Goal: Task Accomplishment & Management: Use online tool/utility

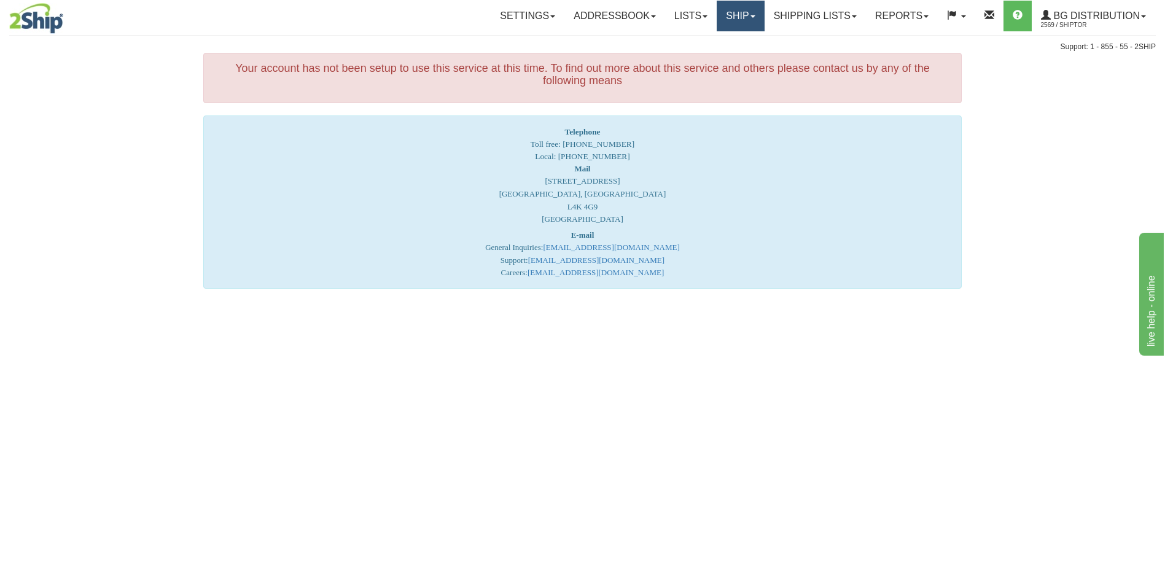
click at [737, 15] on link "Ship" at bounding box center [740, 16] width 47 height 31
click at [714, 42] on span "Ship Screen" at bounding box center [702, 43] width 47 height 10
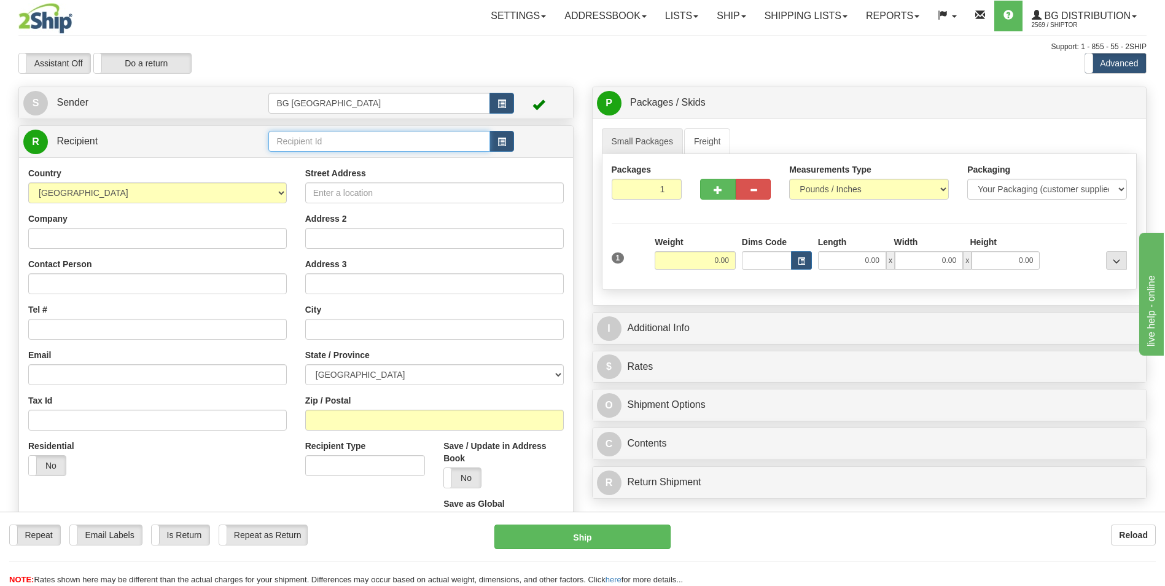
click at [352, 139] on input "text" at bounding box center [378, 141] width 221 height 21
click at [337, 156] on div "60628" at bounding box center [376, 161] width 209 height 14
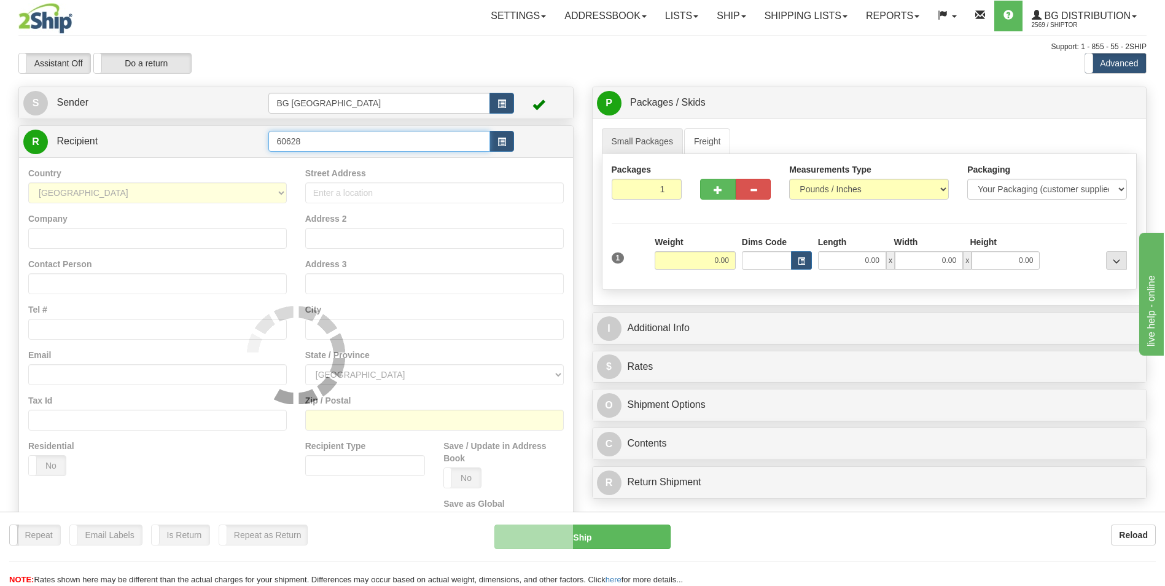
type input "60628"
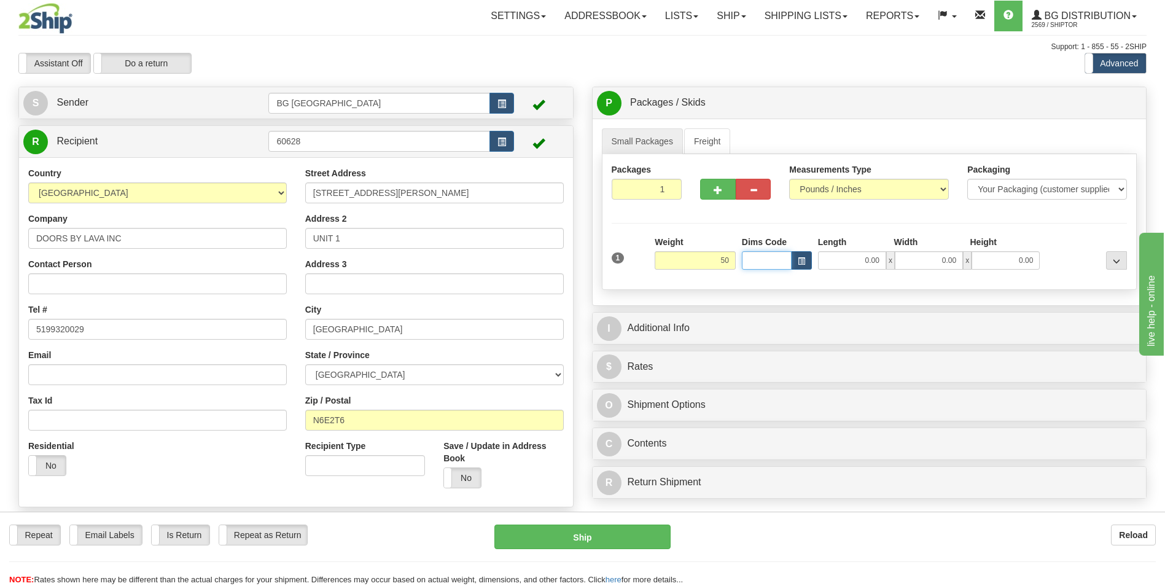
type input "50.00"
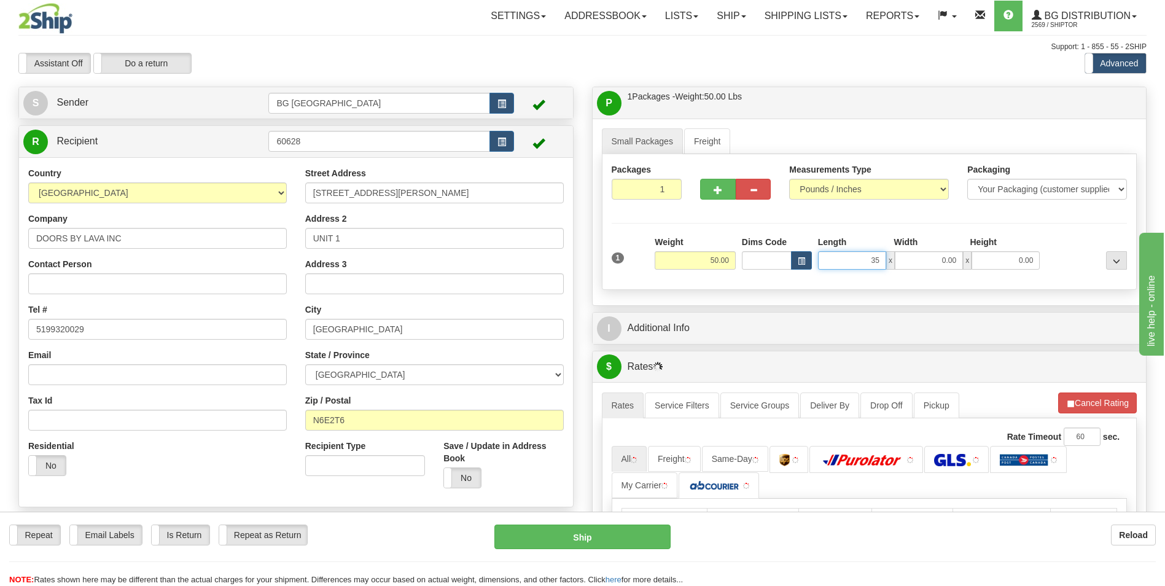
type input "35.00"
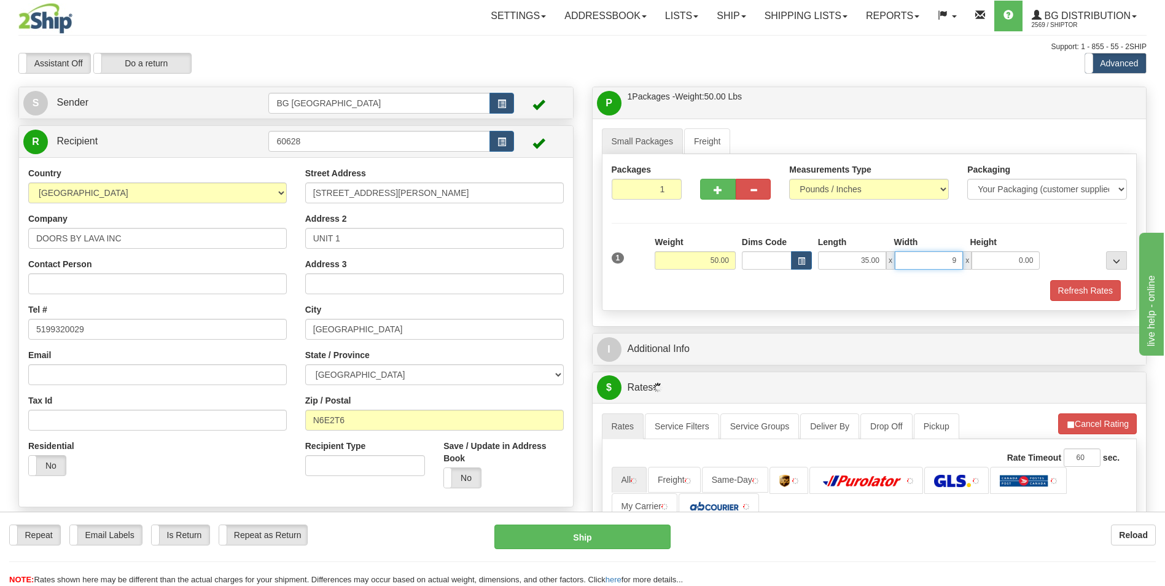
type input "9.00"
type input "4.00"
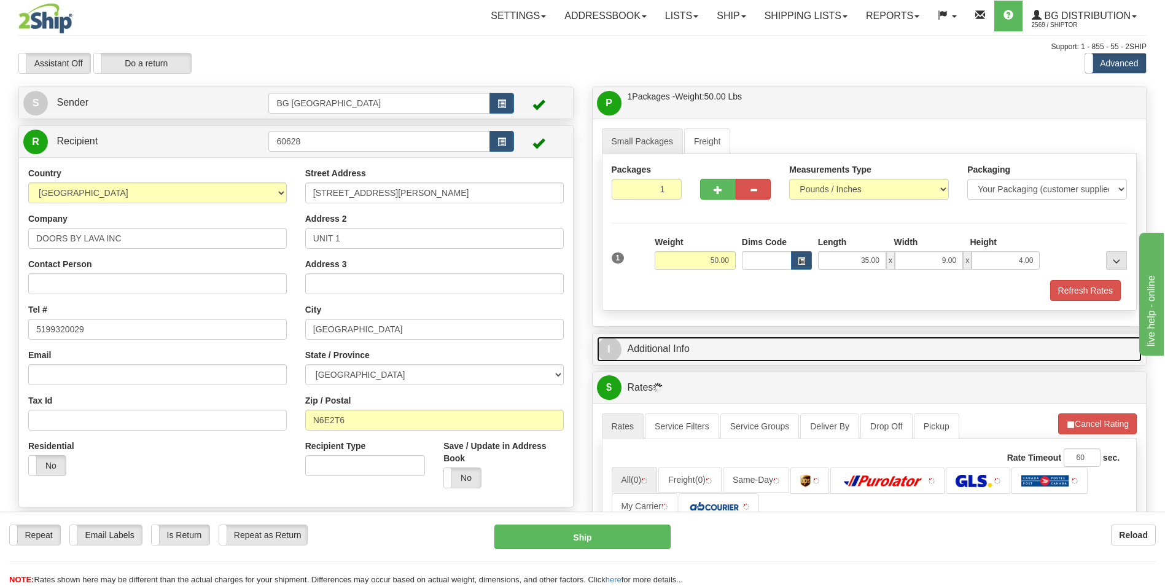
click at [719, 359] on link "I Additional Info" at bounding box center [869, 349] width 545 height 25
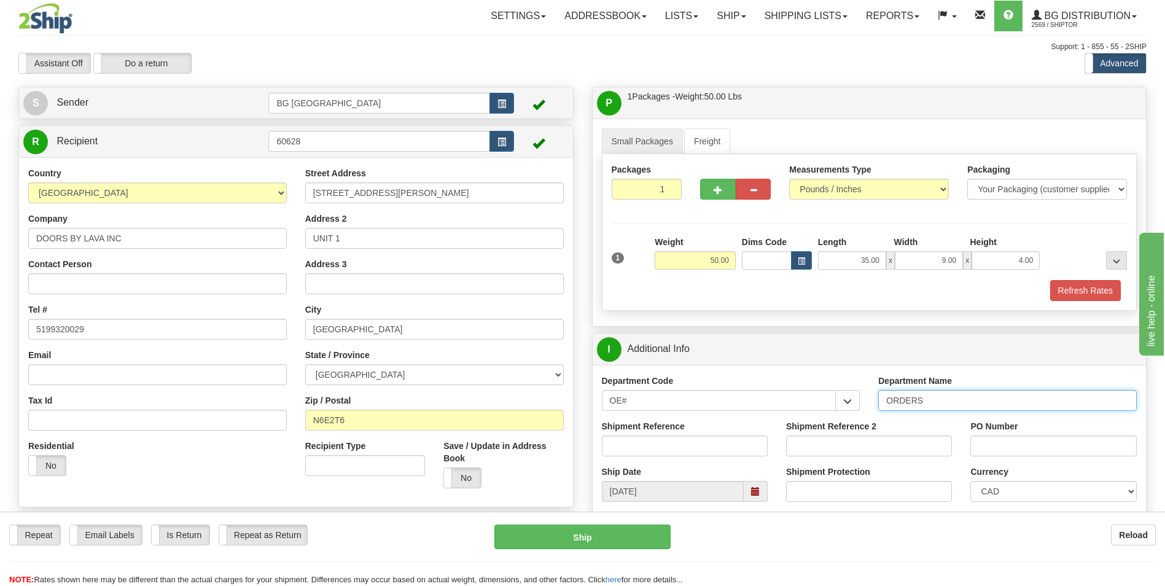
click at [937, 404] on input "ORDERS" at bounding box center [1007, 400] width 259 height 21
type input "70178671-01"
click at [995, 438] on input "PO Number" at bounding box center [1054, 446] width 166 height 21
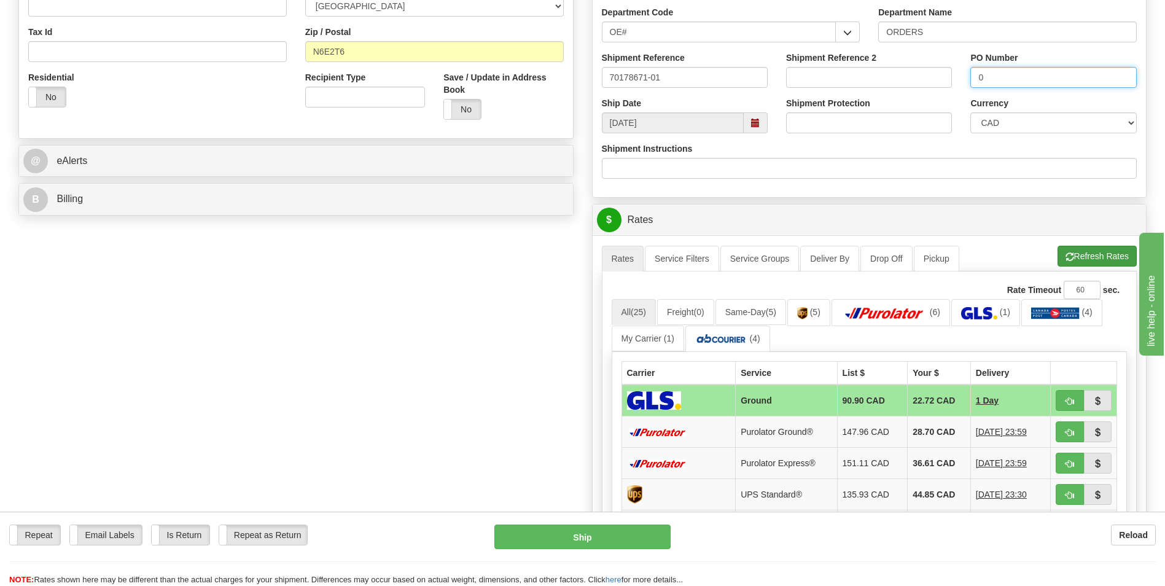
type input "0"
click at [1087, 256] on button "Refresh Rates" at bounding box center [1097, 256] width 79 height 21
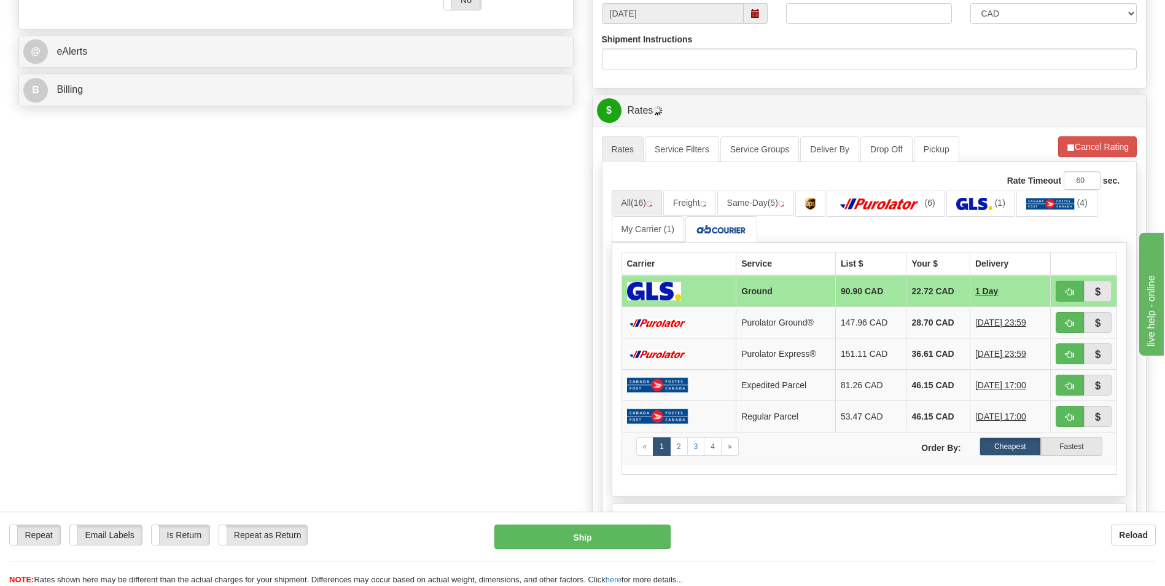
scroll to position [491, 0]
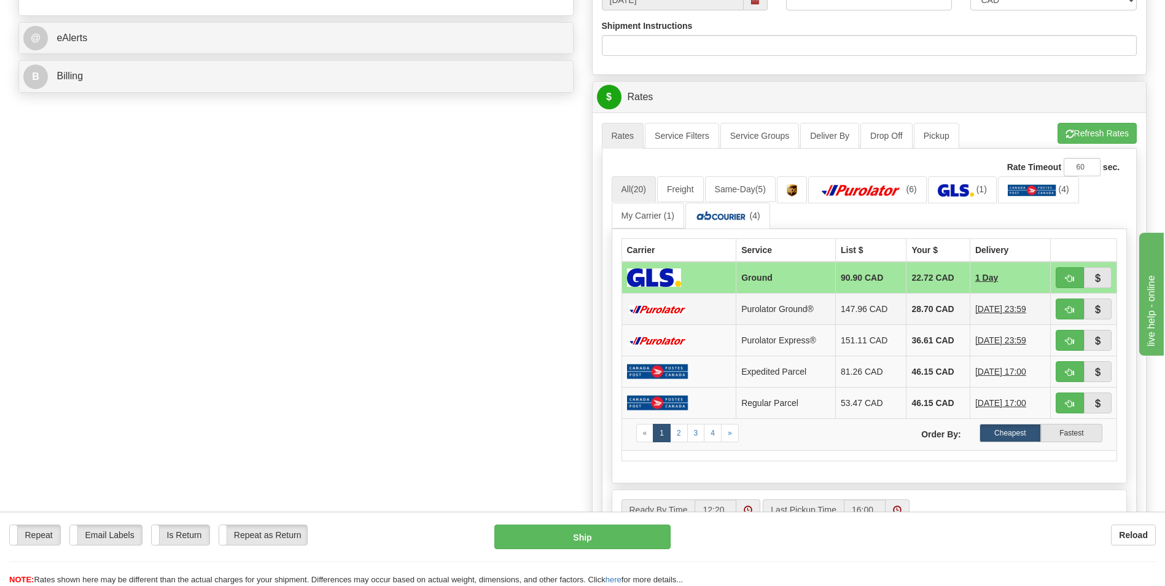
click at [918, 300] on td "28.70 CAD" at bounding box center [938, 309] width 63 height 31
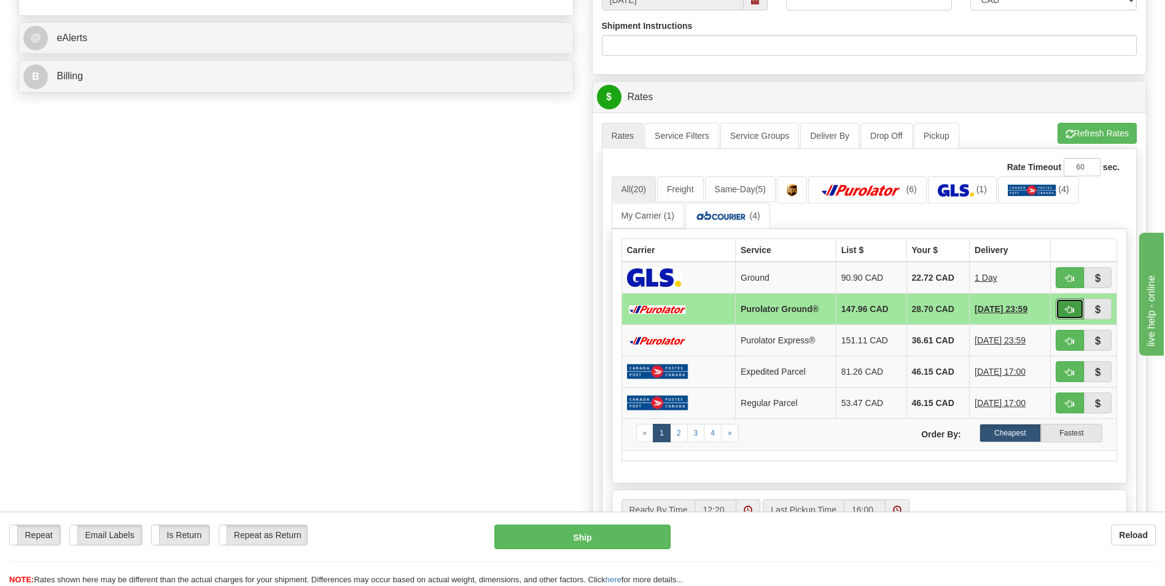
click at [1062, 304] on button "button" at bounding box center [1070, 309] width 28 height 21
type input "260"
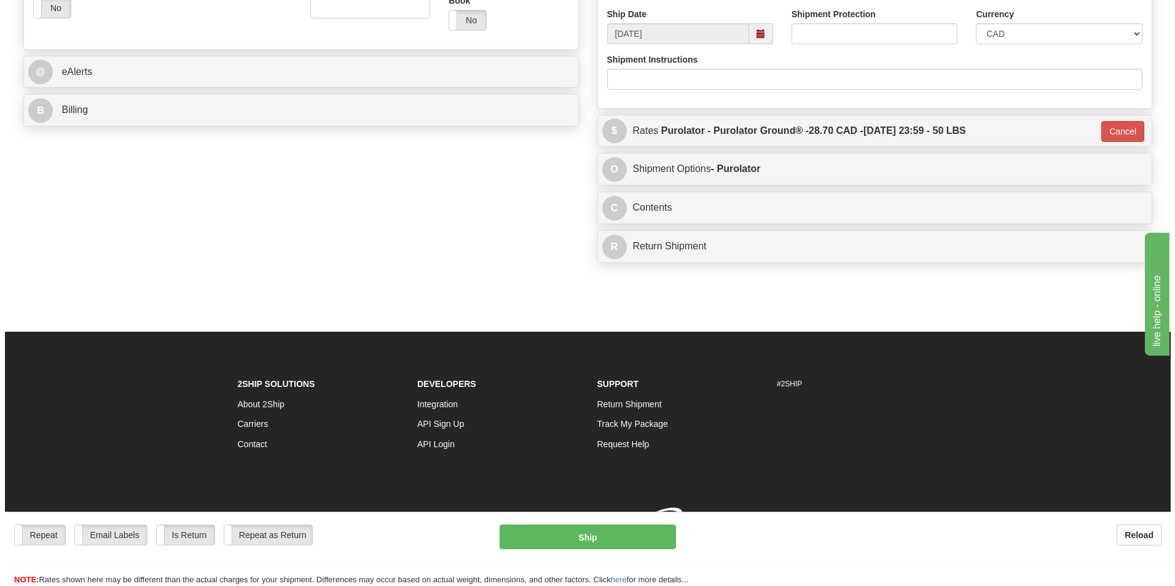
scroll to position [475, 0]
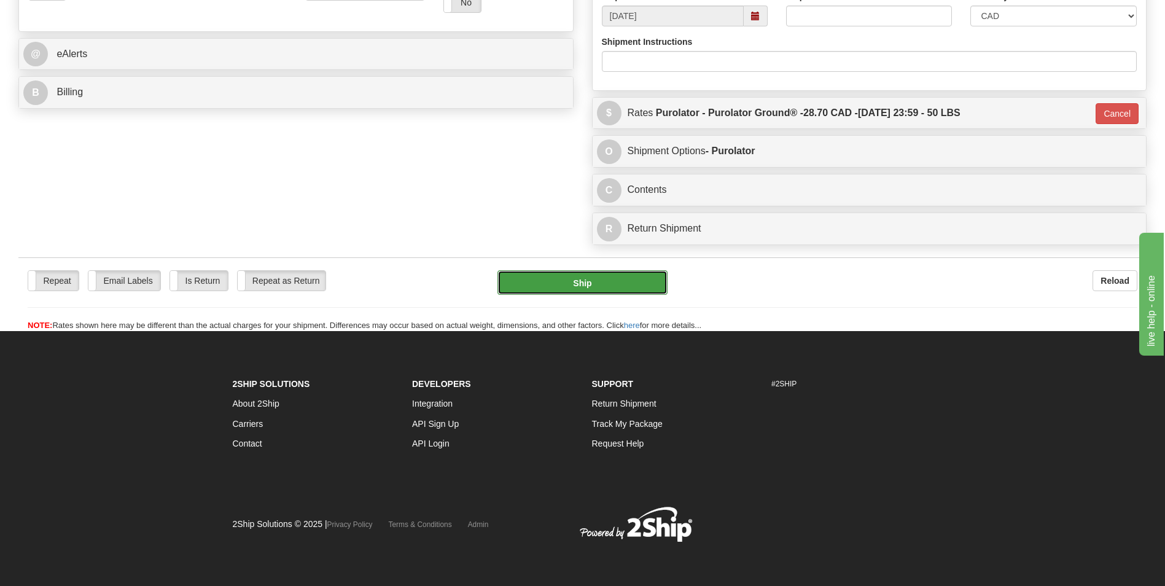
click at [614, 295] on button "Ship" at bounding box center [583, 282] width 170 height 25
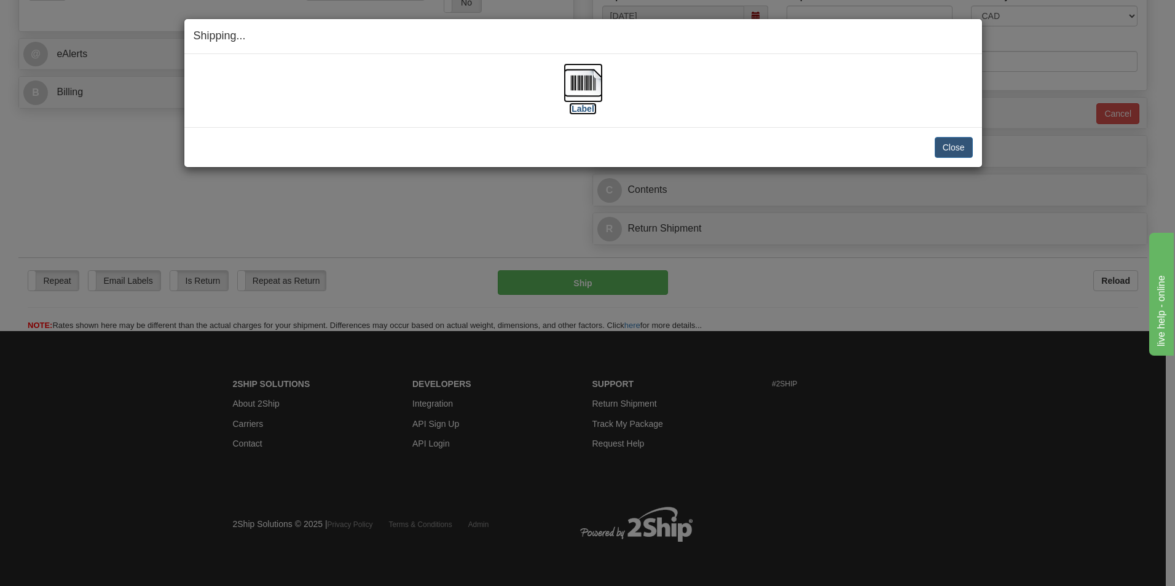
click at [587, 72] on img at bounding box center [582, 82] width 39 height 39
click at [956, 149] on button "Close" at bounding box center [953, 147] width 38 height 21
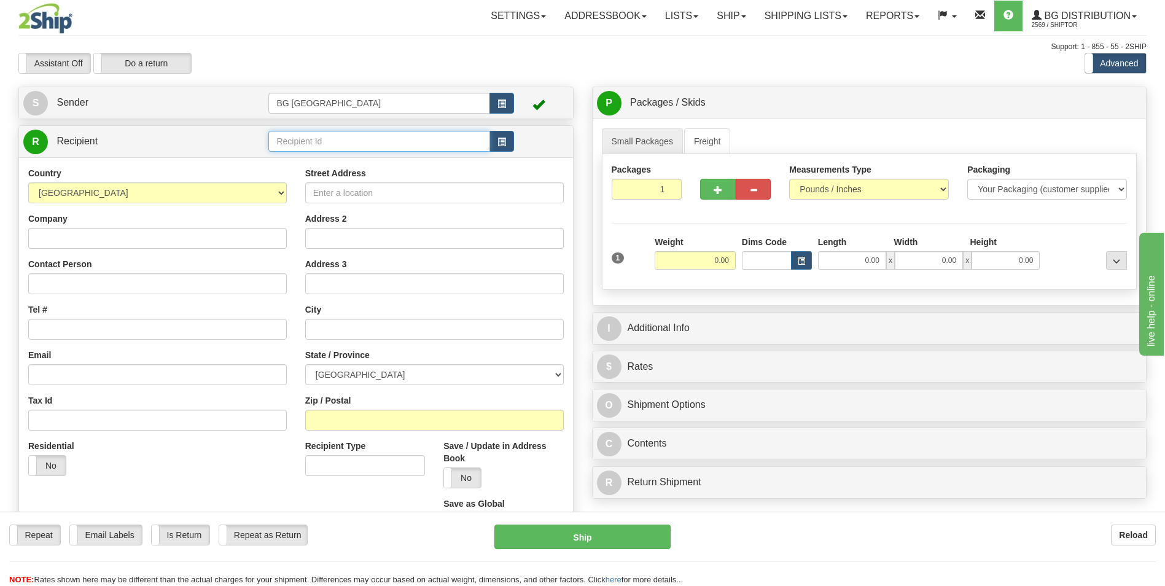
click at [297, 151] on input "text" at bounding box center [378, 141] width 221 height 21
click at [297, 166] on div "60151" at bounding box center [376, 161] width 209 height 14
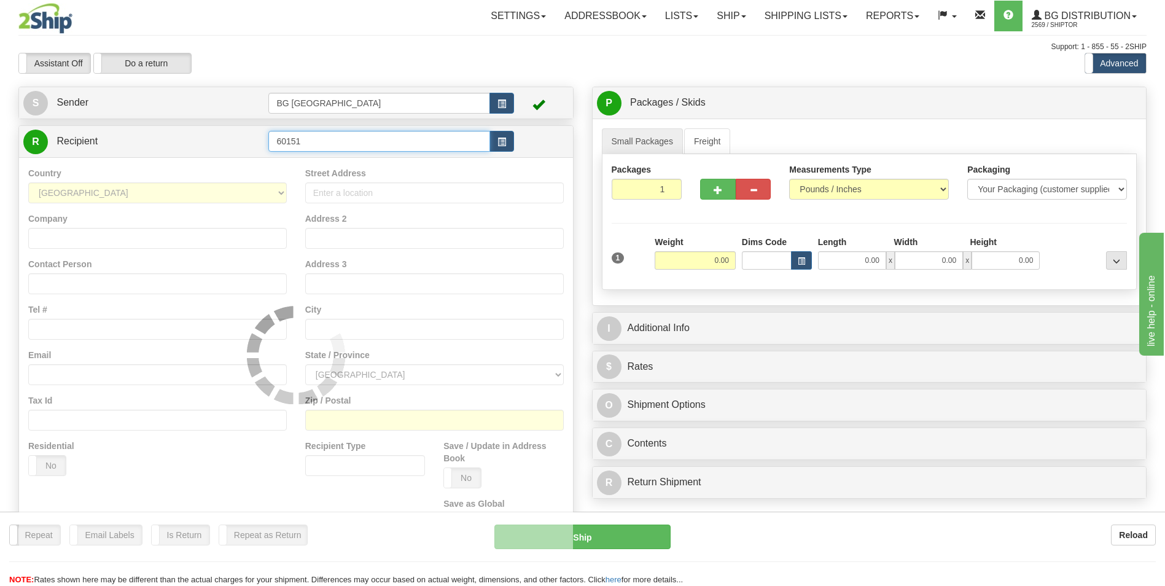
type input "60151"
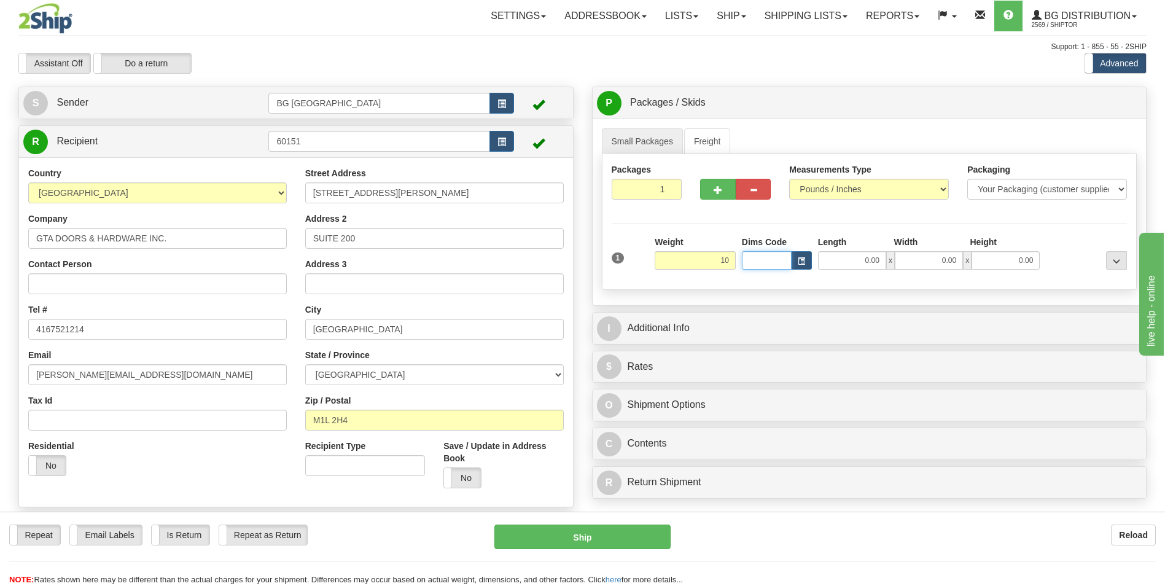
type input "10.00"
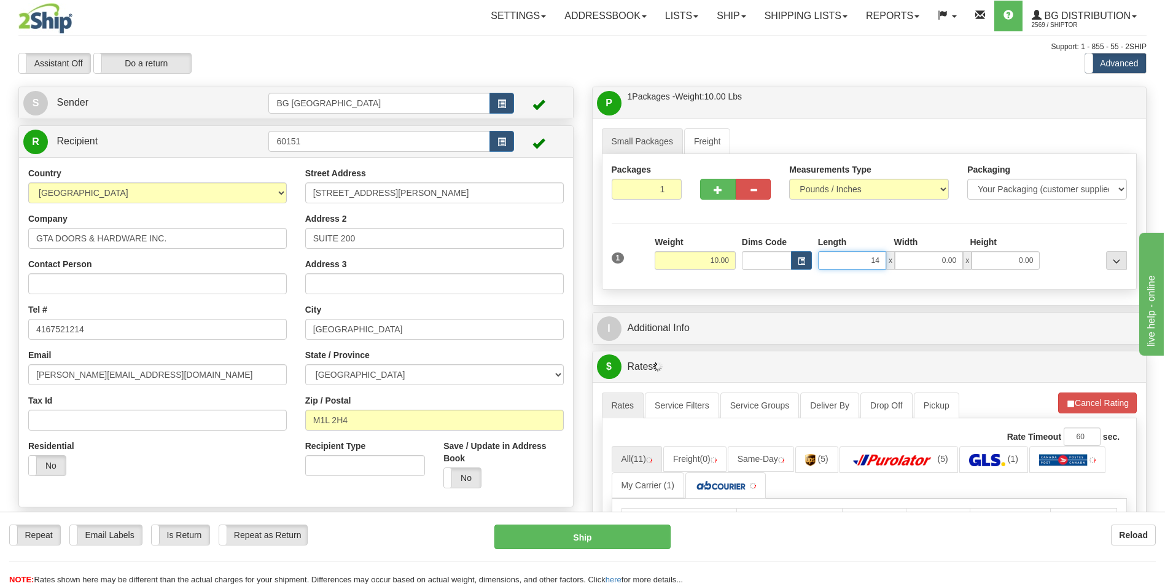
type input "14.00"
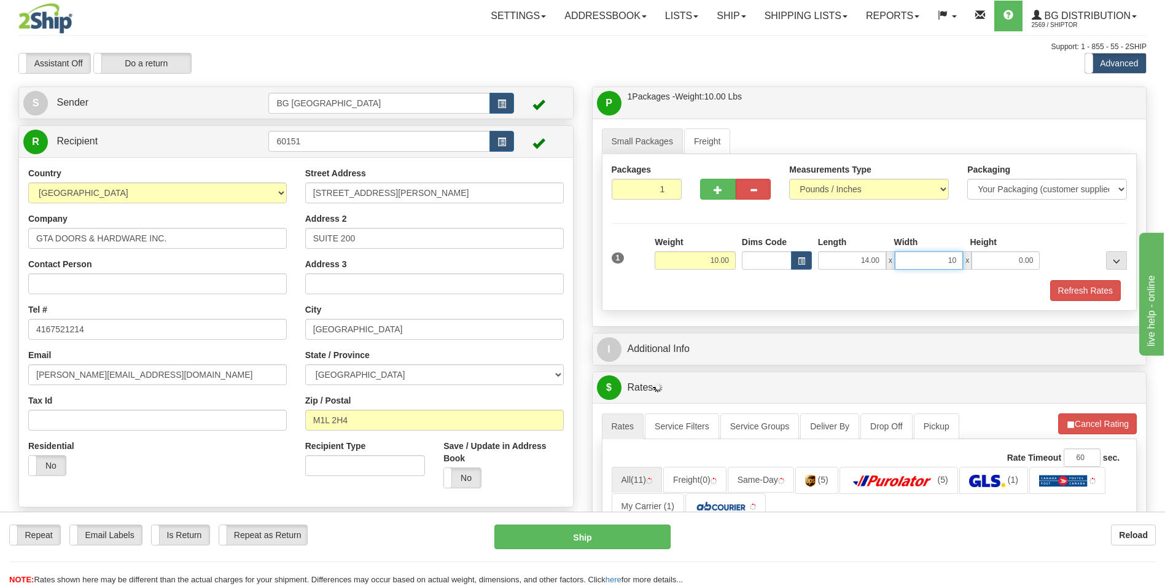
type input "10.00"
type input "8.00"
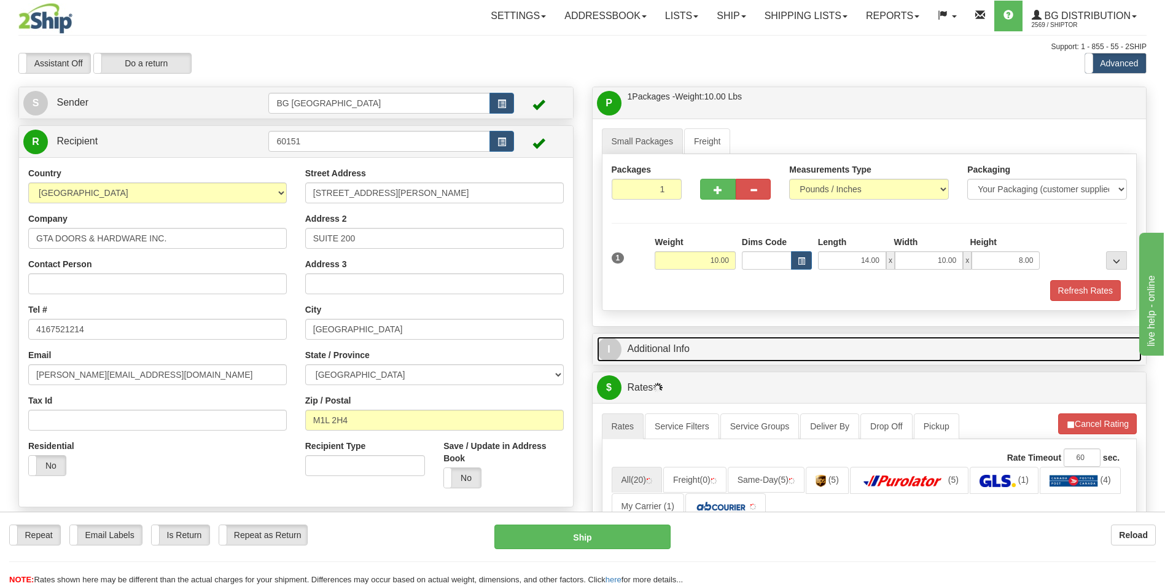
click at [713, 351] on link "I Additional Info" at bounding box center [869, 349] width 545 height 25
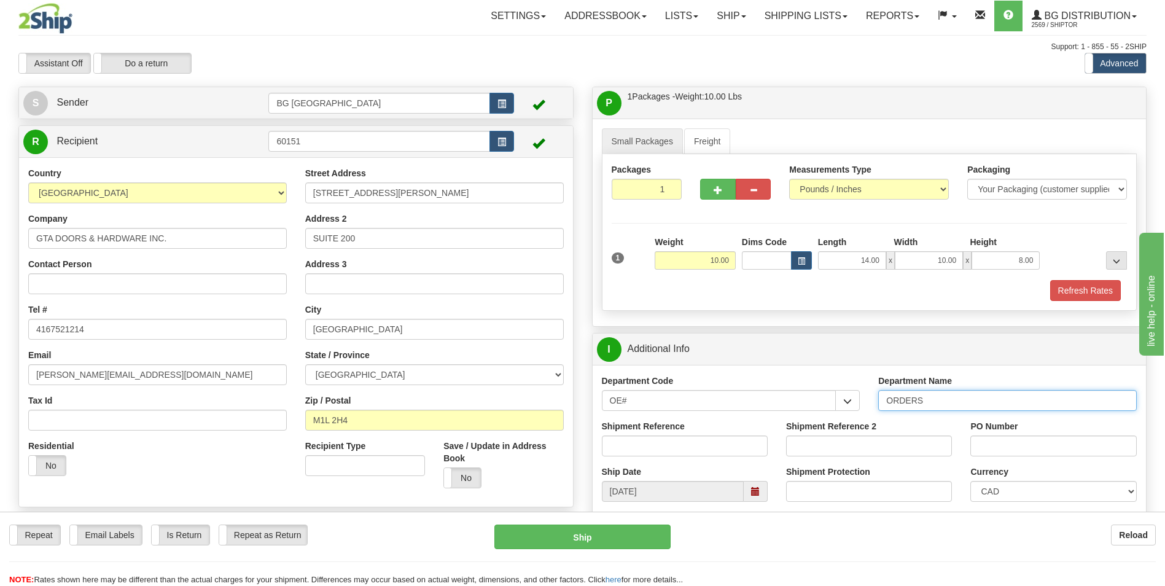
click at [966, 403] on input "ORDERS" at bounding box center [1007, 400] width 259 height 21
type input "70183089-00"
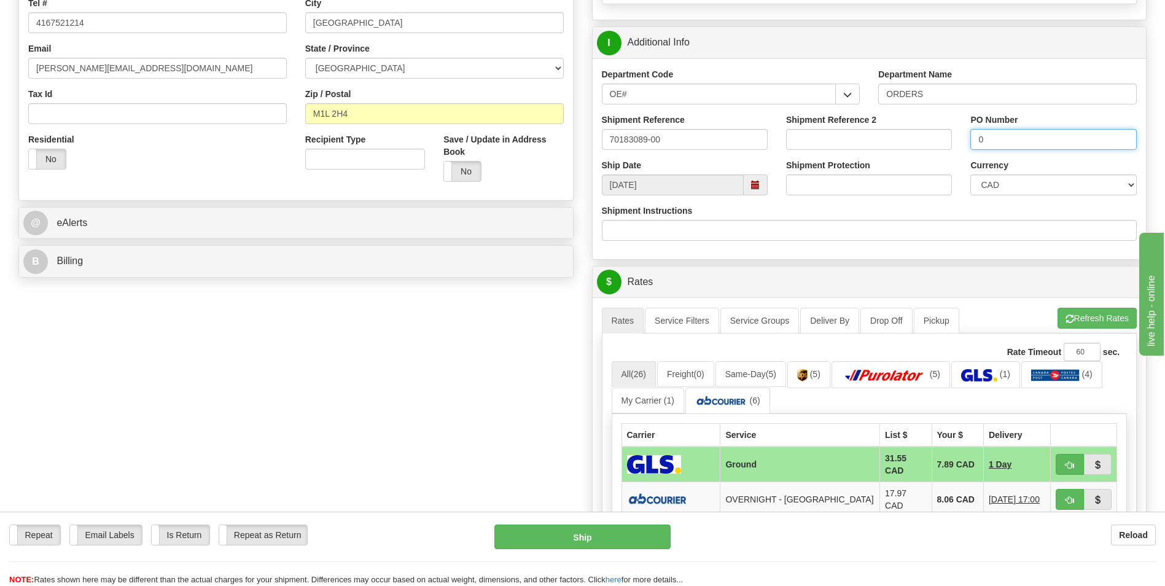
scroll to position [307, 0]
type input "0"
click at [1084, 313] on button "Refresh Rates" at bounding box center [1097, 317] width 79 height 21
click at [932, 501] on td "8.06 CAD" at bounding box center [958, 499] width 52 height 35
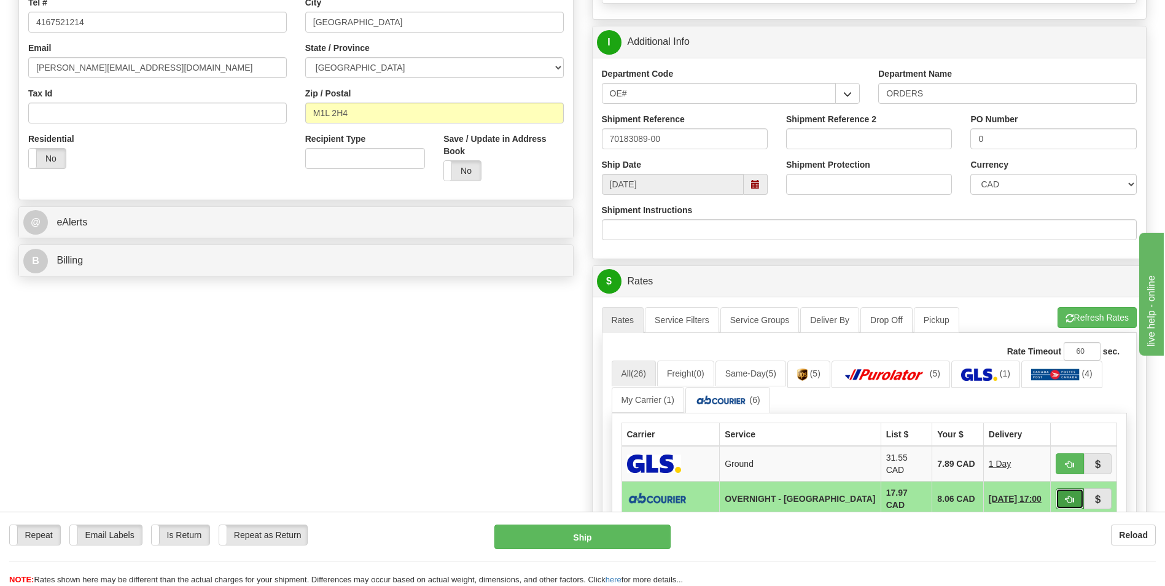
click at [1069, 497] on span "button" at bounding box center [1070, 500] width 9 height 8
type input "4"
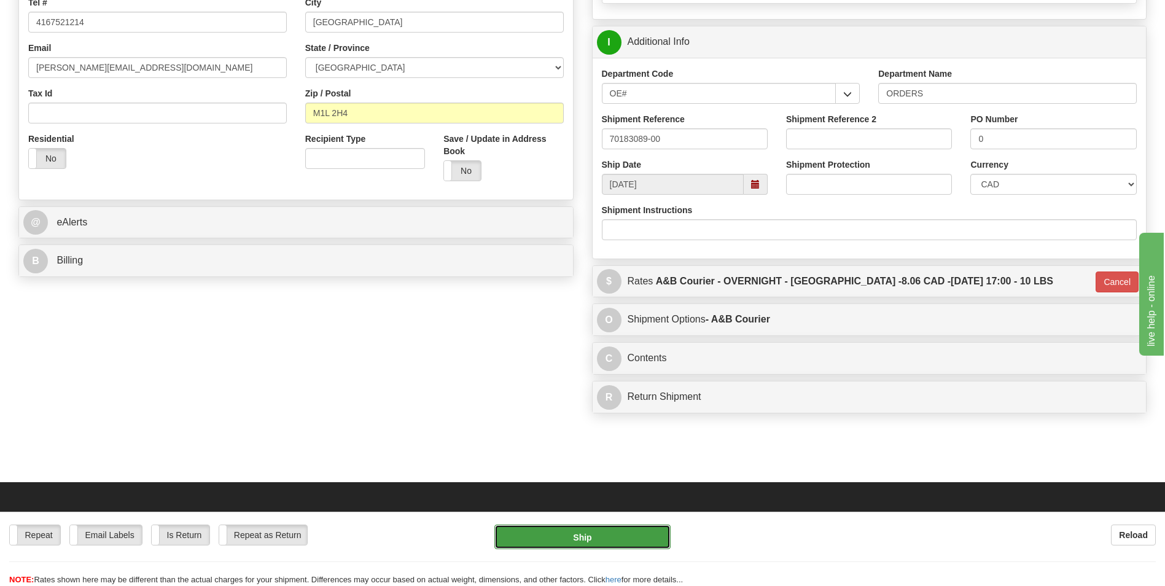
click at [616, 533] on button "Ship" at bounding box center [583, 537] width 176 height 25
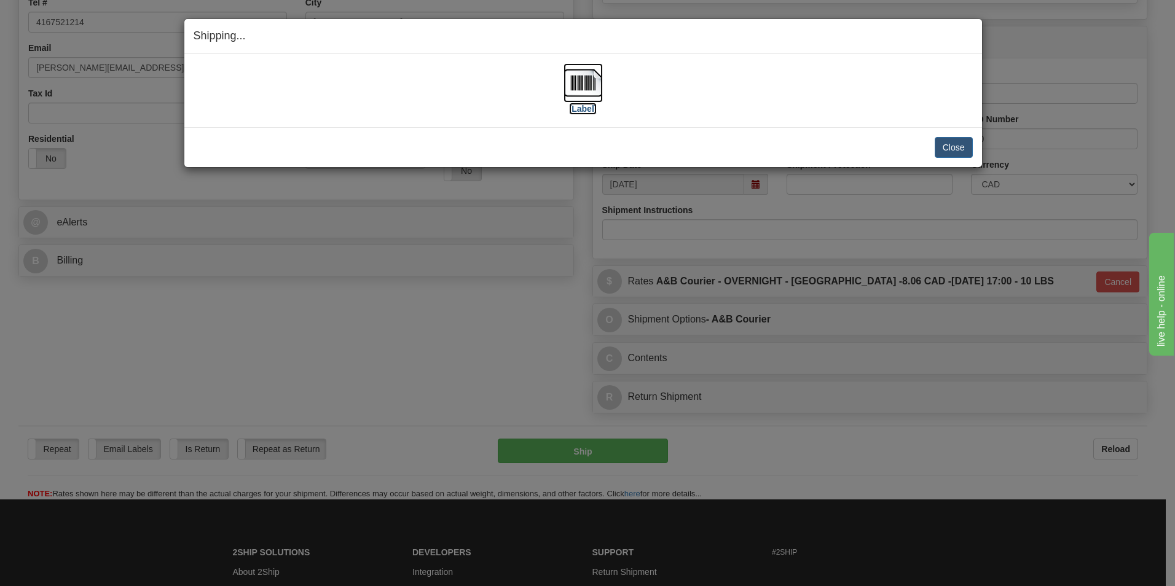
click at [596, 86] on img at bounding box center [582, 82] width 39 height 39
click at [945, 146] on button "Close" at bounding box center [953, 147] width 38 height 21
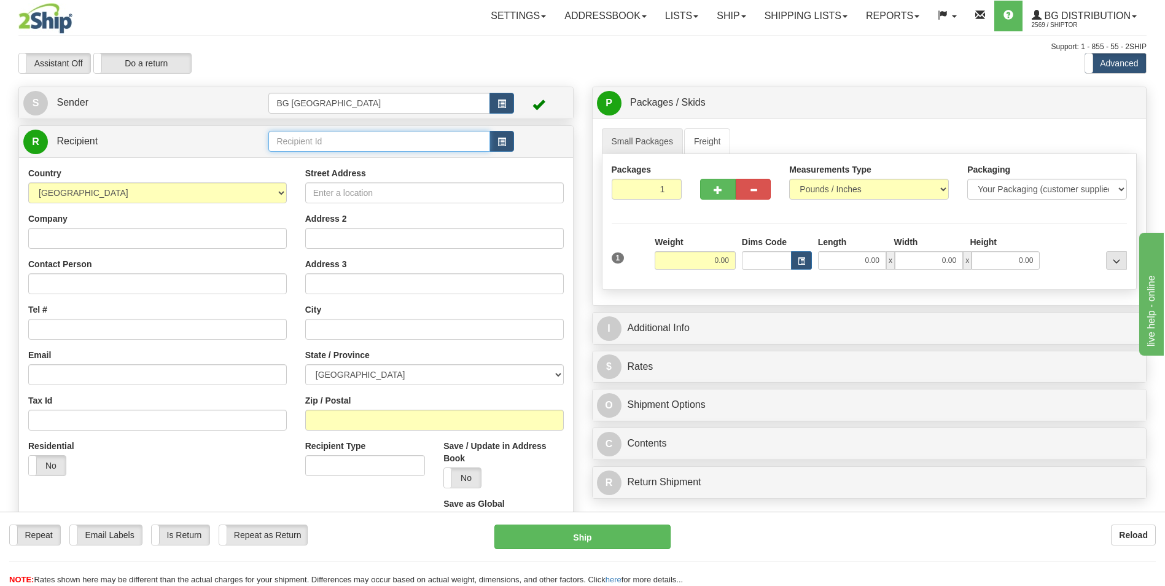
click at [332, 146] on input "text" at bounding box center [378, 141] width 221 height 21
click at [317, 153] on li "60156" at bounding box center [379, 160] width 220 height 16
type input "60156"
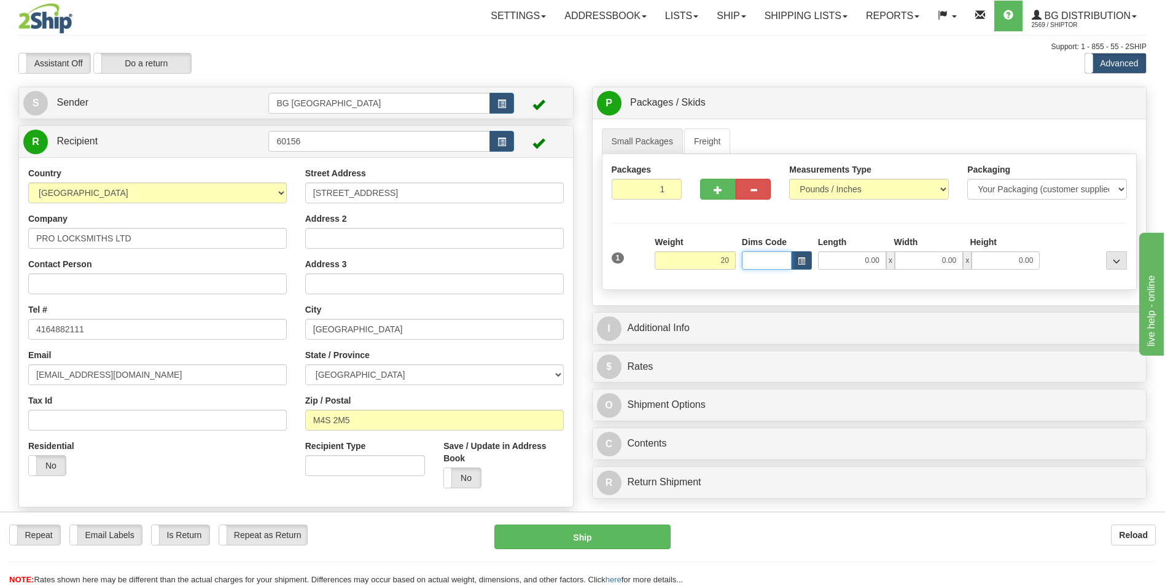
type input "20.00"
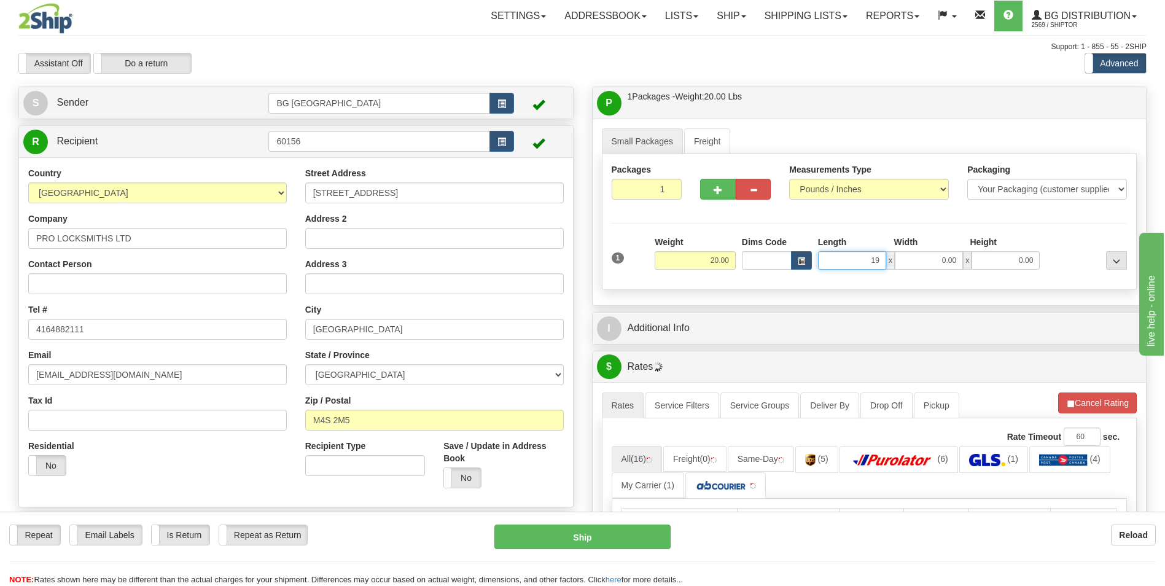
type input "19.00"
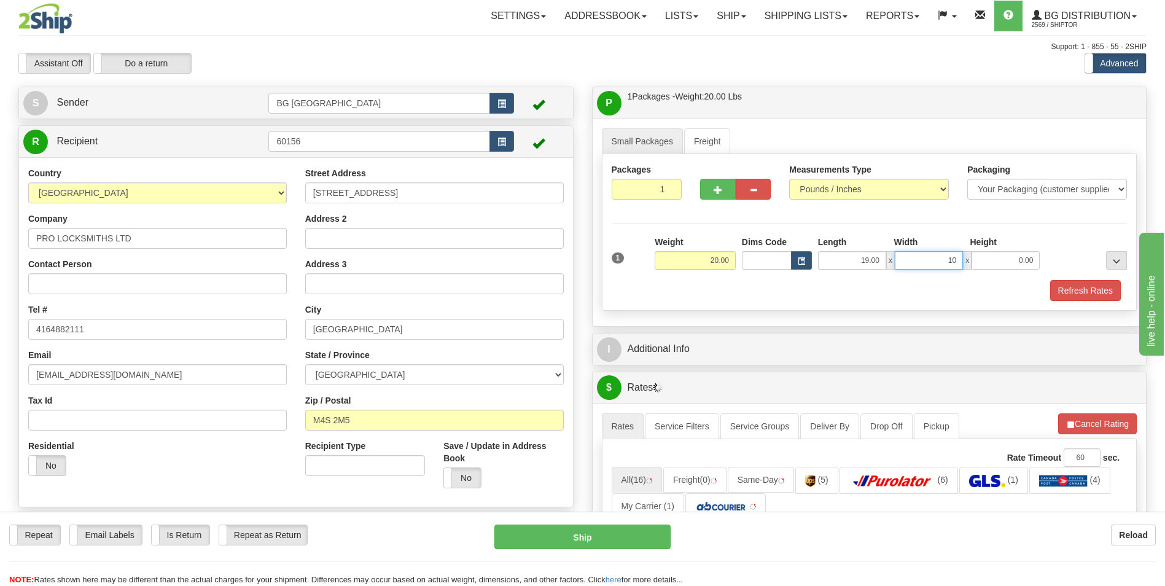
type input "10.00"
type input "7.00"
click at [710, 189] on button "button" at bounding box center [717, 189] width 35 height 21
type input "2"
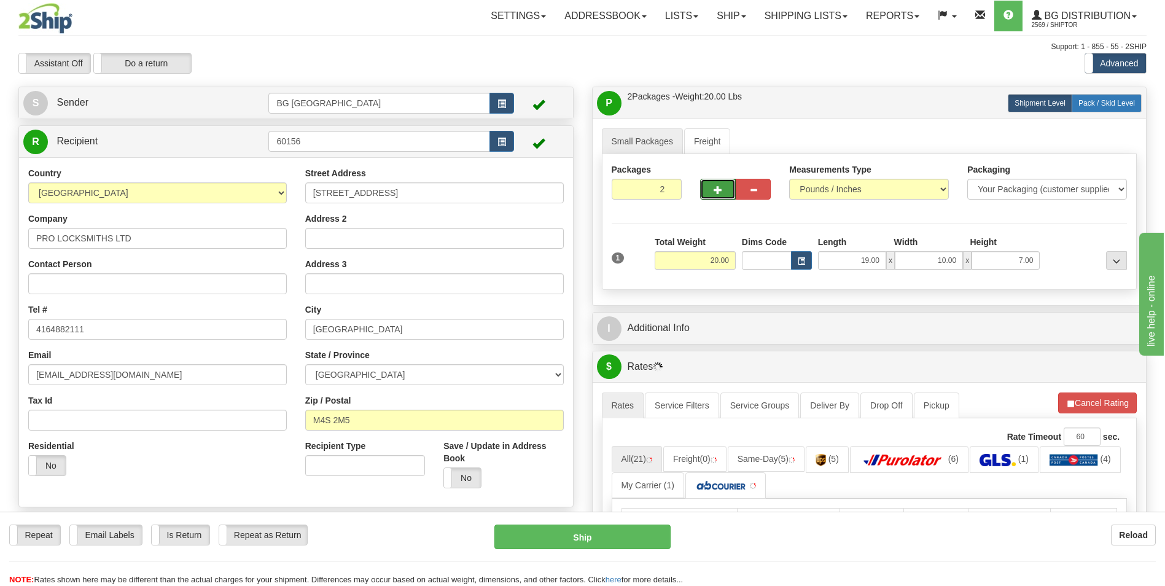
click at [1116, 103] on span "Pack / Skid Level" at bounding box center [1107, 103] width 57 height 9
radio input "true"
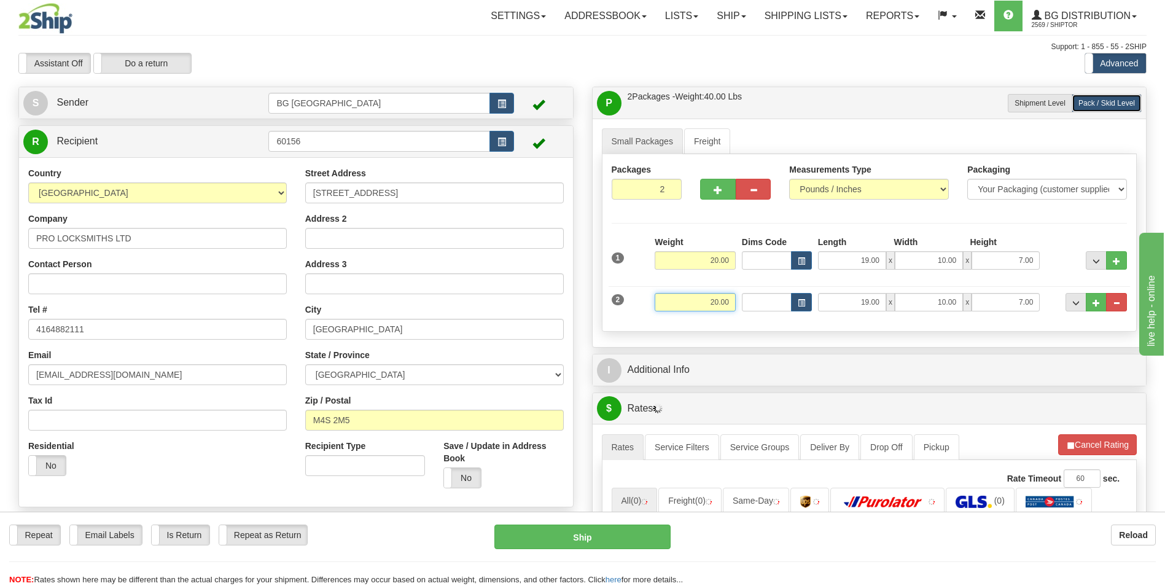
click at [708, 311] on input "20.00" at bounding box center [695, 302] width 81 height 18
type input "46.00"
type input "15.00"
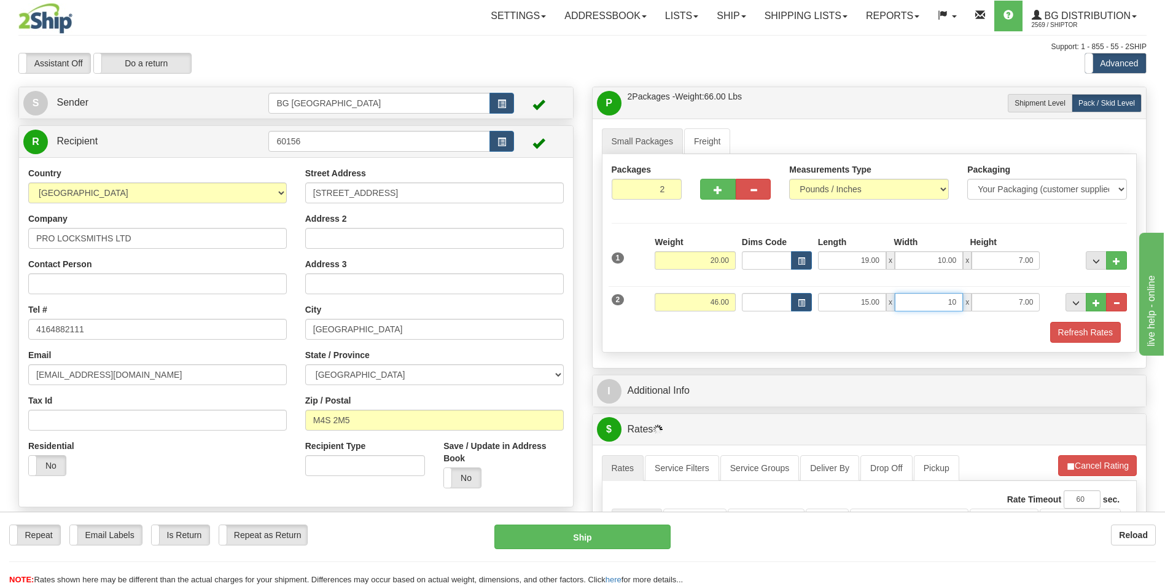
type input "10.00"
click at [1087, 301] on button "..." at bounding box center [1096, 302] width 21 height 18
type input "3"
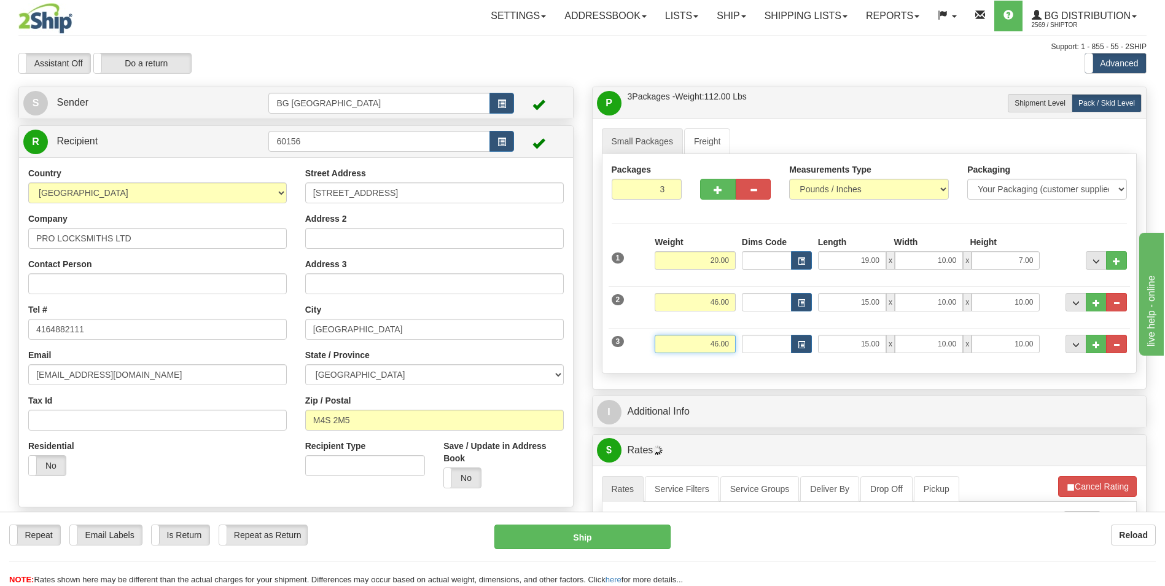
click at [707, 340] on input "46.00" at bounding box center [695, 344] width 81 height 18
type input "25.00"
type input "40.00"
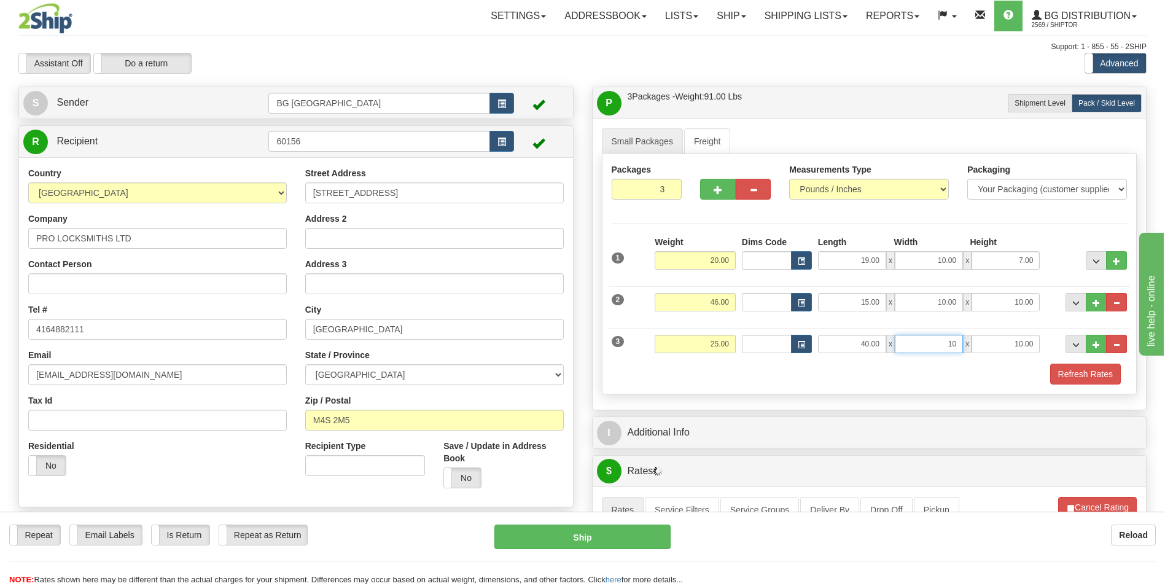
type input "10.00"
click at [1090, 347] on button "..." at bounding box center [1096, 344] width 21 height 18
type input "4"
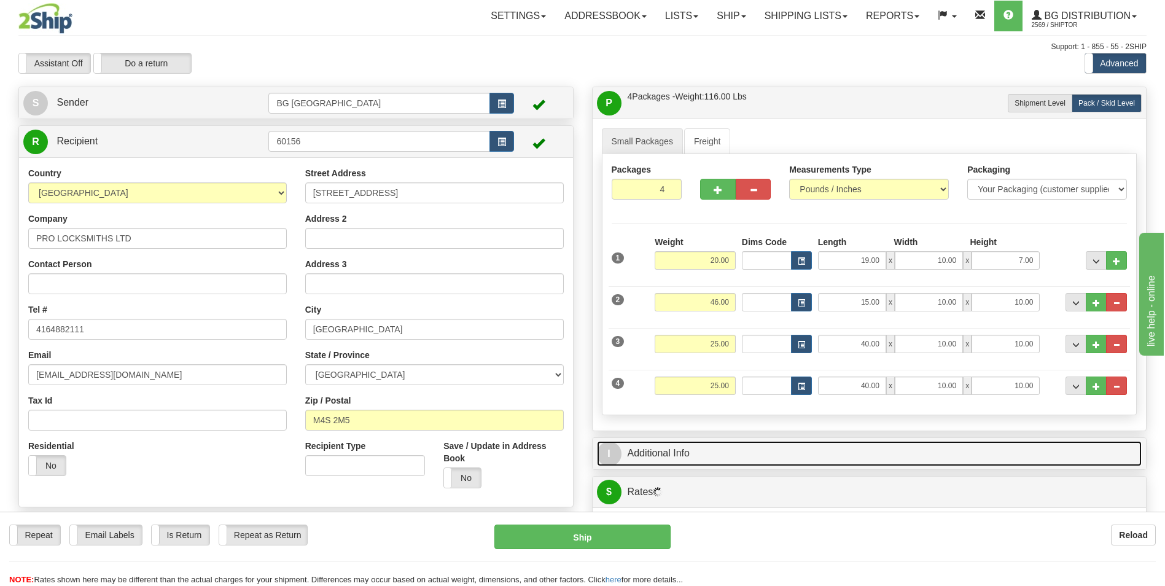
click at [692, 450] on link "I Additional Info" at bounding box center [869, 453] width 545 height 25
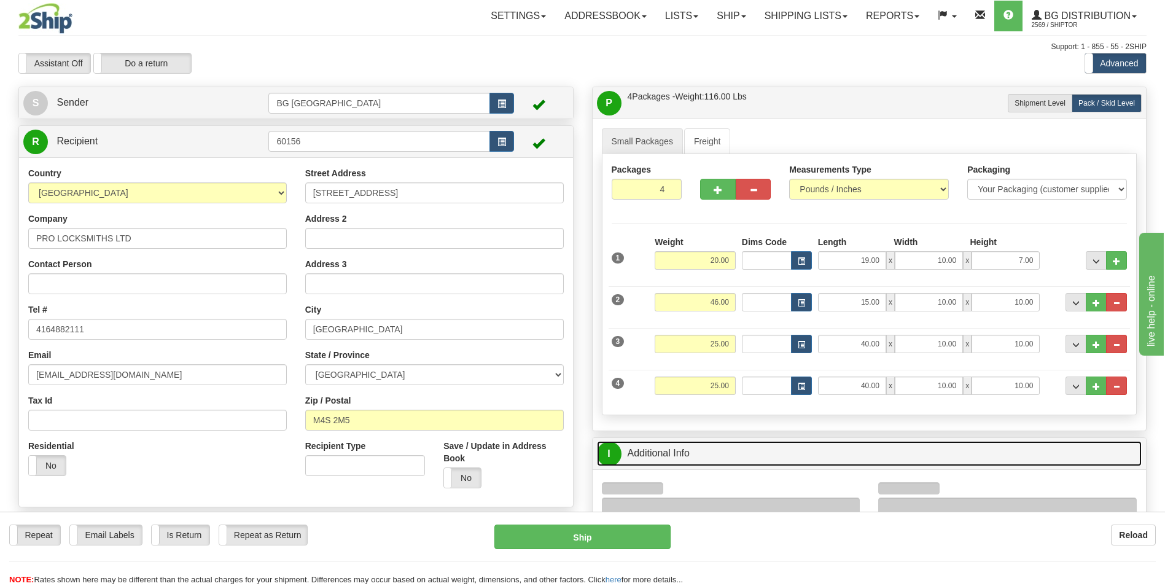
scroll to position [307, 0]
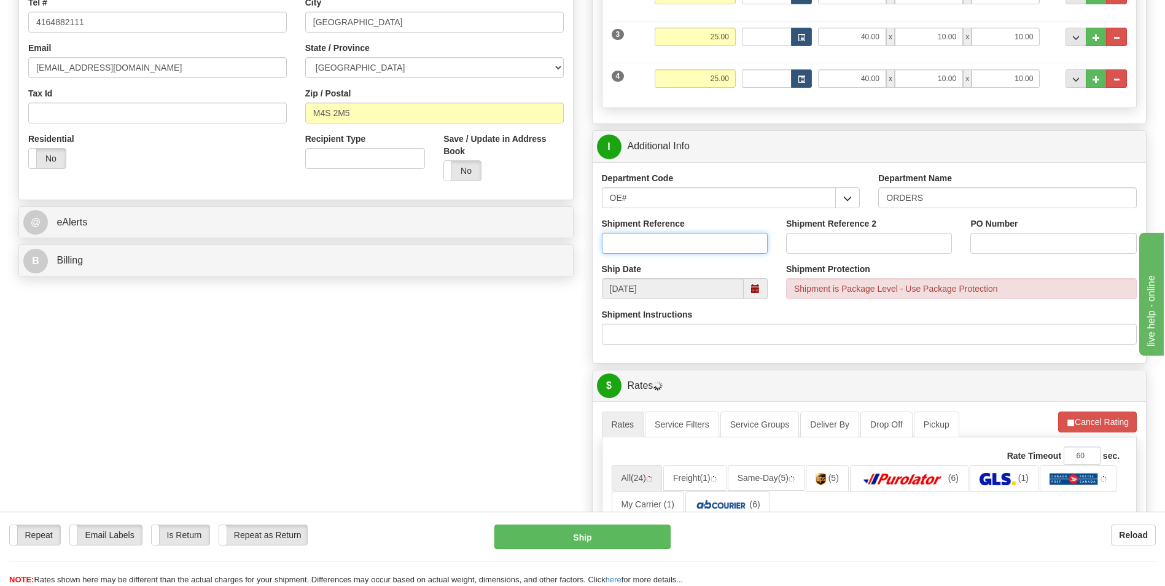
click at [644, 252] on input "Shipment Reference" at bounding box center [685, 243] width 166 height 21
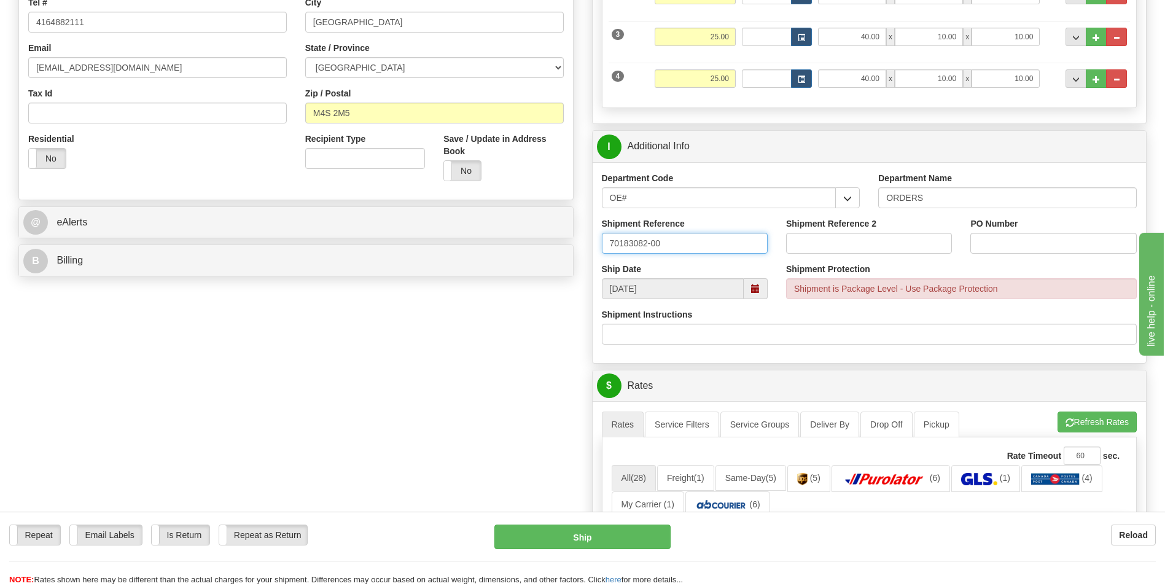
type input "70183082-00"
type input "0"
click at [1071, 424] on span "button" at bounding box center [1070, 423] width 9 height 8
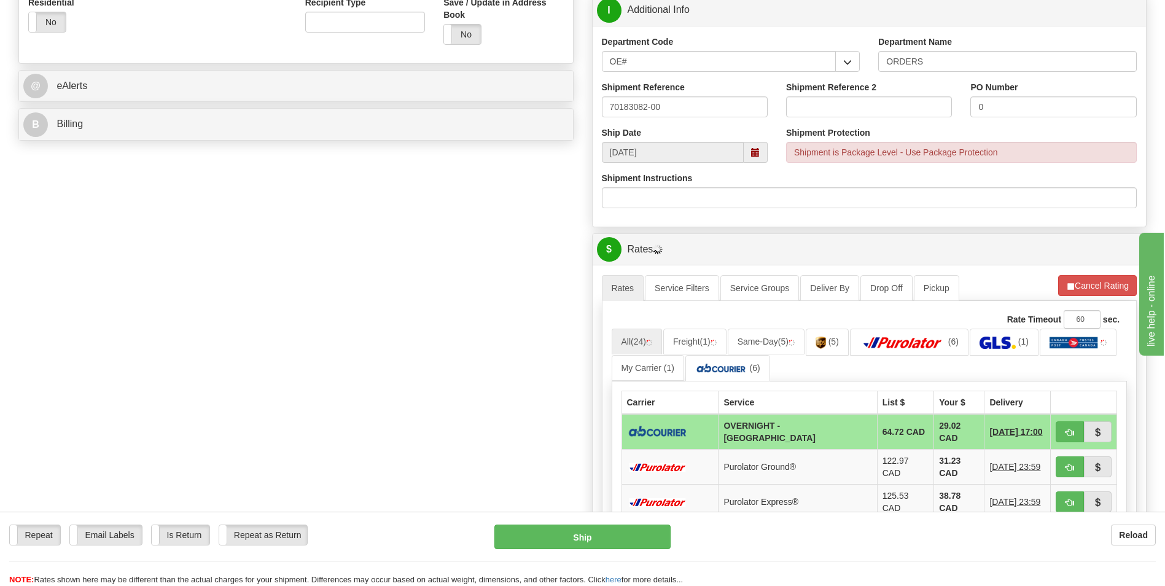
scroll to position [491, 0]
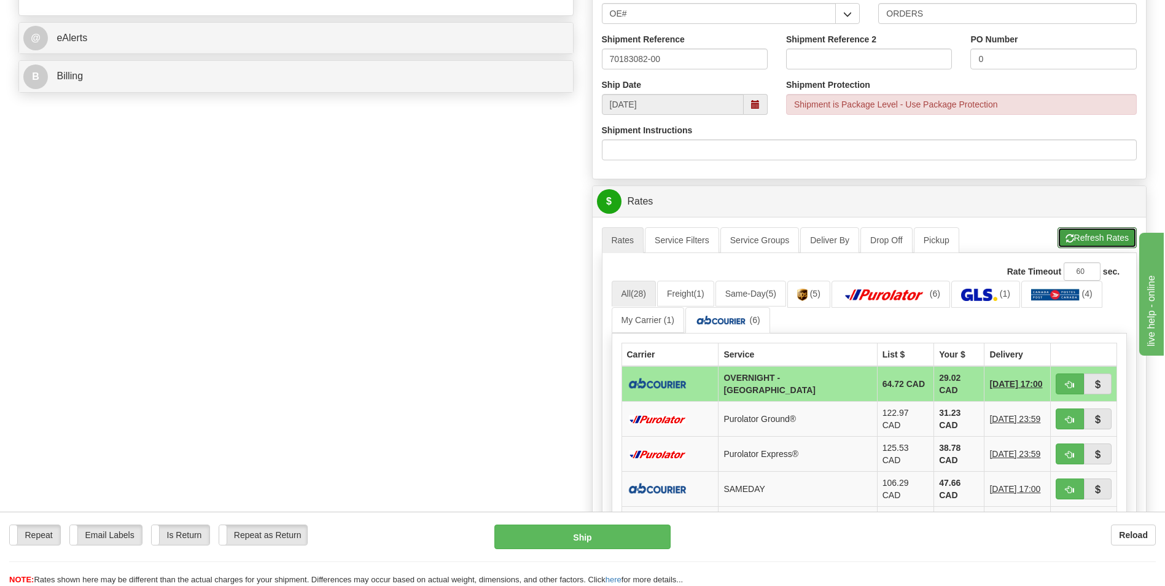
drag, startPoint x: 1077, startPoint y: 230, endPoint x: 1041, endPoint y: 230, distance: 35.6
click at [1077, 230] on button "Refresh Rates" at bounding box center [1097, 237] width 79 height 21
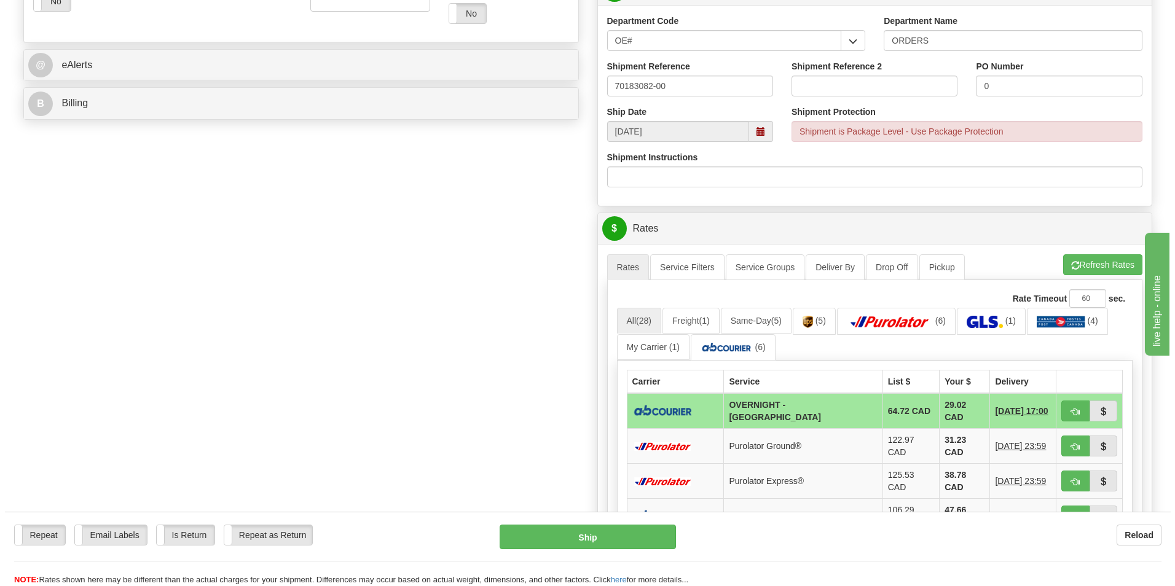
scroll to position [553, 0]
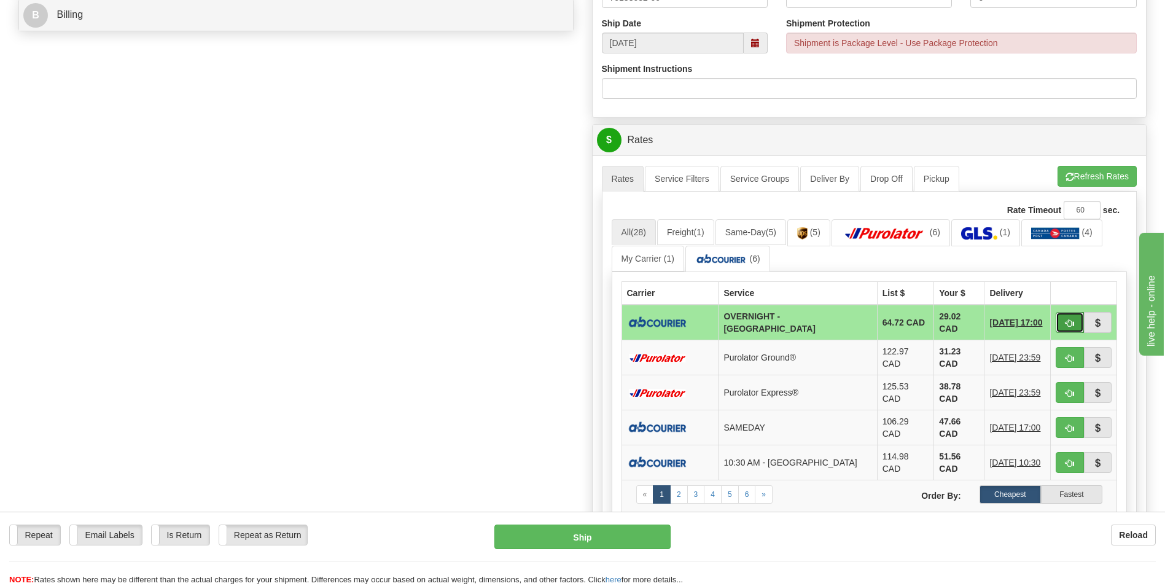
click at [1076, 325] on button "button" at bounding box center [1070, 322] width 28 height 21
type input "4"
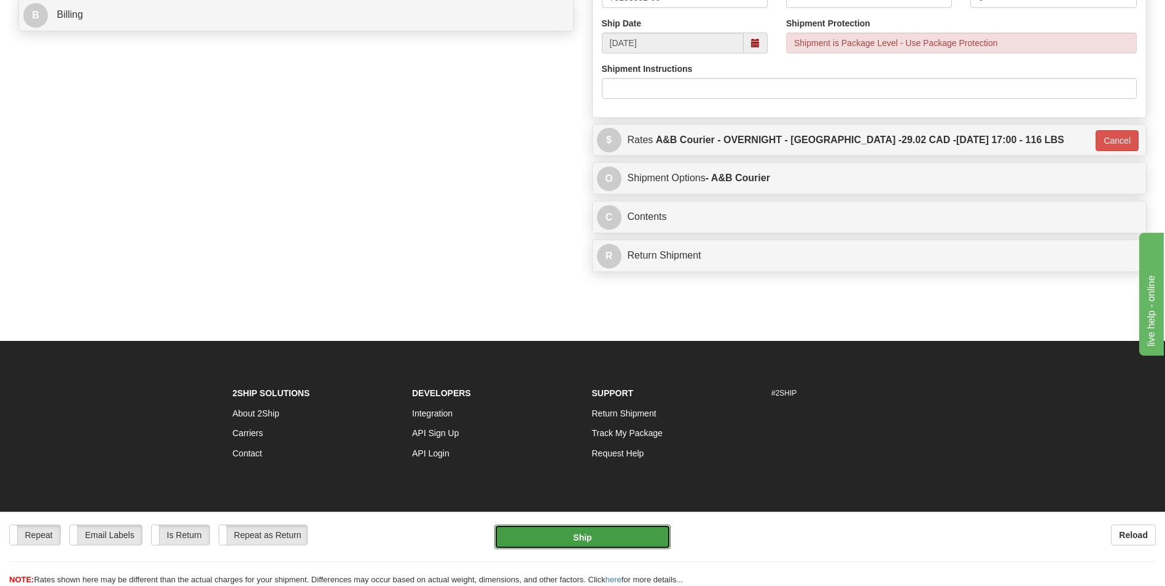
click at [618, 531] on button "Ship" at bounding box center [583, 537] width 176 height 25
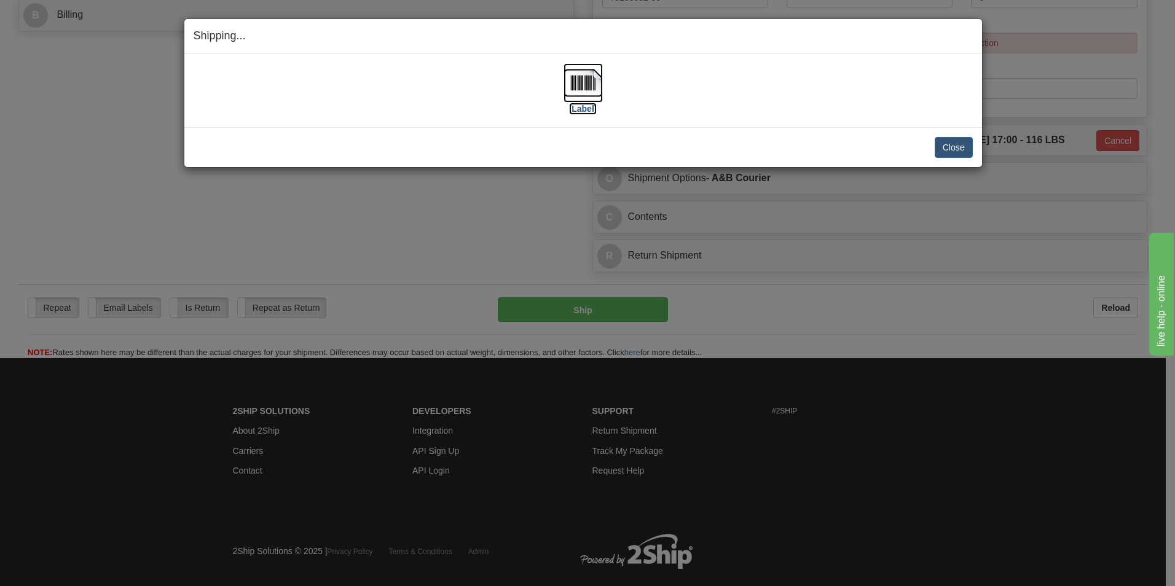
click at [571, 87] on img at bounding box center [582, 82] width 39 height 39
click at [947, 146] on button "Close" at bounding box center [953, 147] width 38 height 21
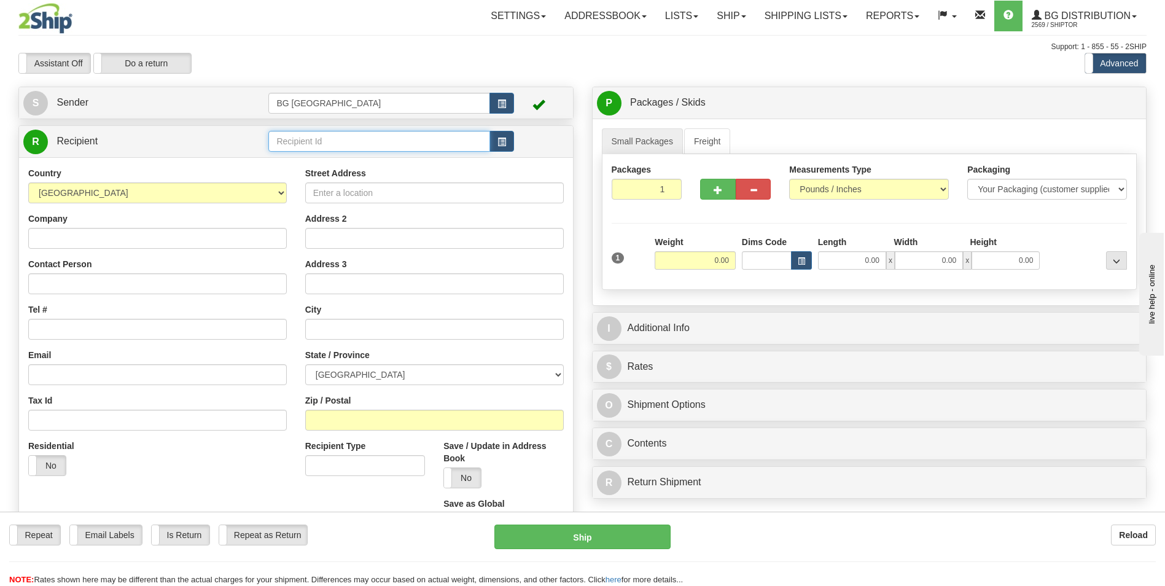
click at [297, 137] on input "text" at bounding box center [378, 141] width 221 height 21
click at [294, 151] on input "60014" at bounding box center [378, 141] width 221 height 21
click at [291, 159] on div "60014" at bounding box center [376, 161] width 209 height 14
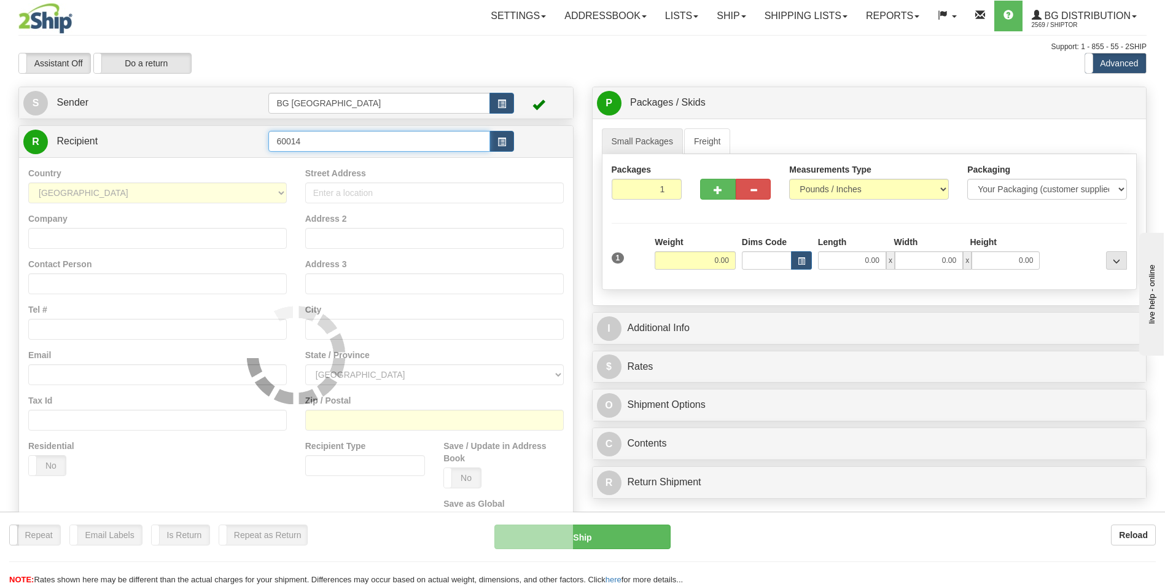
type input "60014"
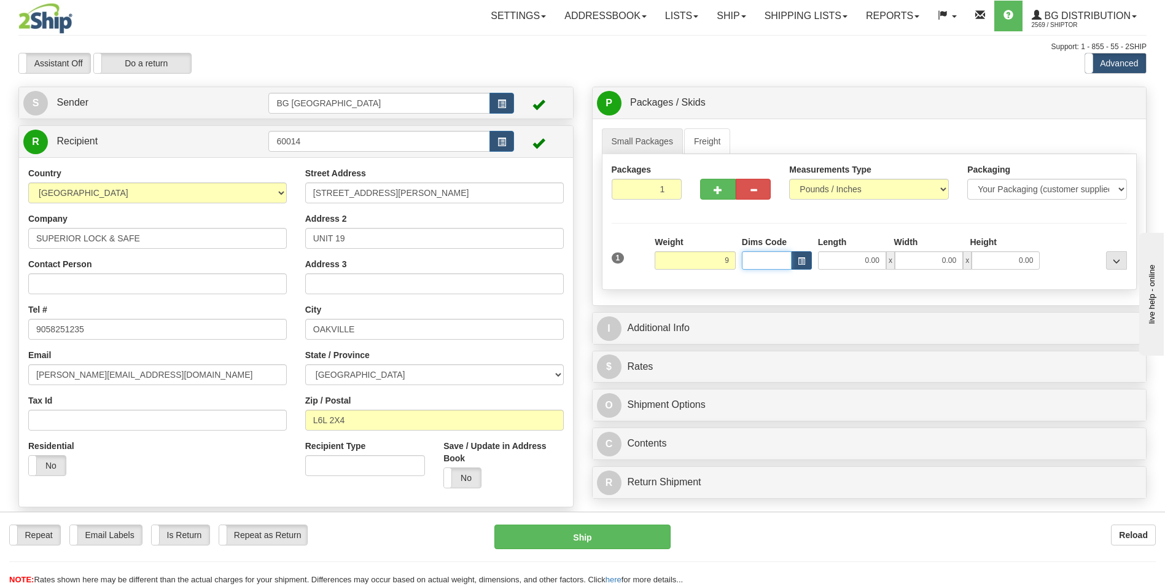
type input "9.00"
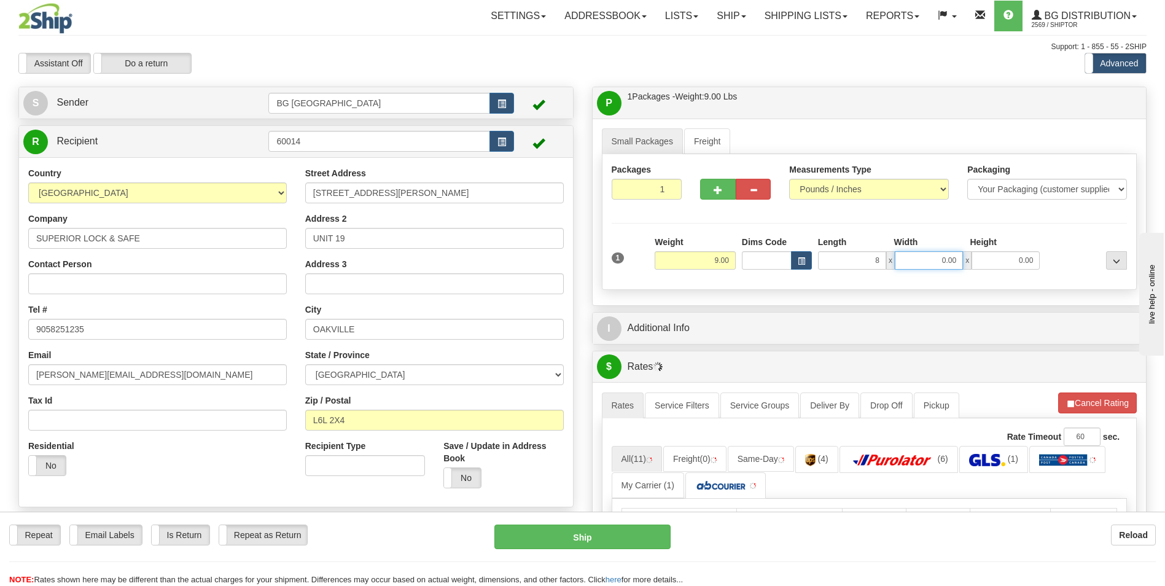
type input "8.00"
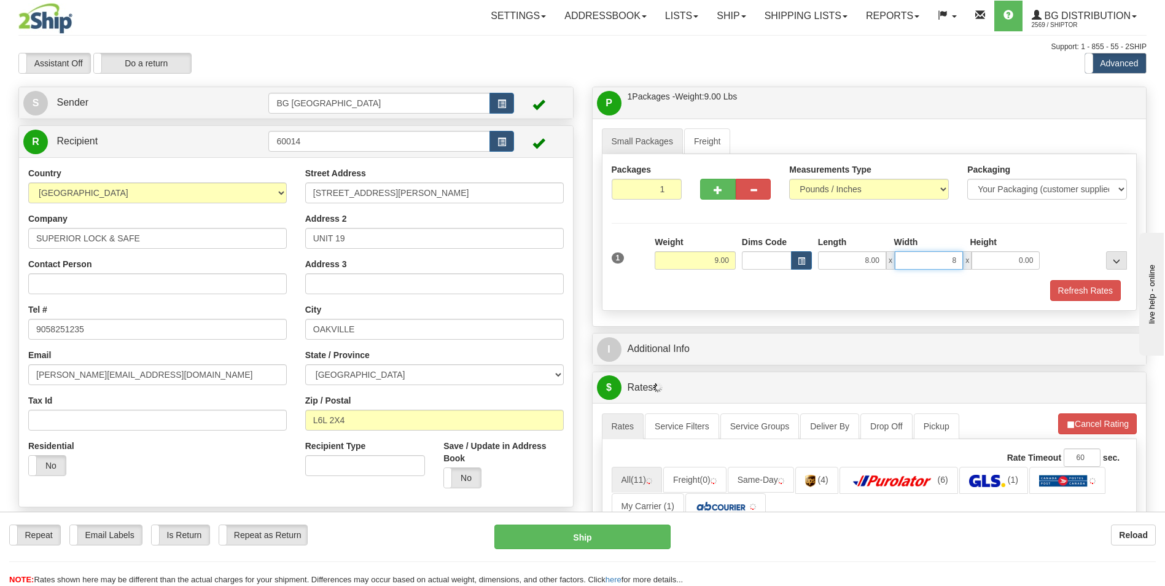
type input "8.00"
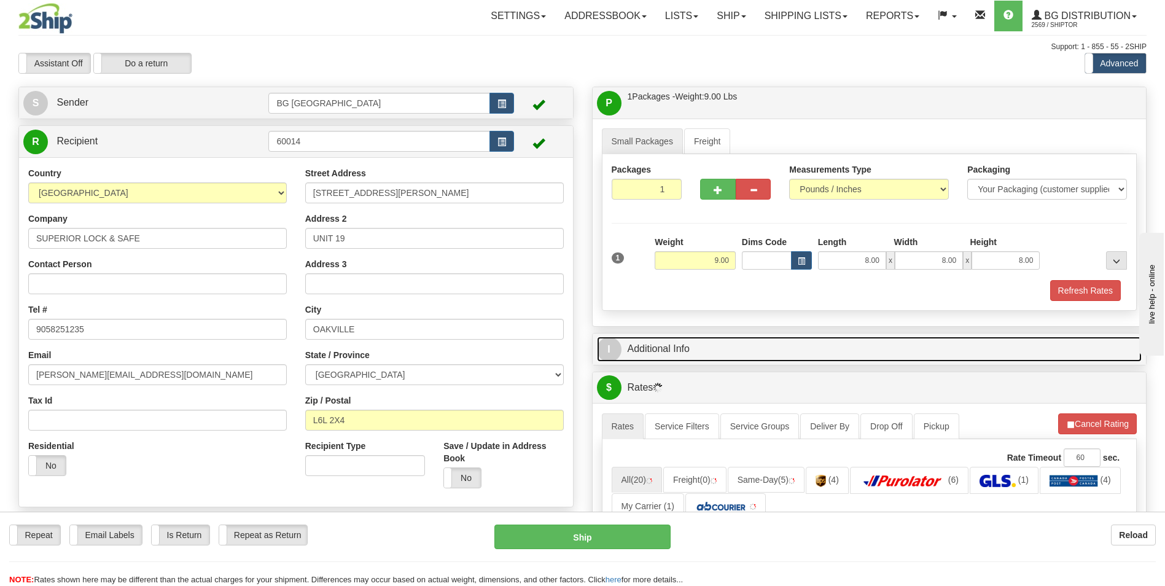
click at [676, 349] on link "I Additional Info" at bounding box center [869, 349] width 545 height 25
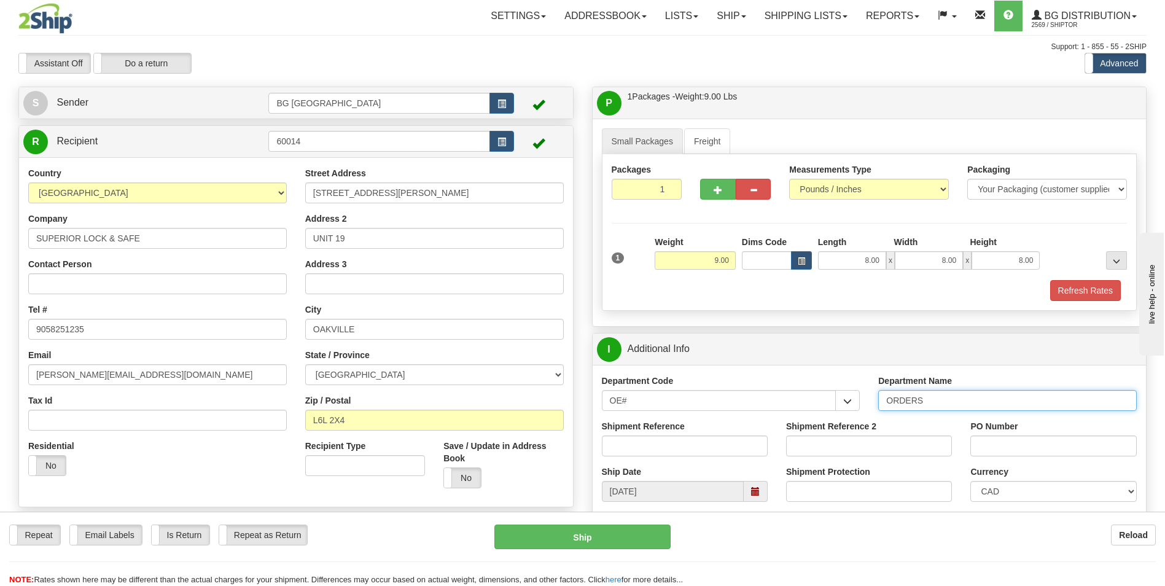
click at [926, 398] on input "ORDERS" at bounding box center [1007, 400] width 259 height 21
type input "70181447-00"
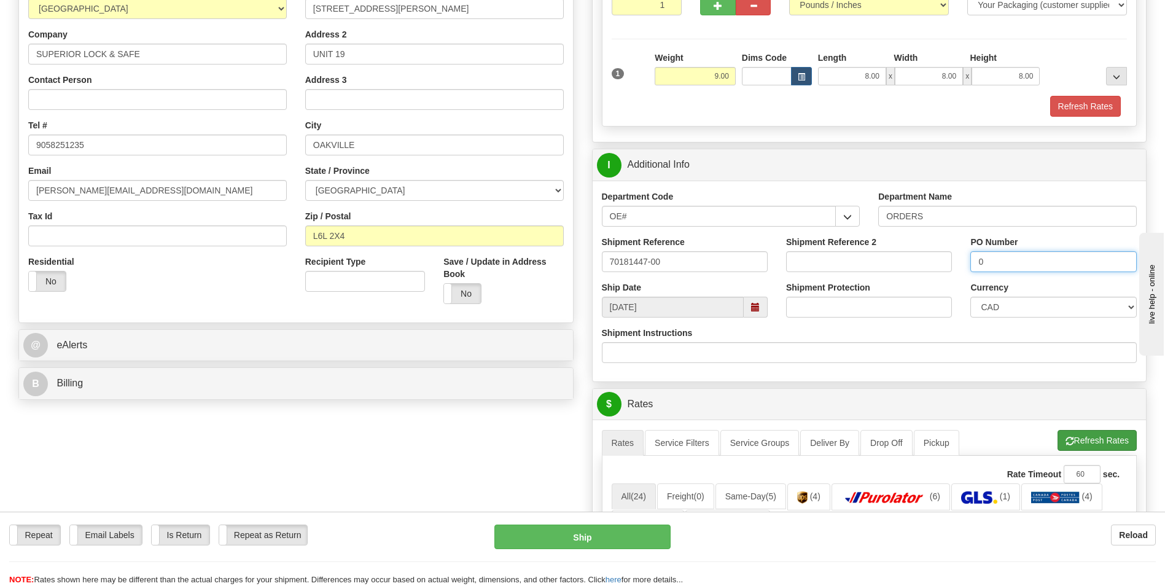
type input "0"
click at [1072, 433] on button "Refresh Rates" at bounding box center [1097, 440] width 79 height 21
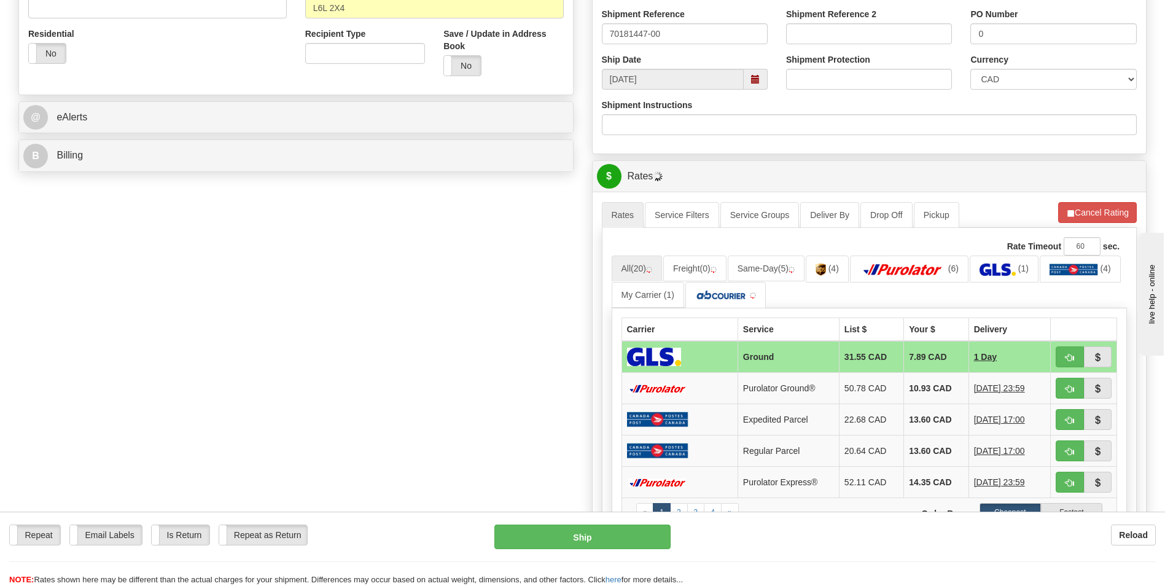
scroll to position [491, 0]
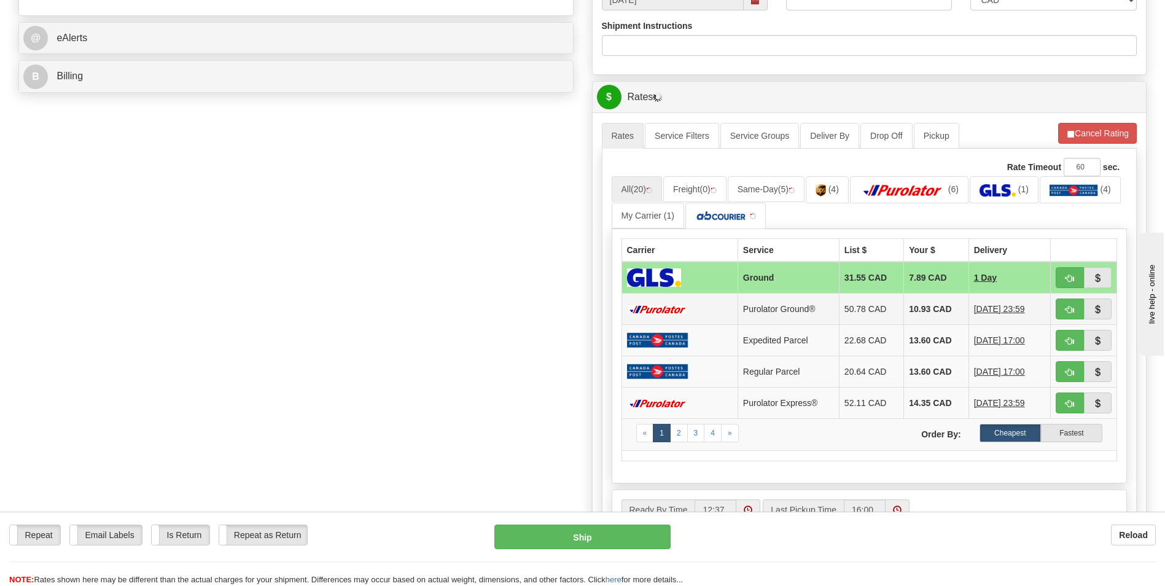
click at [908, 308] on td "10.93 CAD" at bounding box center [936, 309] width 65 height 31
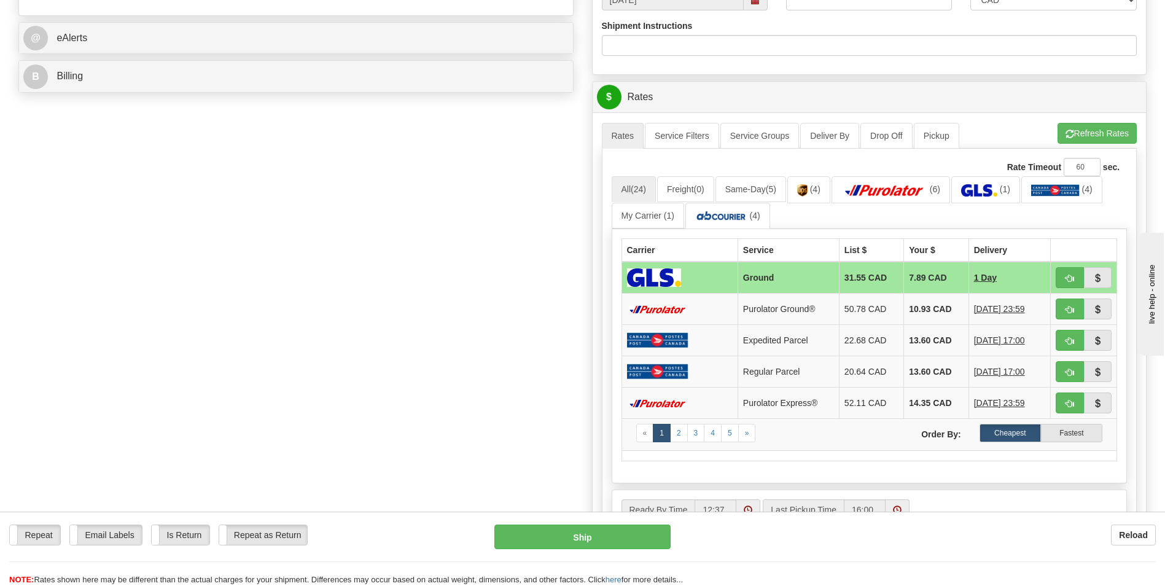
click at [908, 308] on td "10.93 CAD" at bounding box center [936, 309] width 65 height 31
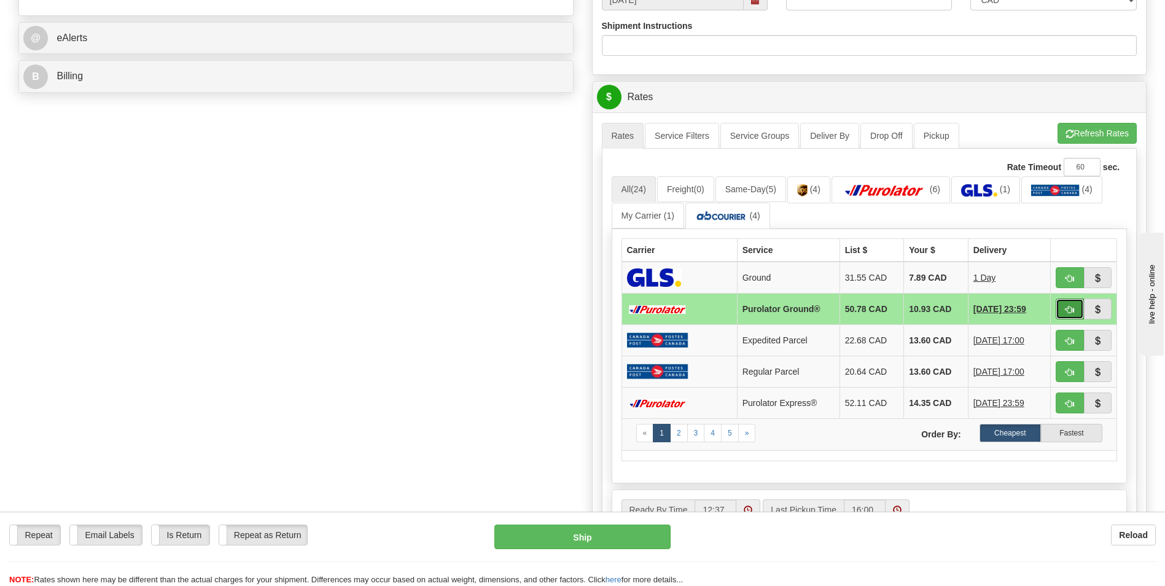
click at [1063, 313] on button "button" at bounding box center [1070, 309] width 28 height 21
type input "260"
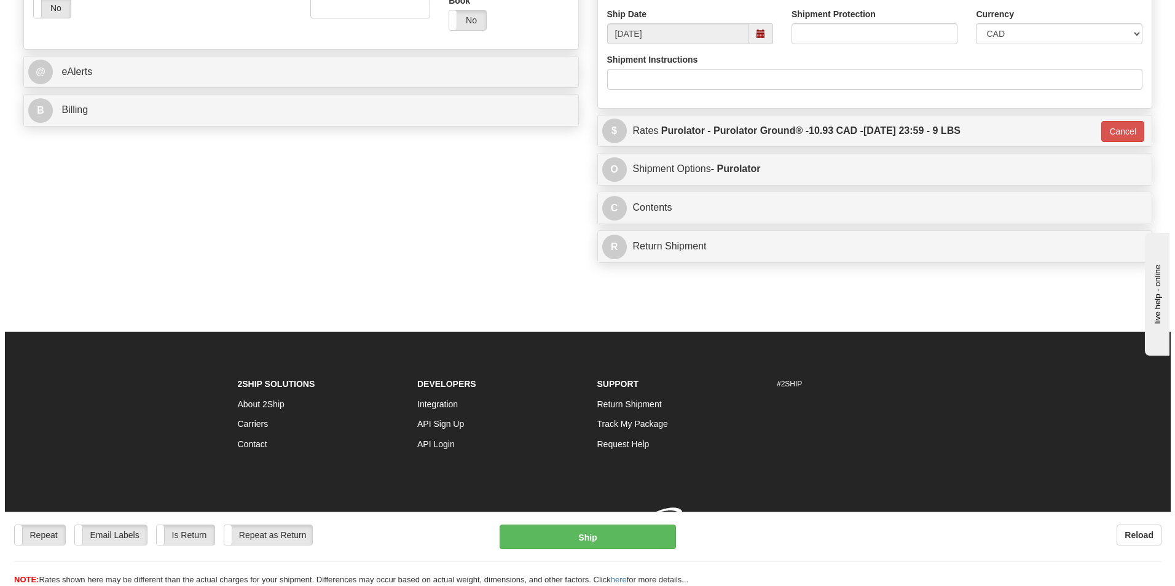
scroll to position [475, 0]
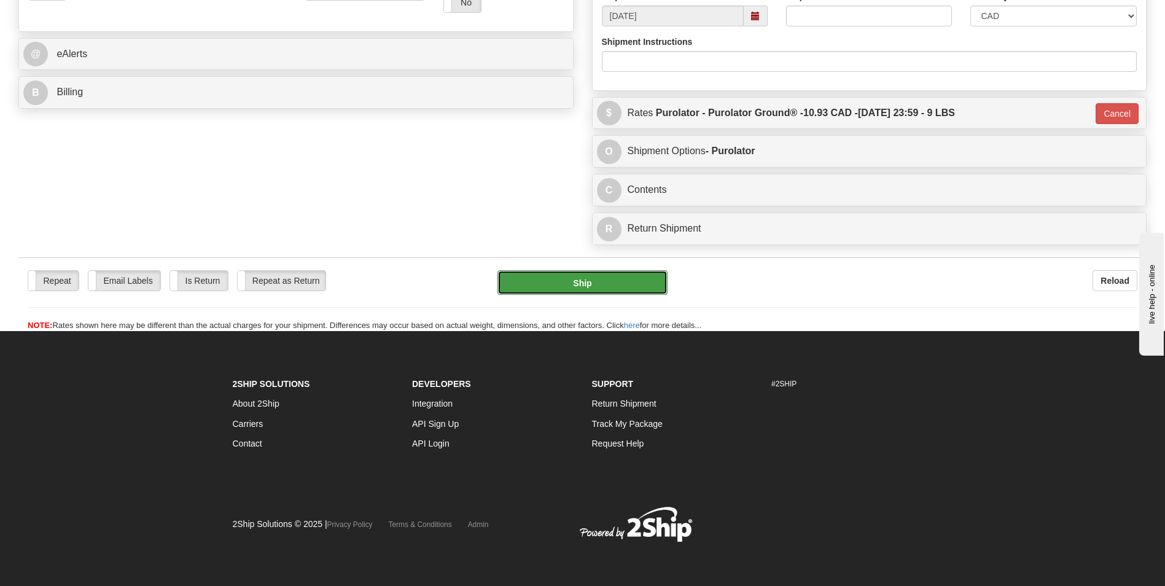
click at [596, 281] on button "Ship" at bounding box center [583, 282] width 170 height 25
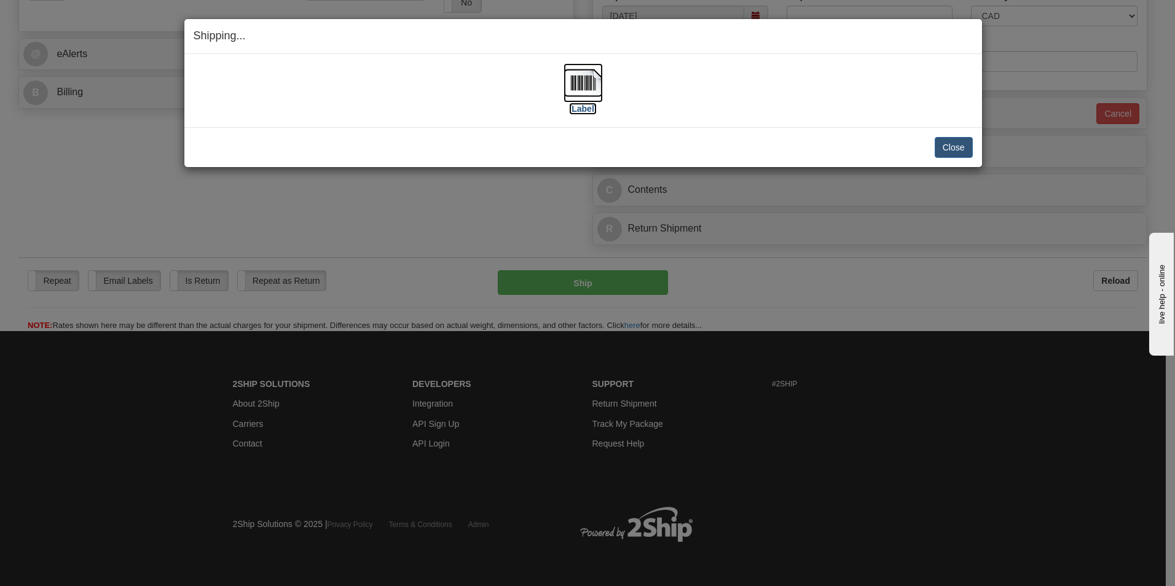
click at [589, 90] on img at bounding box center [582, 82] width 39 height 39
click at [958, 148] on button "Close" at bounding box center [953, 147] width 38 height 21
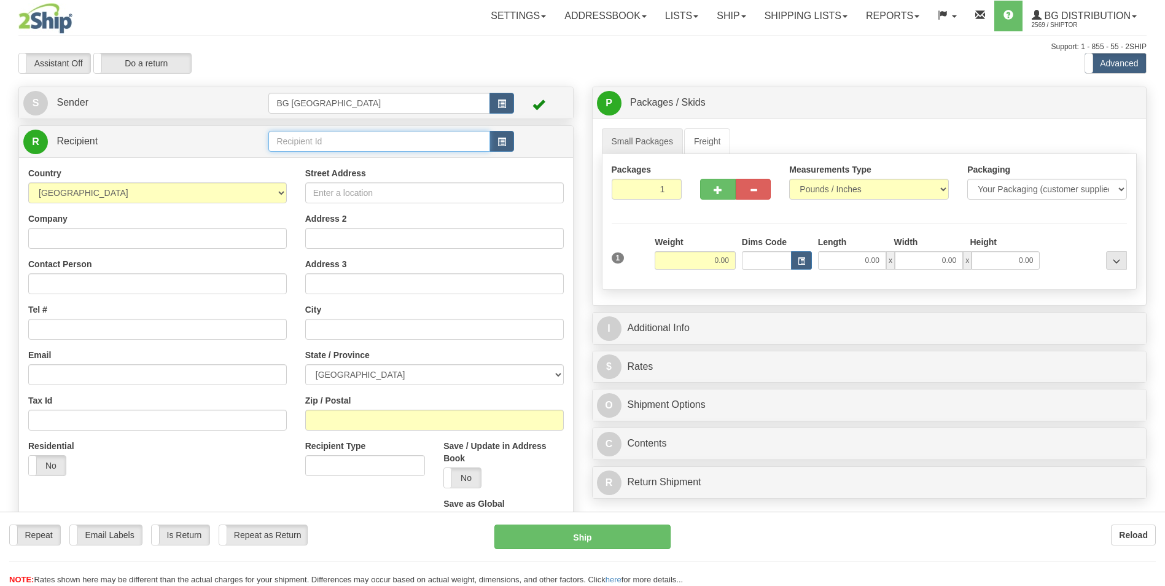
click at [373, 151] on input "text" at bounding box center [378, 141] width 221 height 21
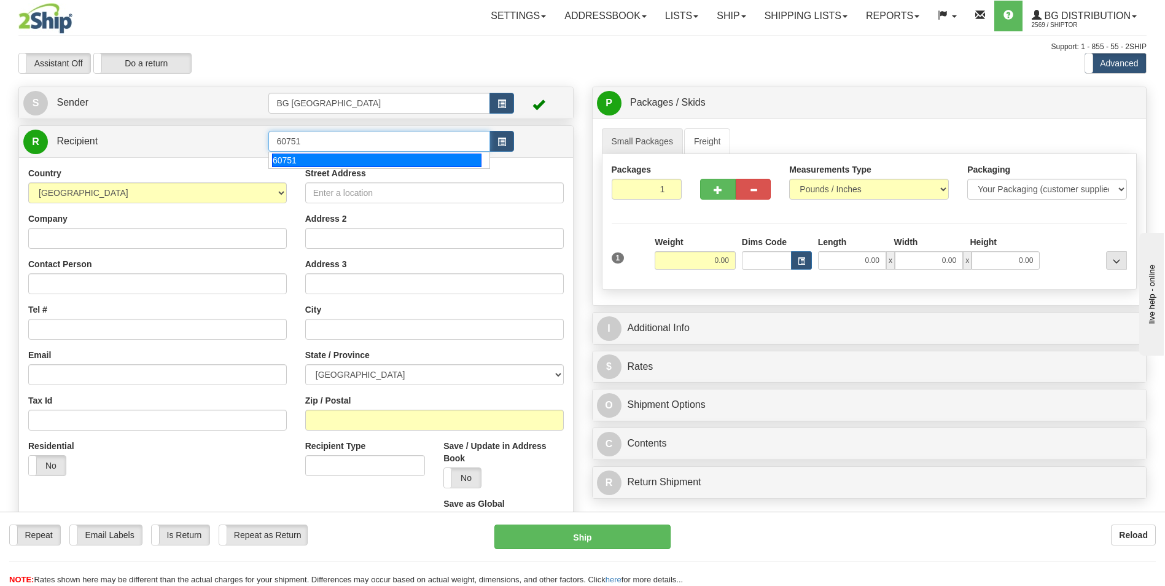
click at [357, 161] on div "60751" at bounding box center [376, 161] width 209 height 14
type input "60751"
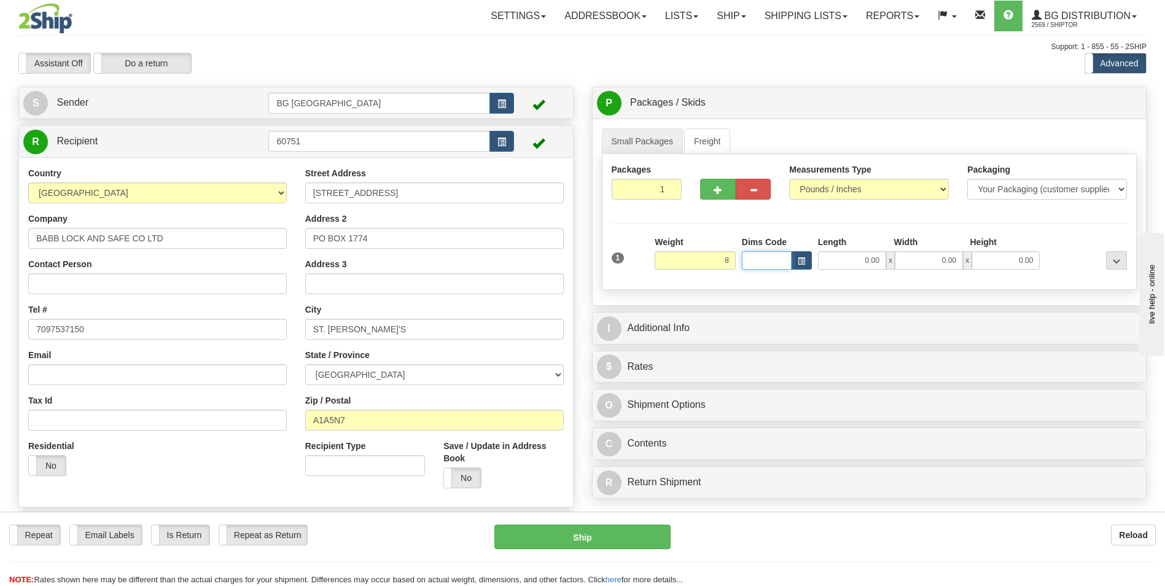
type input "8.00"
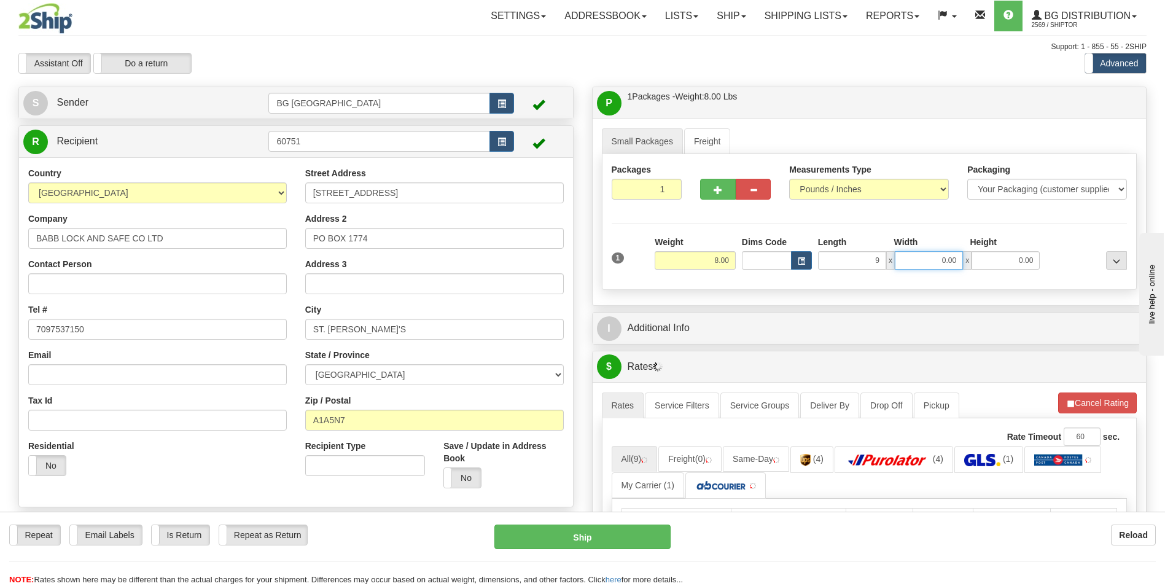
type input "9.00"
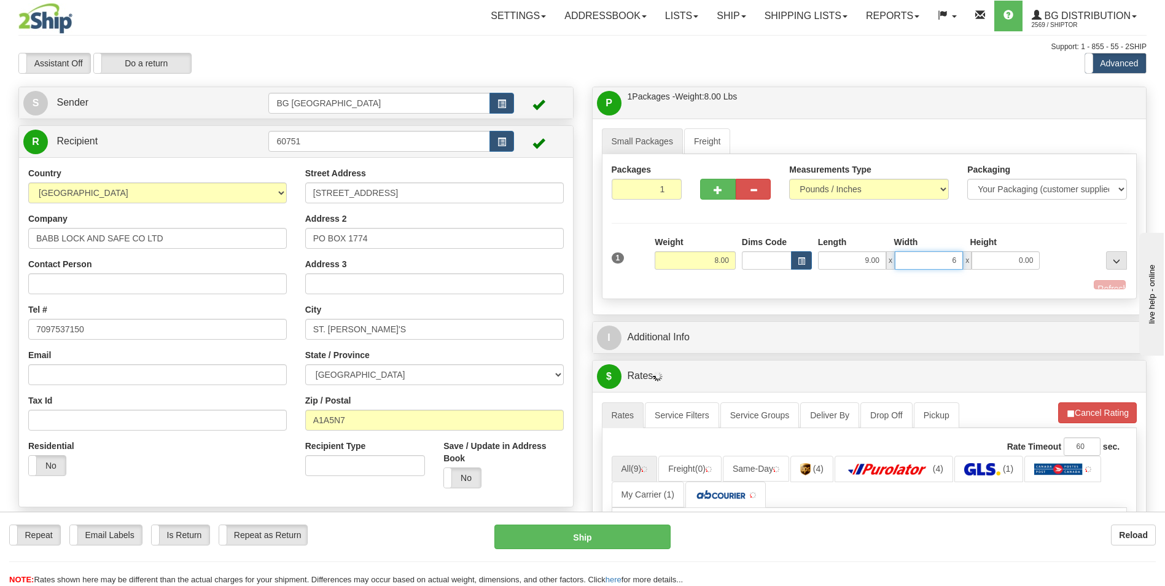
type input "6.00"
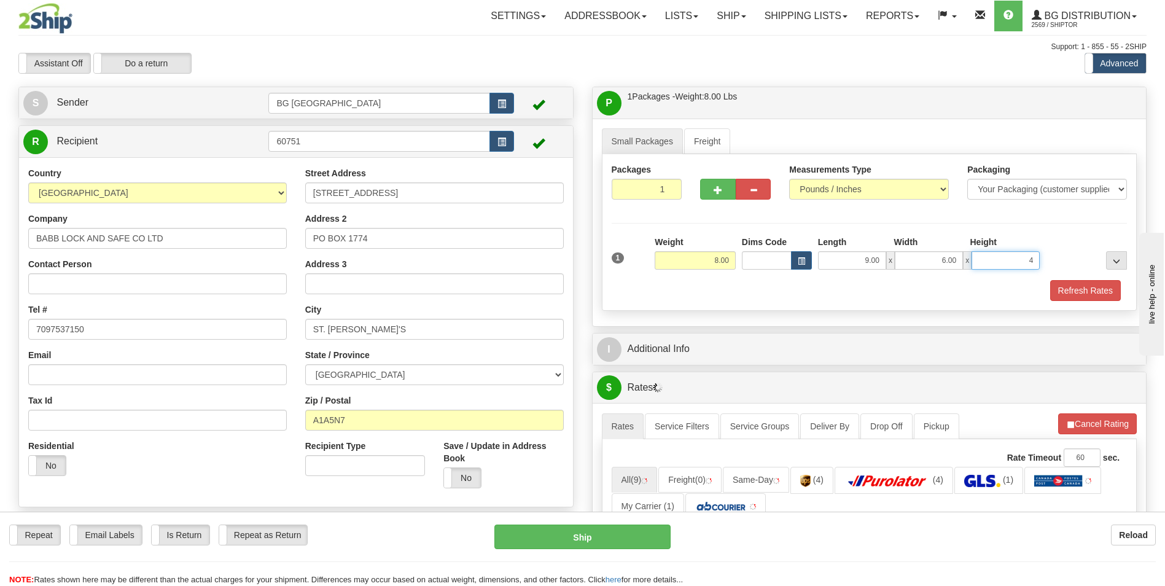
type input "4.00"
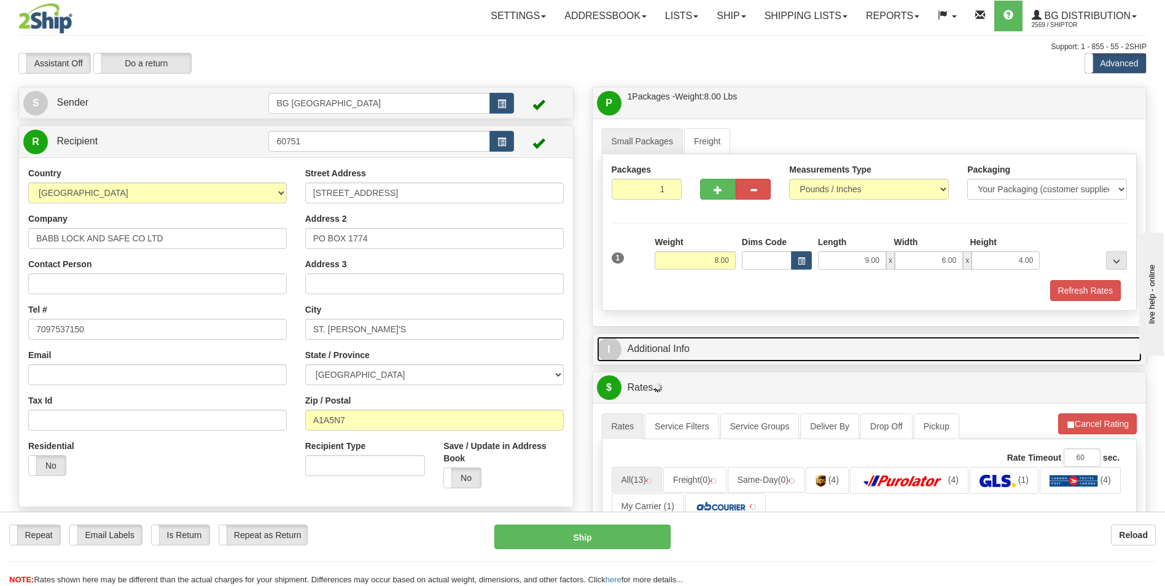
click at [686, 345] on link "I Additional Info" at bounding box center [869, 349] width 545 height 25
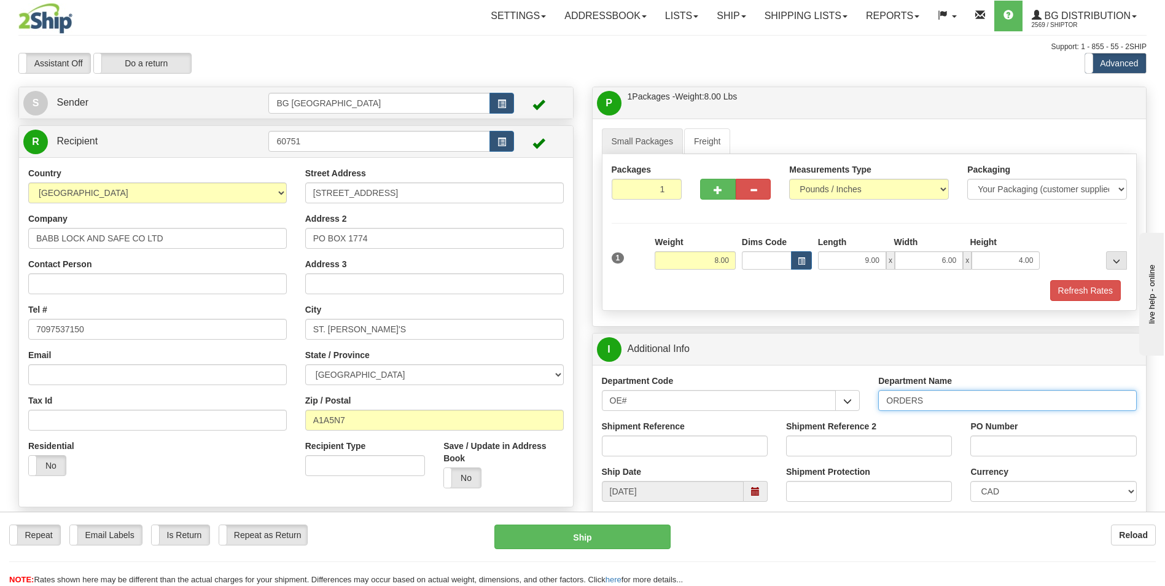
click at [952, 408] on input "ORDERS" at bounding box center [1007, 400] width 259 height 21
type input "70183085-00"
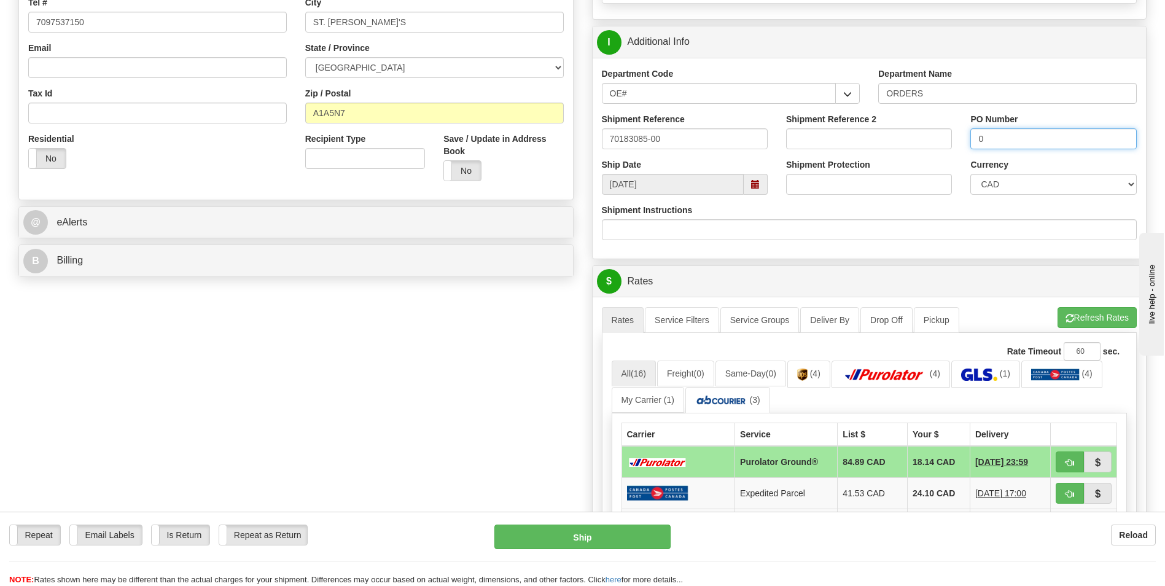
type input "0"
click at [260, 393] on div "Create a label for the return Create Pickup Without Label S" at bounding box center [582, 323] width 1147 height 1089
click at [1082, 324] on button "Refresh Rates" at bounding box center [1097, 317] width 79 height 21
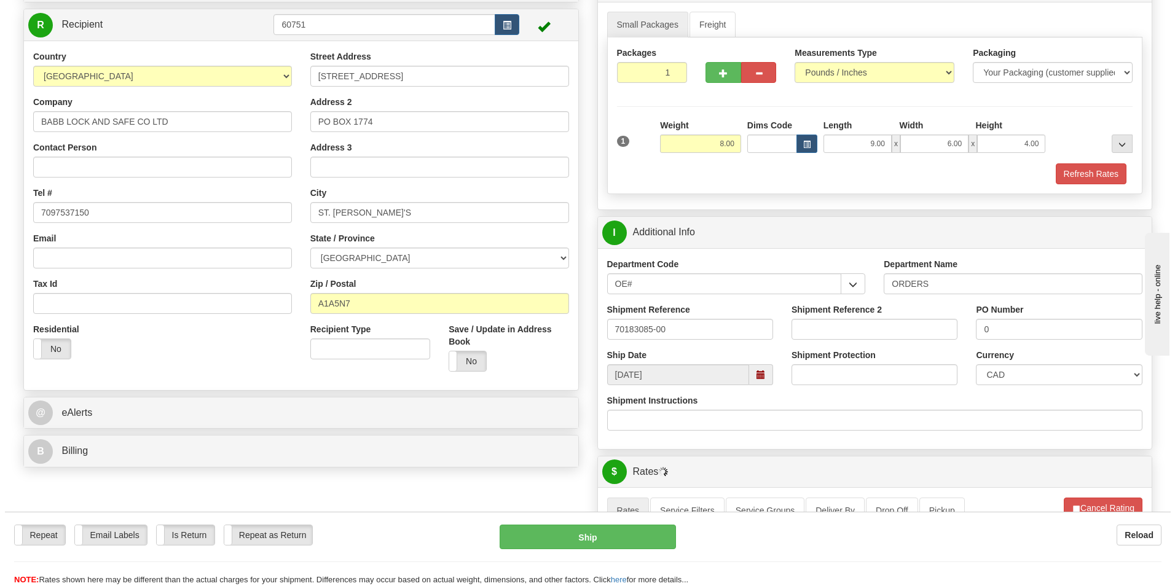
scroll to position [369, 0]
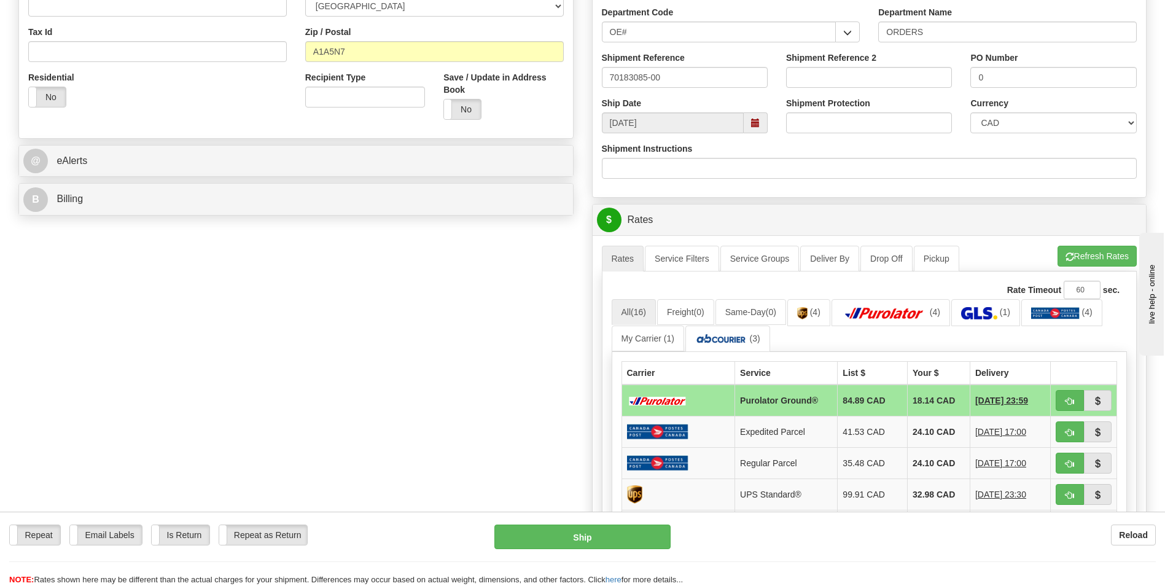
click at [1065, 396] on button "button" at bounding box center [1070, 400] width 28 height 21
type input "260"
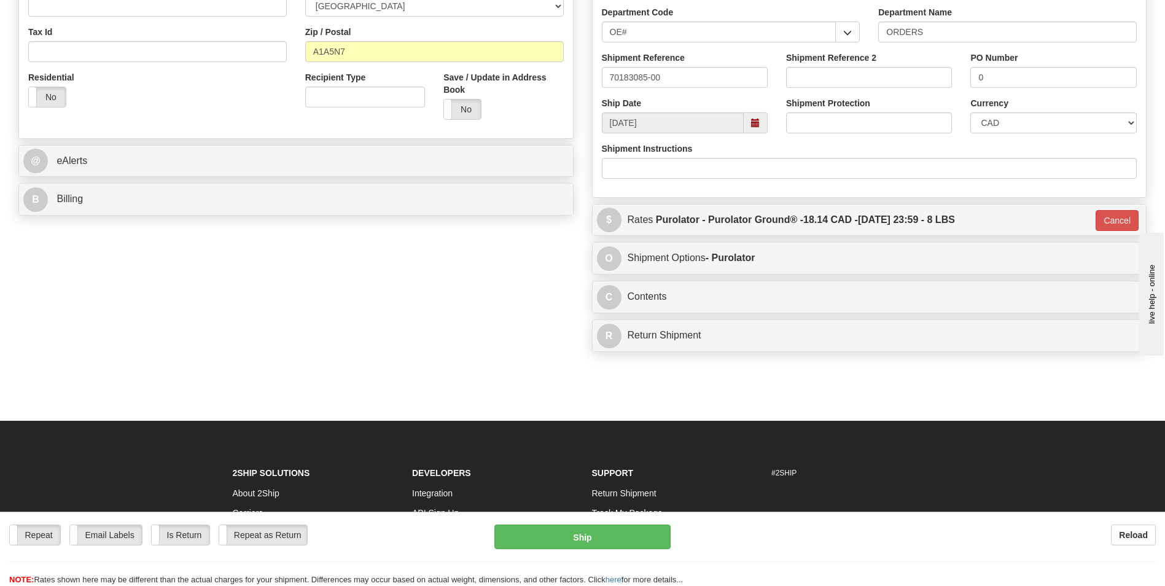
click at [581, 522] on div "Repeat Repeat Email Labels Email Labels Edit Is Return Is Return Repeat as Retu…" at bounding box center [582, 549] width 1165 height 74
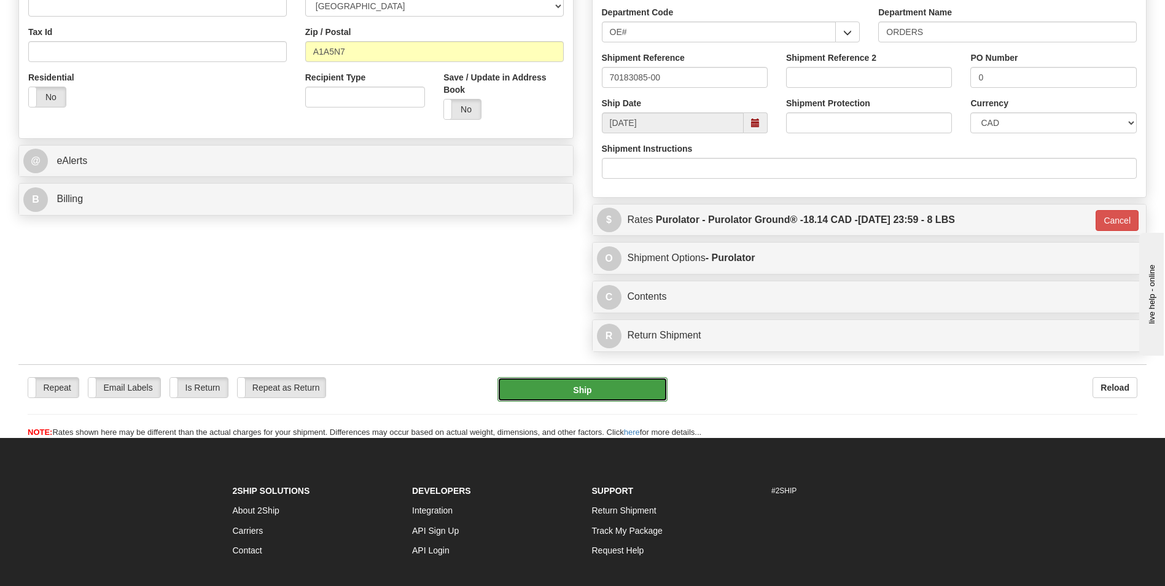
click at [565, 398] on button "Ship" at bounding box center [583, 389] width 170 height 25
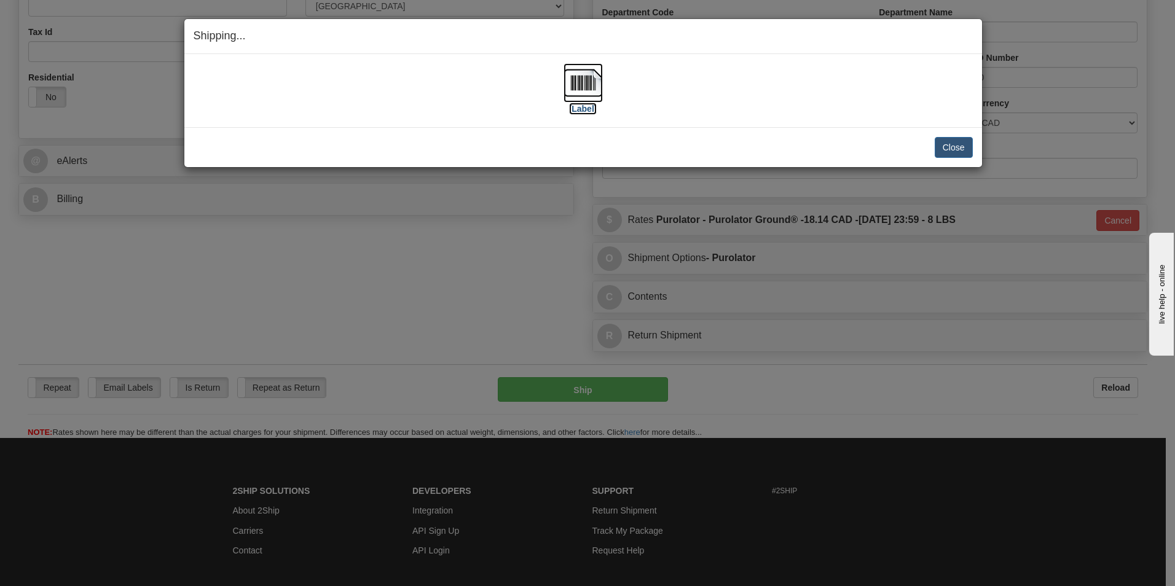
click at [581, 69] on img at bounding box center [582, 82] width 39 height 39
click at [958, 146] on button "Close" at bounding box center [953, 147] width 38 height 21
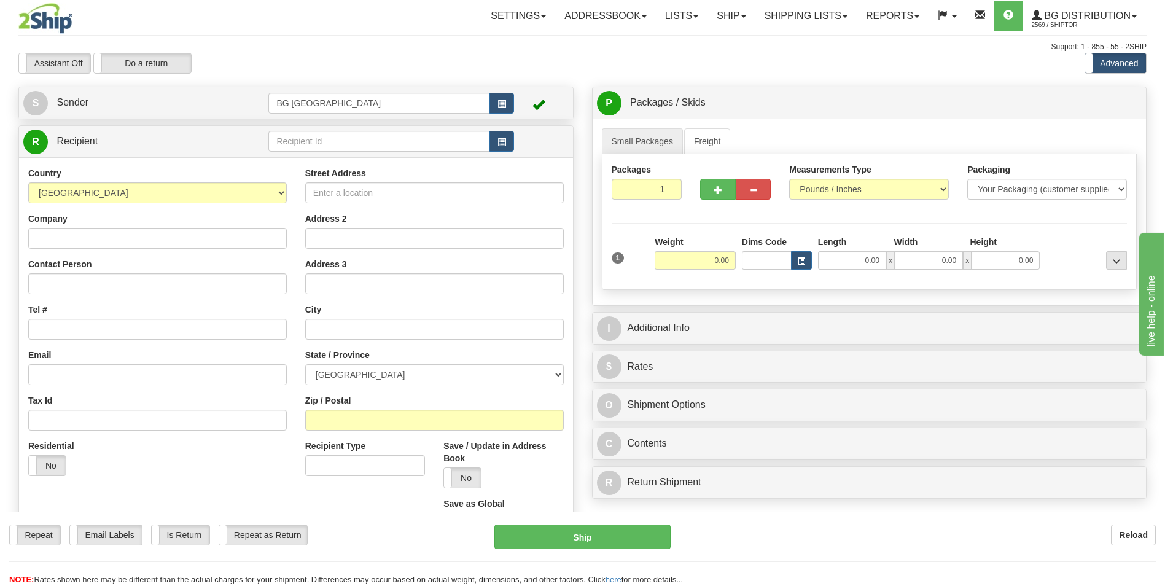
click at [392, 129] on td at bounding box center [390, 141] width 245 height 25
click at [389, 137] on input "text" at bounding box center [378, 141] width 221 height 21
type input "6"
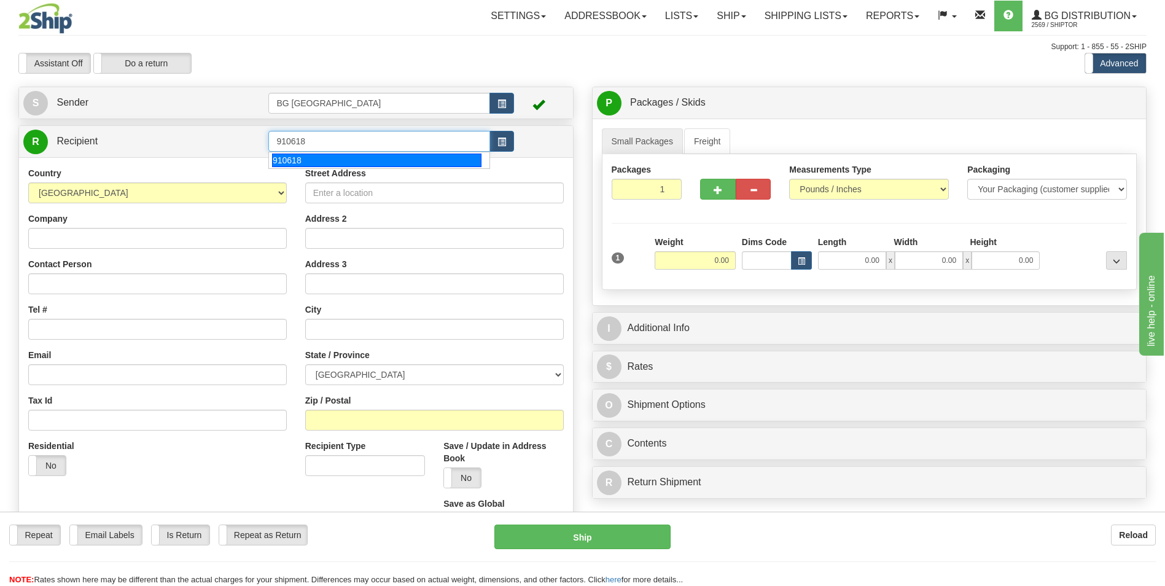
click at [377, 160] on div "910618" at bounding box center [376, 161] width 209 height 14
type input "910618"
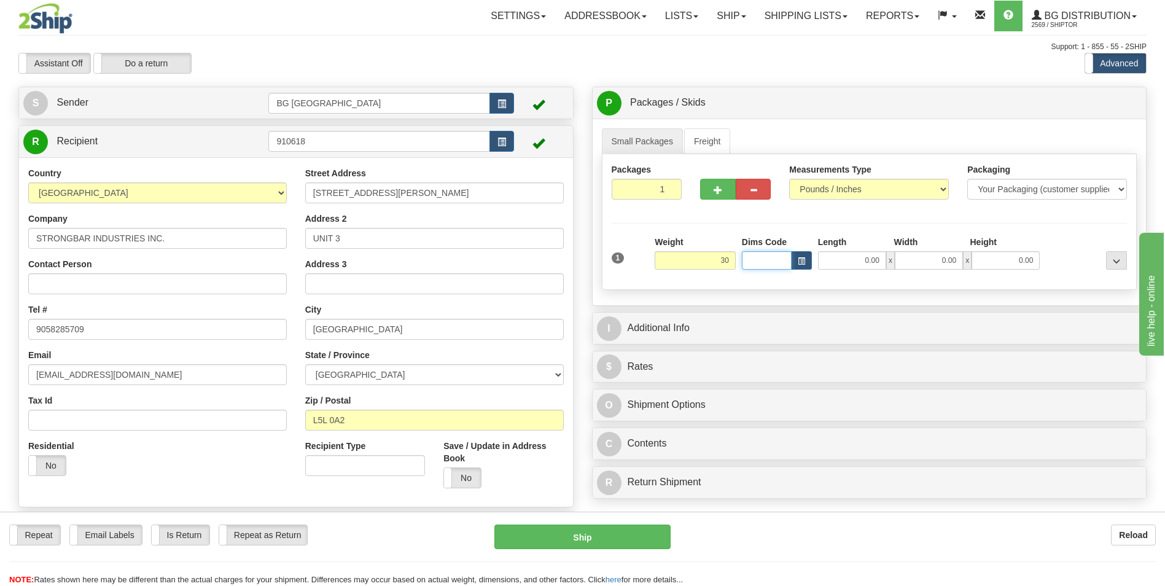
type input "30.00"
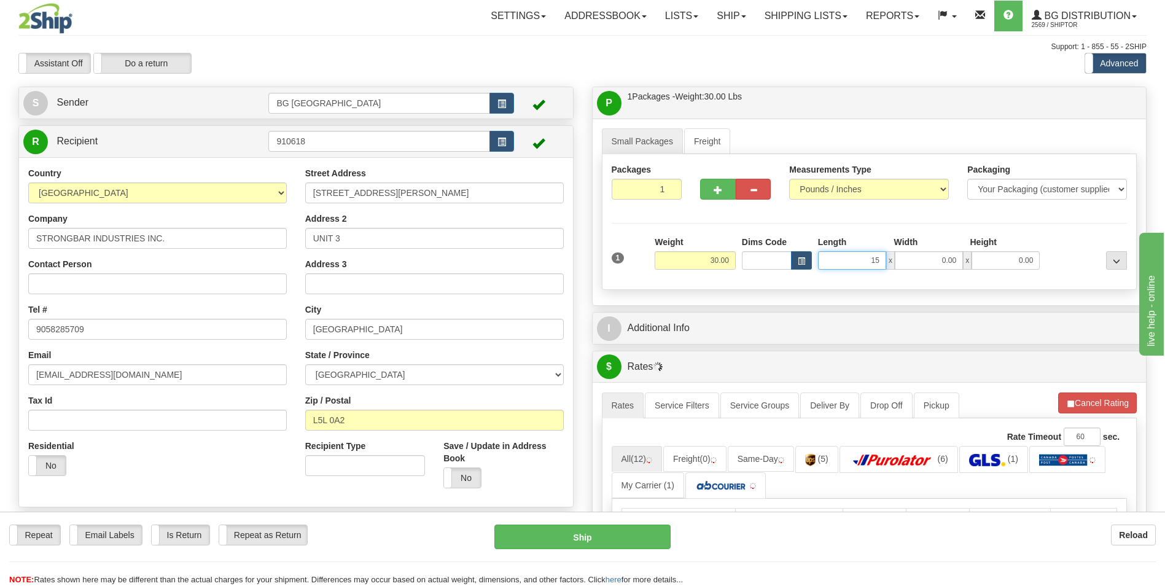
type input "15.00"
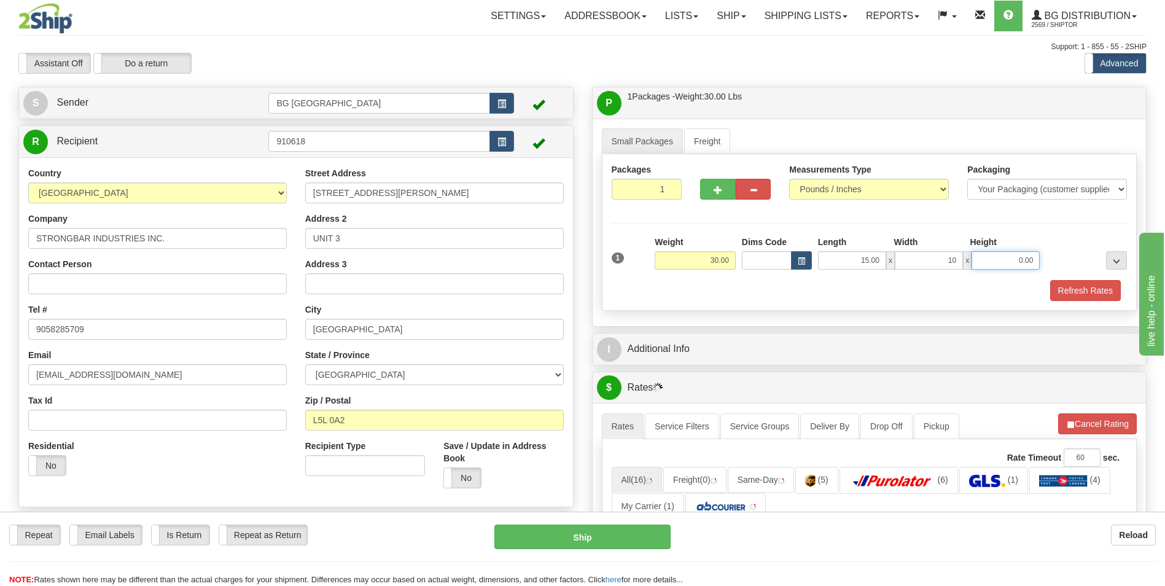
type input "10.00"
click at [713, 189] on button "button" at bounding box center [717, 189] width 35 height 21
type input "2"
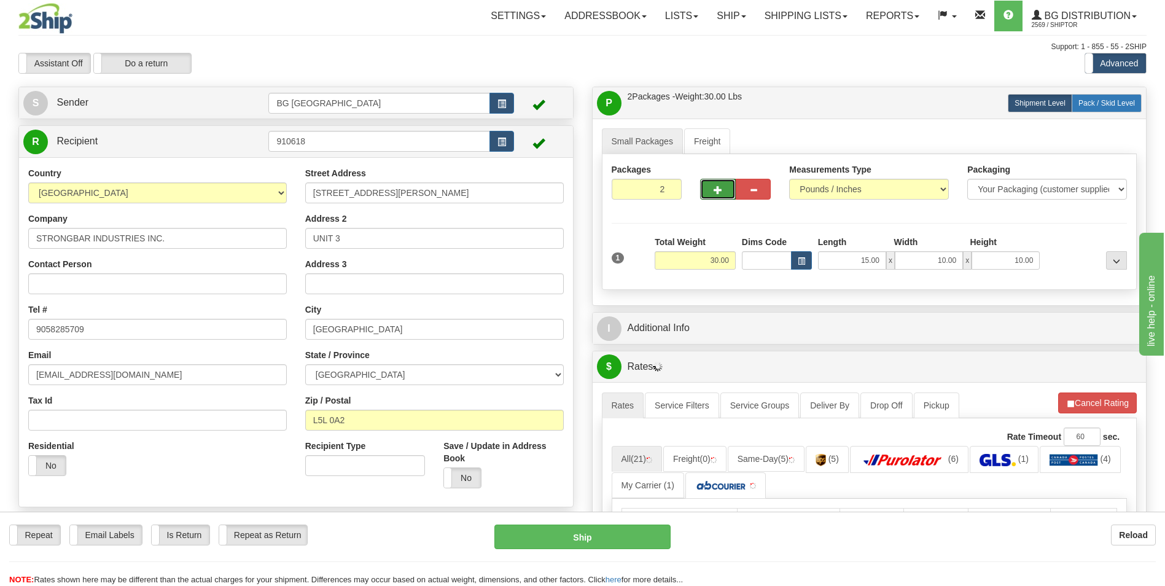
click at [1106, 108] on label "Pack / Skid Level Pack.." at bounding box center [1107, 103] width 70 height 18
radio input "true"
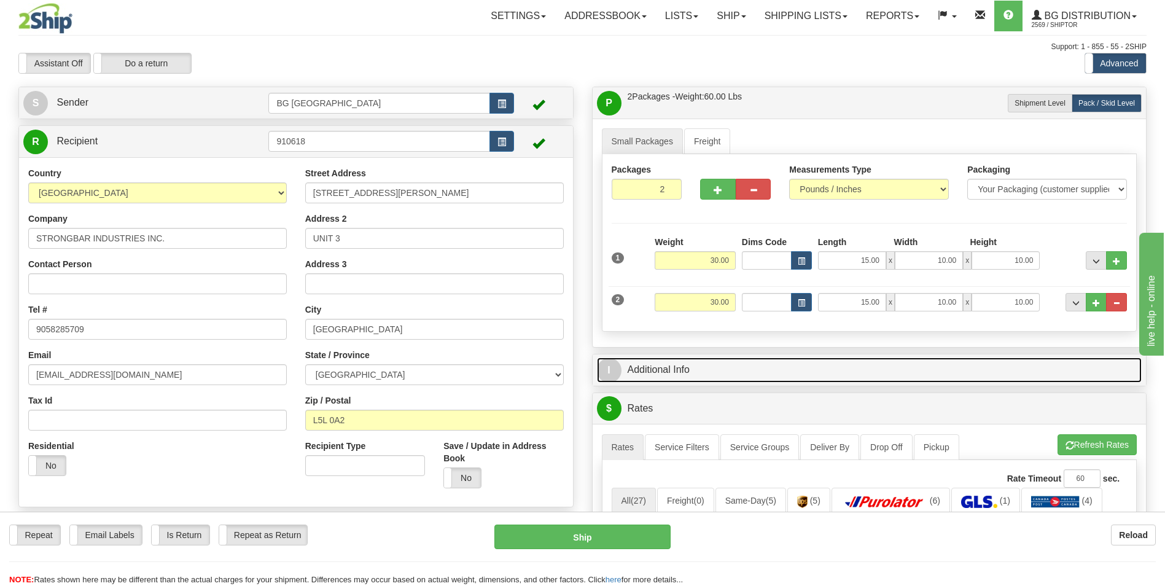
click at [708, 379] on link "I Additional Info" at bounding box center [869, 370] width 545 height 25
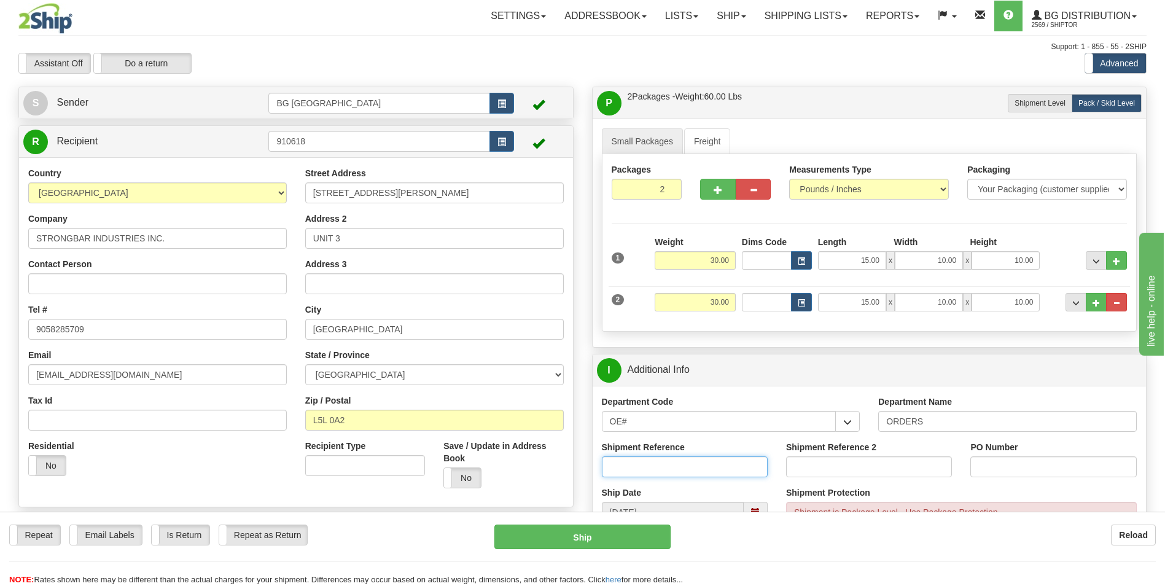
click at [665, 463] on input "Shipment Reference" at bounding box center [685, 466] width 166 height 21
type input "70179674-00"
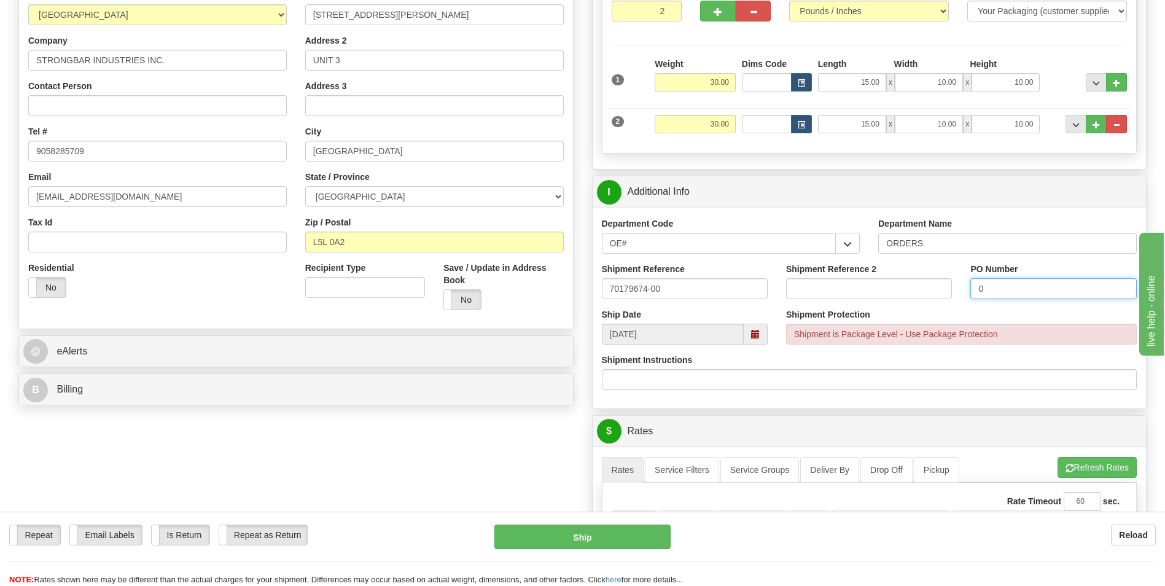
scroll to position [307, 0]
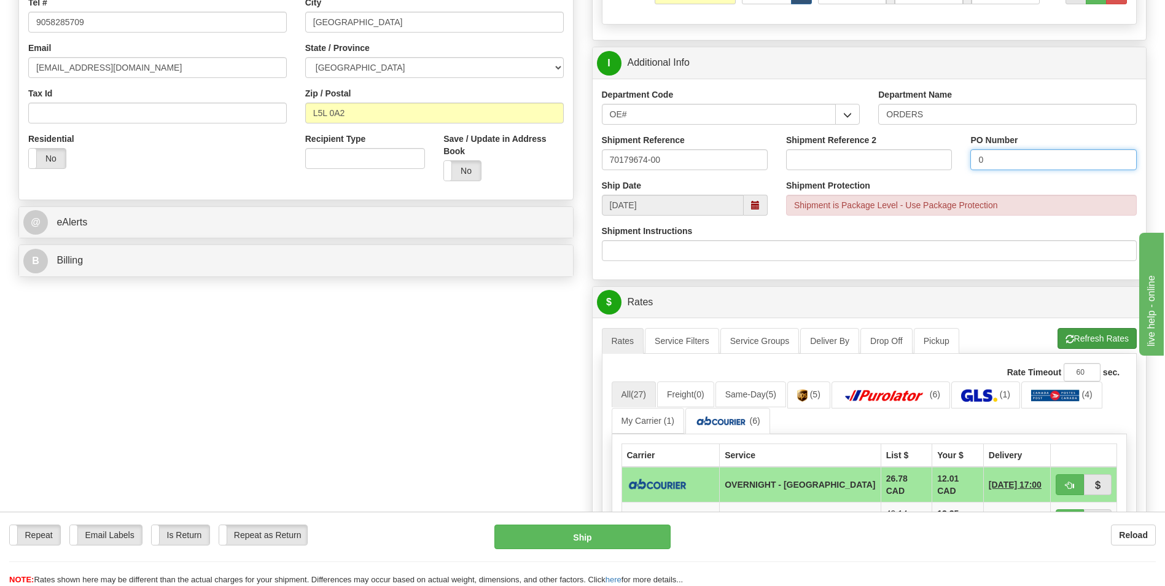
type input "0"
click at [1061, 338] on button "Refresh Rates" at bounding box center [1097, 338] width 79 height 21
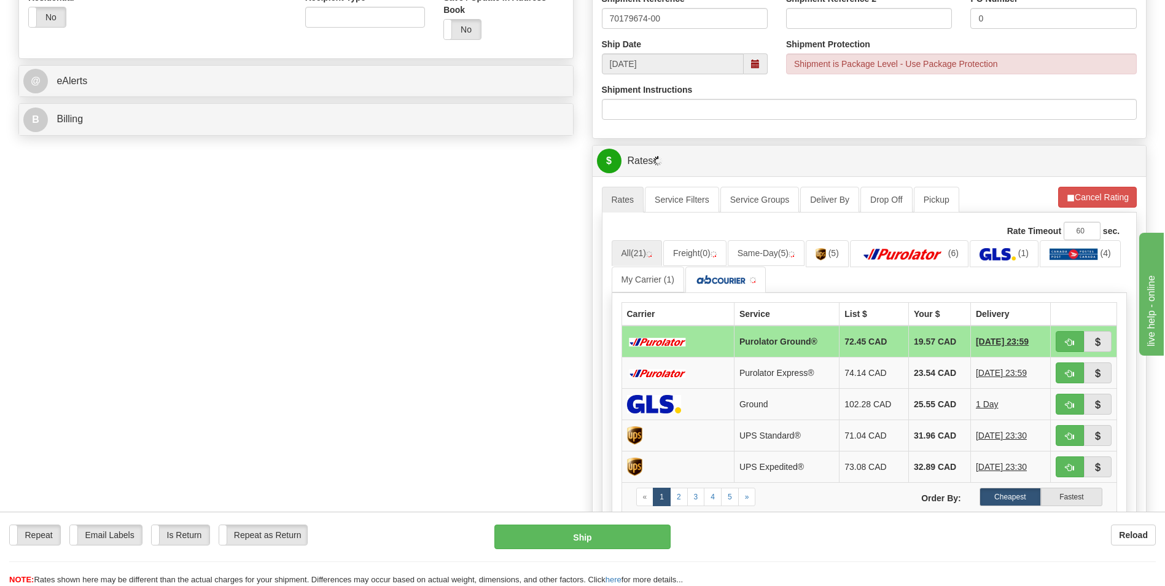
scroll to position [491, 0]
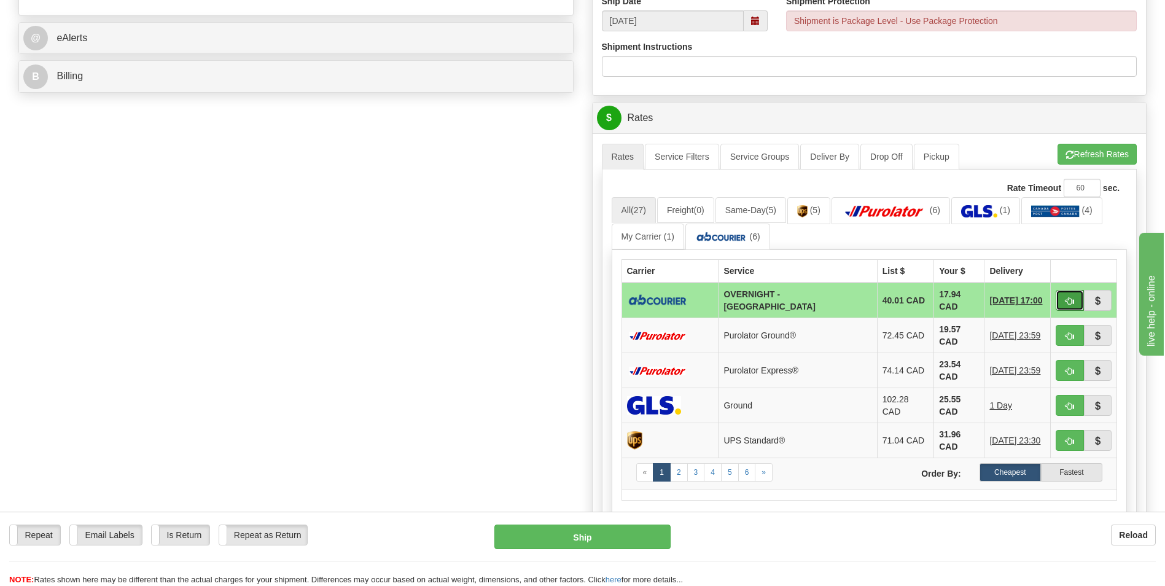
click at [1071, 301] on span "button" at bounding box center [1070, 301] width 9 height 8
type input "4"
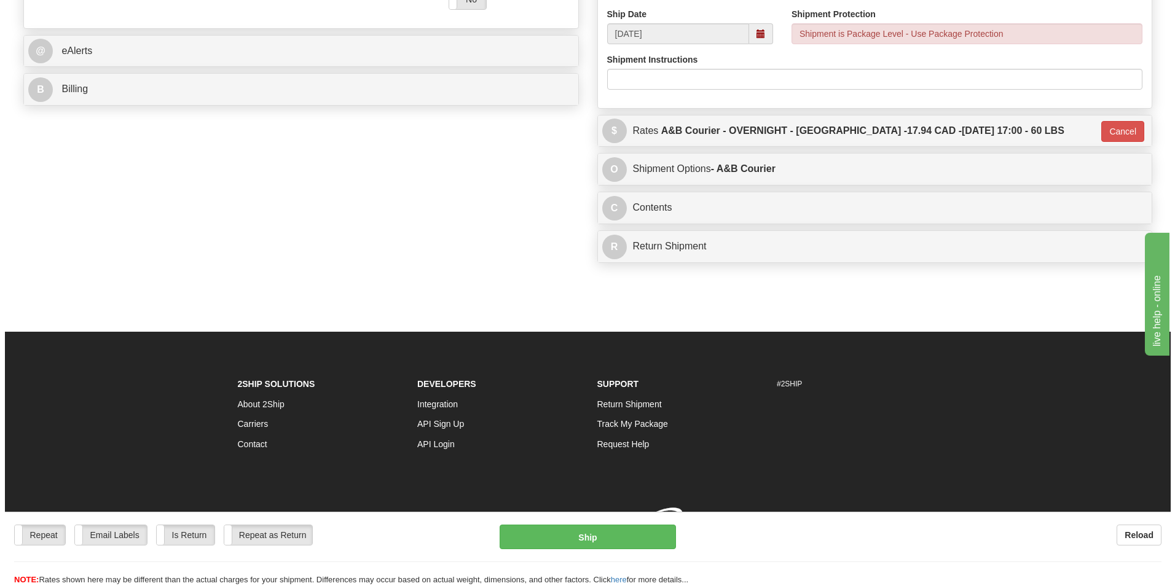
scroll to position [484, 0]
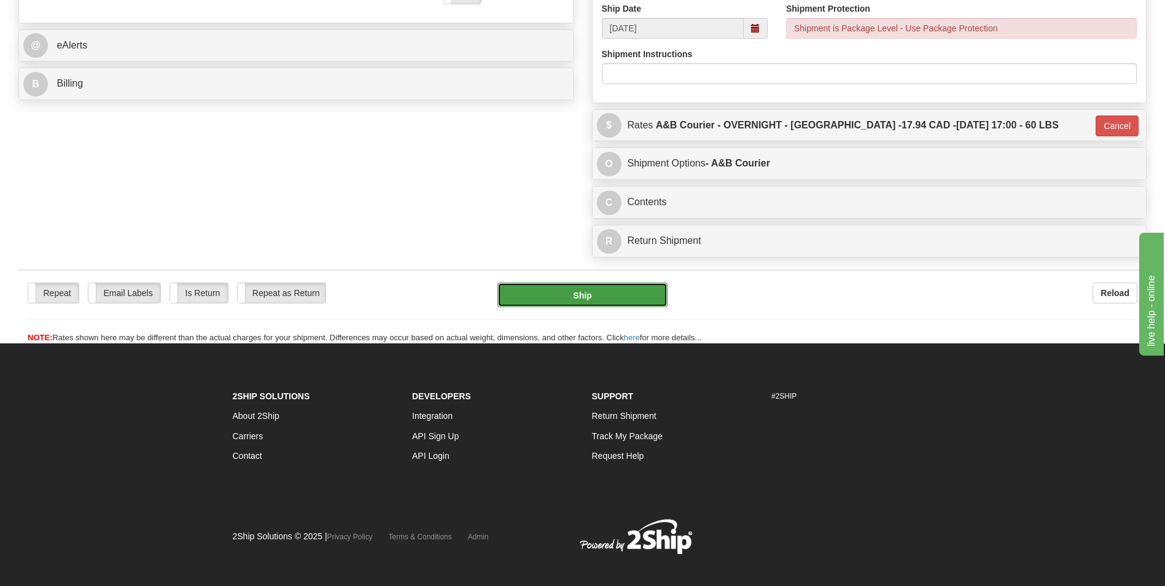
click at [576, 305] on button "Ship" at bounding box center [583, 295] width 170 height 25
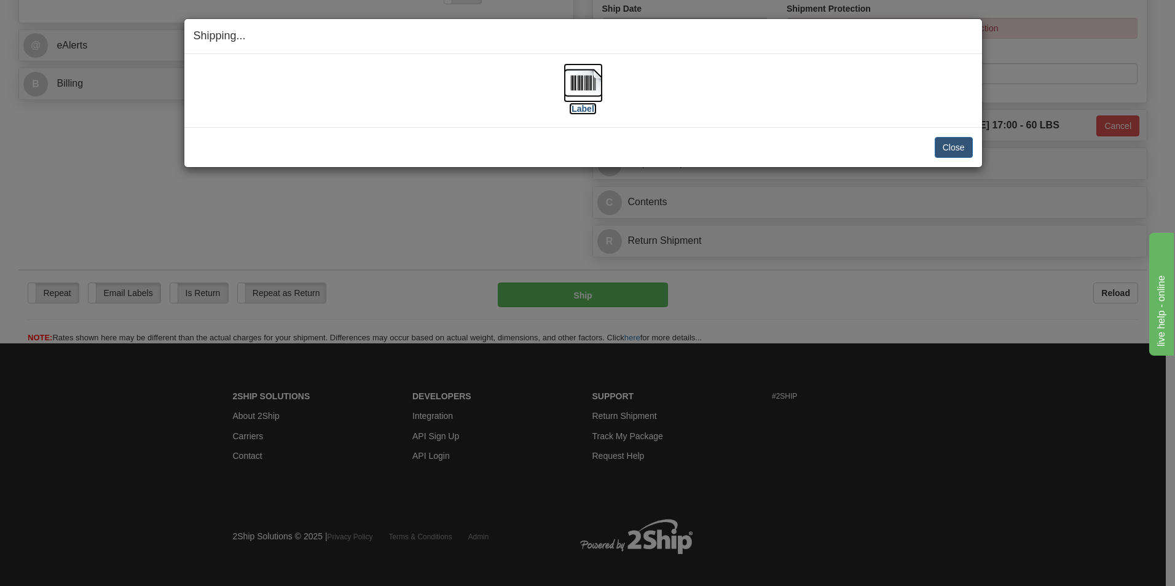
click at [573, 83] on img at bounding box center [582, 82] width 39 height 39
click at [964, 138] on button "Close" at bounding box center [953, 147] width 38 height 21
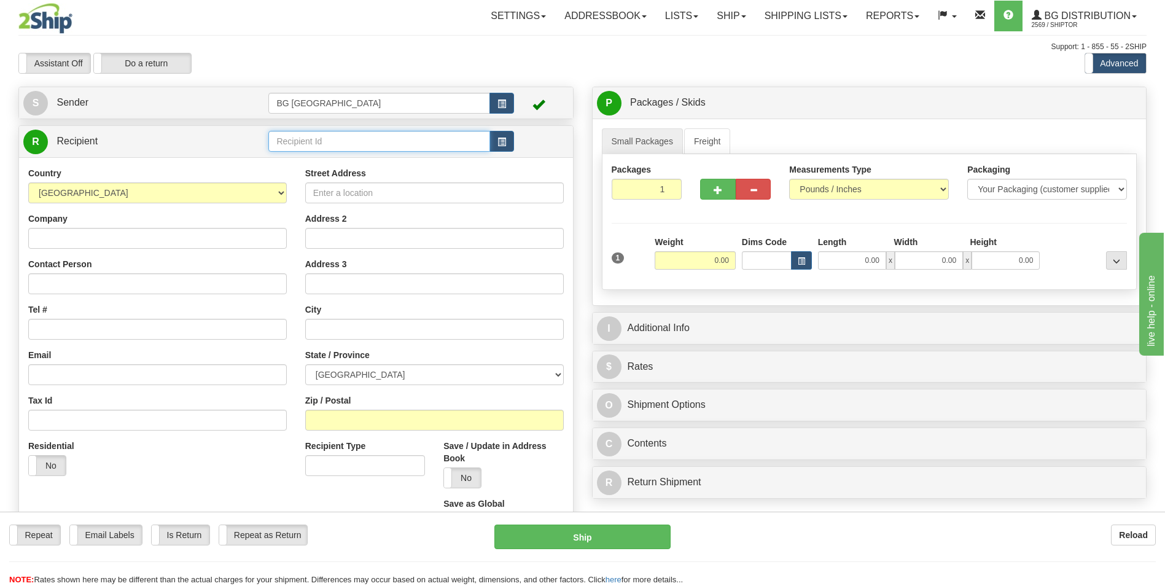
click at [330, 136] on input "text" at bounding box center [378, 141] width 221 height 21
click at [303, 155] on div "60377" at bounding box center [376, 161] width 209 height 14
type input "60377"
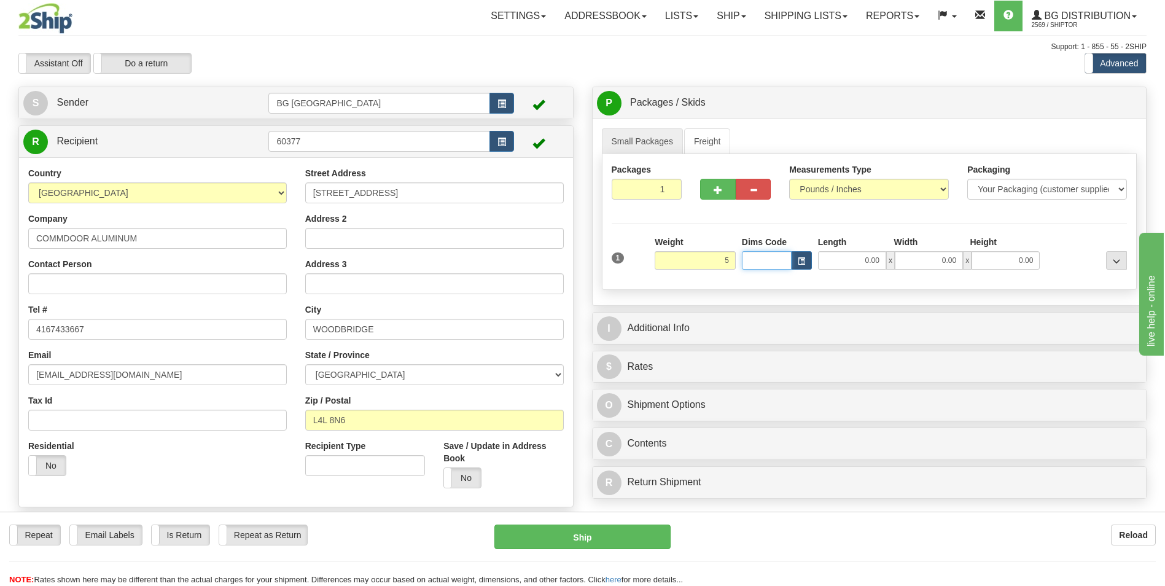
type input "5.00"
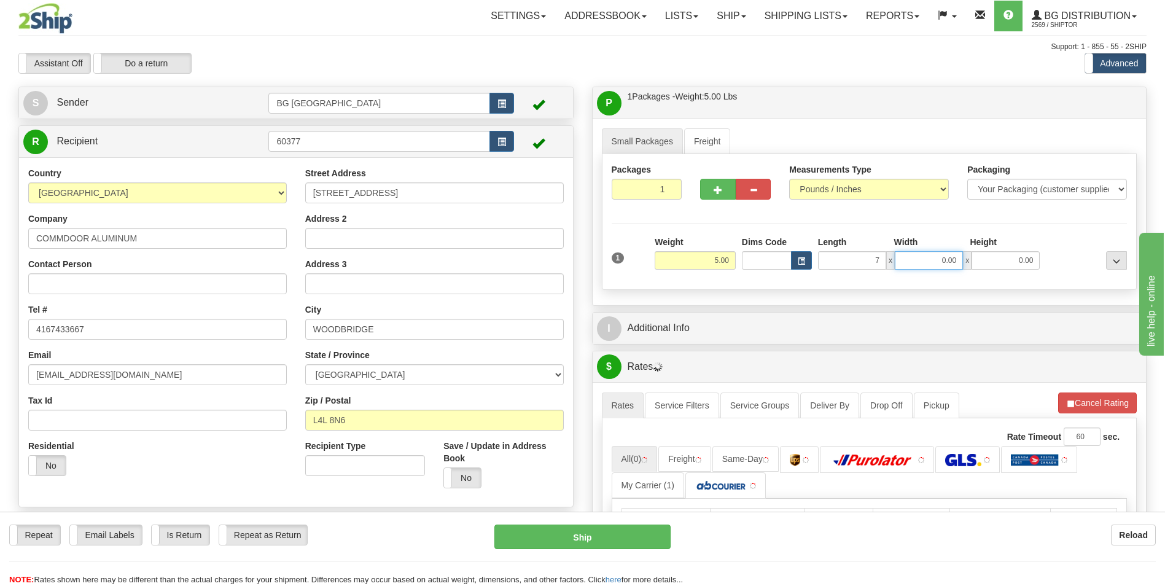
type input "7.00"
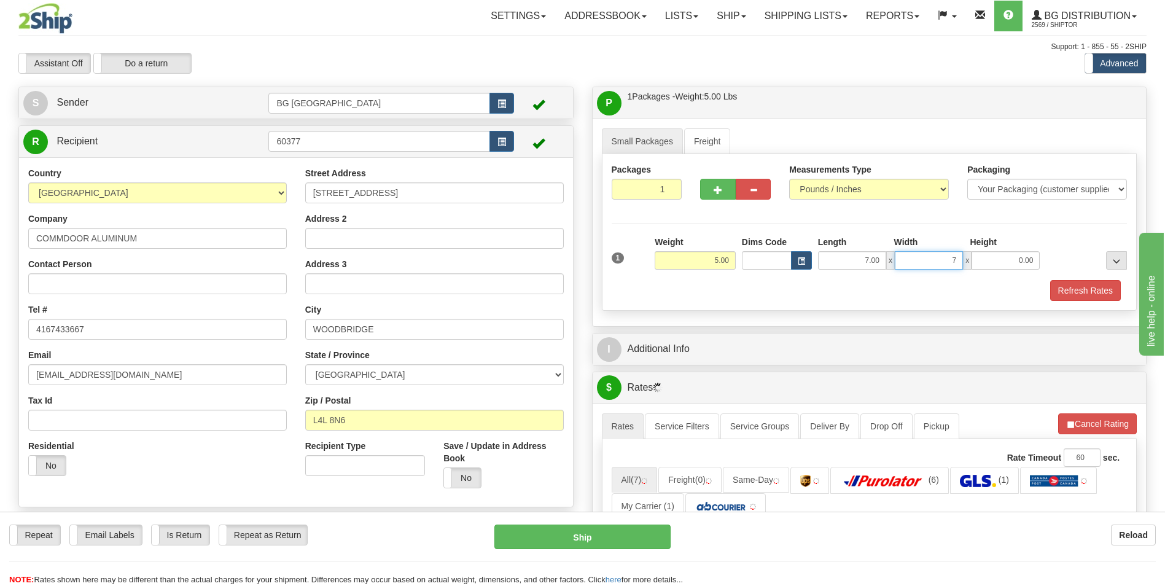
type input "7.00"
type input "5.00"
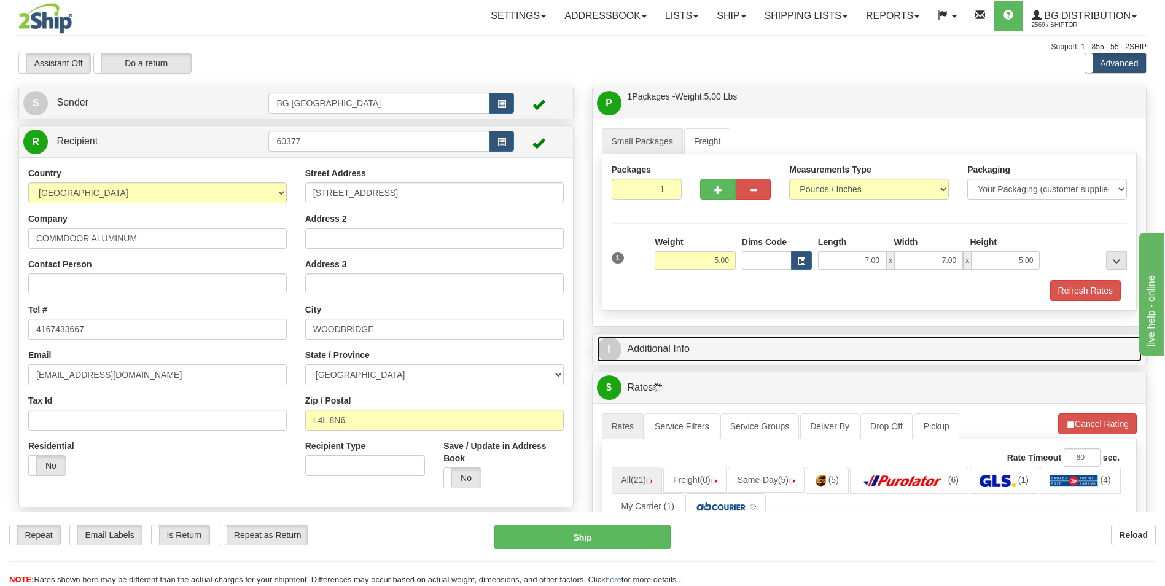
click at [700, 350] on link "I Additional Info" at bounding box center [869, 349] width 545 height 25
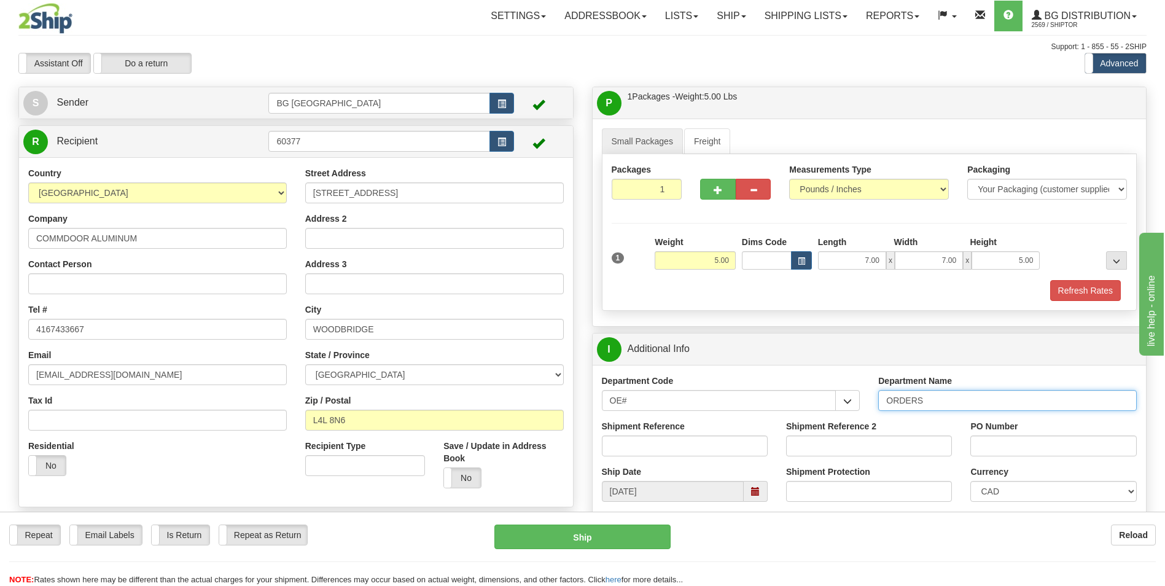
click at [948, 401] on input "ORDERS" at bounding box center [1007, 400] width 259 height 21
type input "70175815-01"
click at [995, 440] on input "PO Number" at bounding box center [1054, 446] width 166 height 21
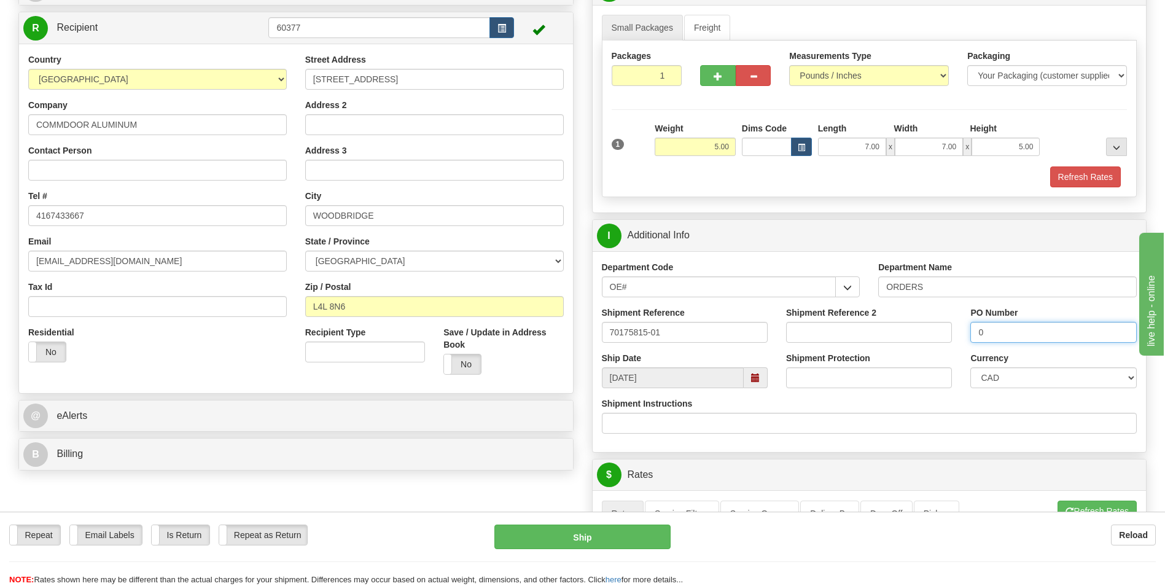
scroll to position [307, 0]
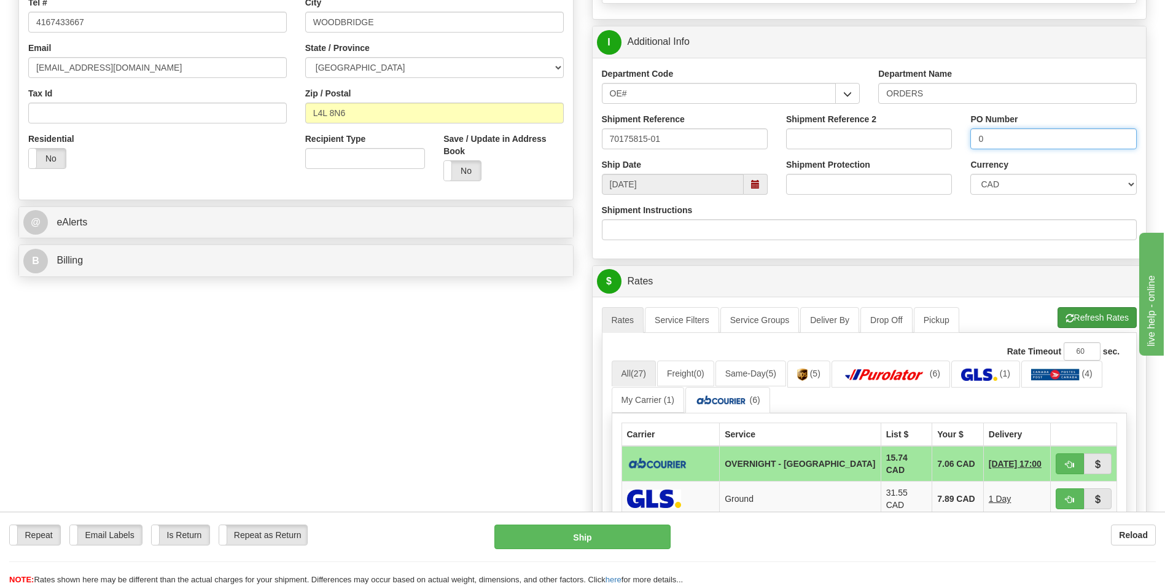
type input "0"
click at [1105, 323] on button "Refresh Rates" at bounding box center [1097, 317] width 79 height 21
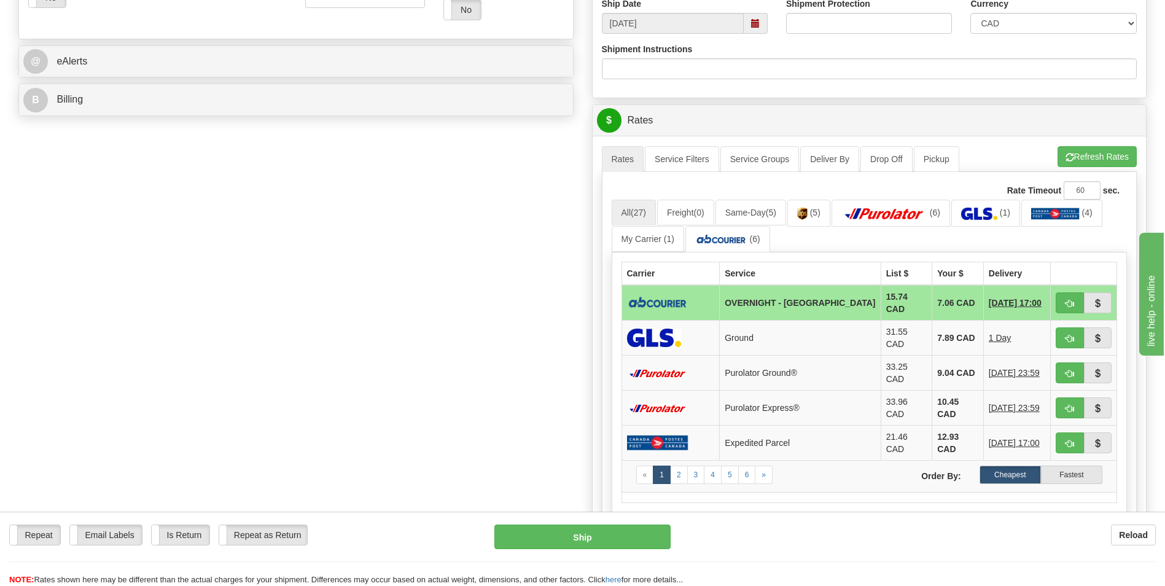
scroll to position [491, 0]
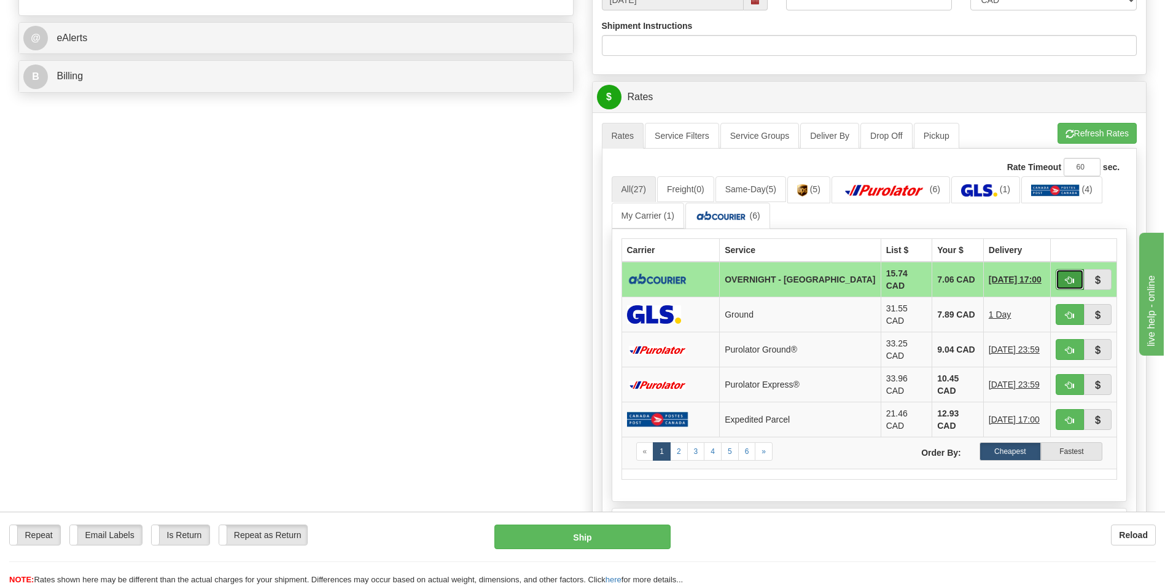
click at [1074, 276] on span "button" at bounding box center [1070, 280] width 9 height 8
type input "4"
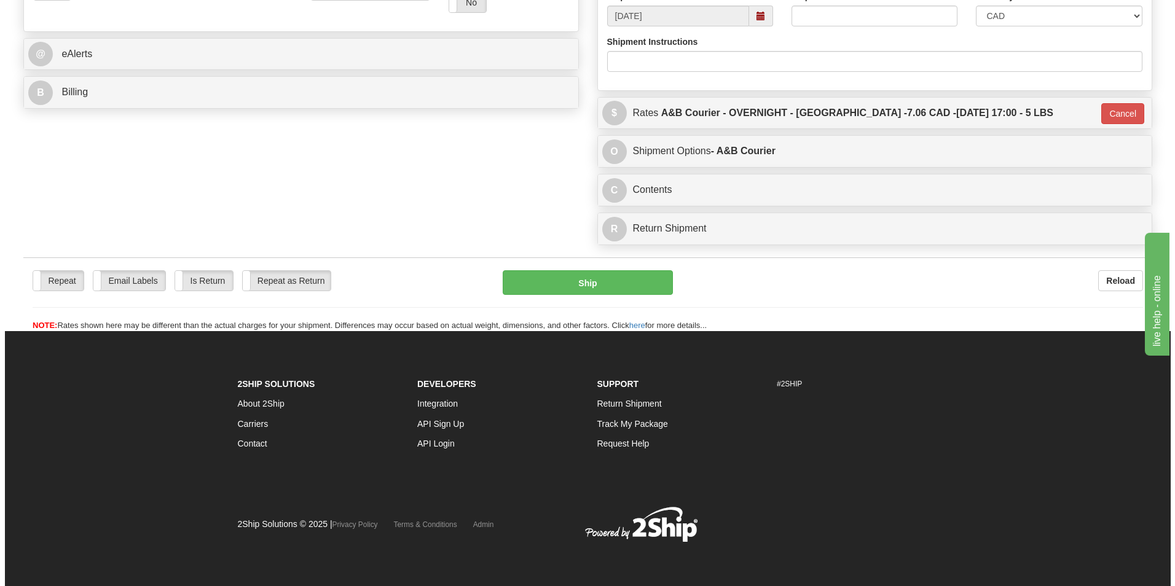
scroll to position [475, 0]
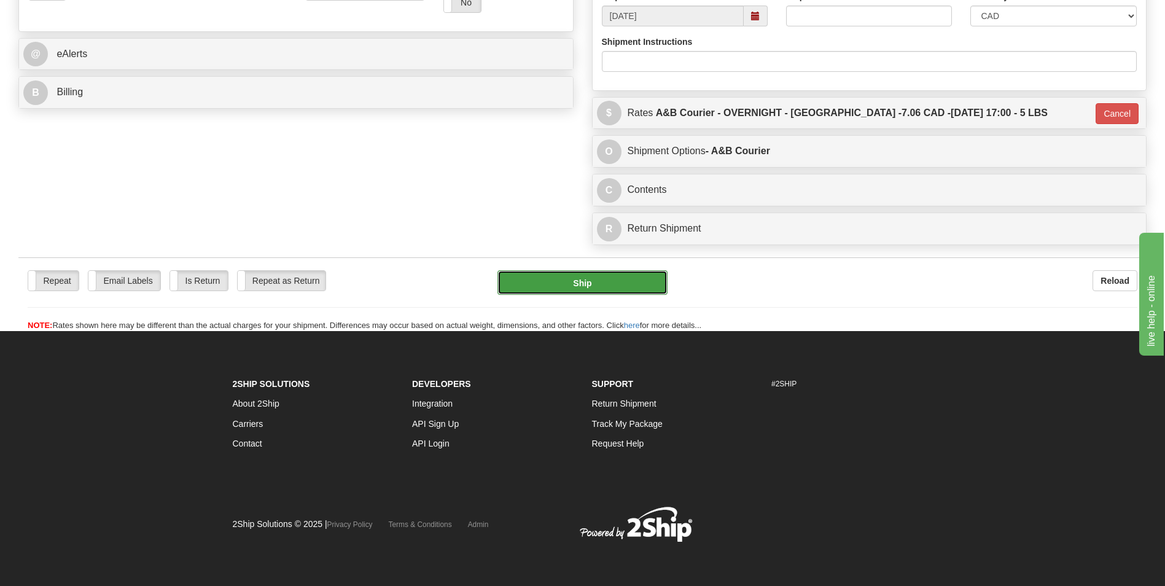
click at [558, 278] on button "Ship" at bounding box center [583, 282] width 170 height 25
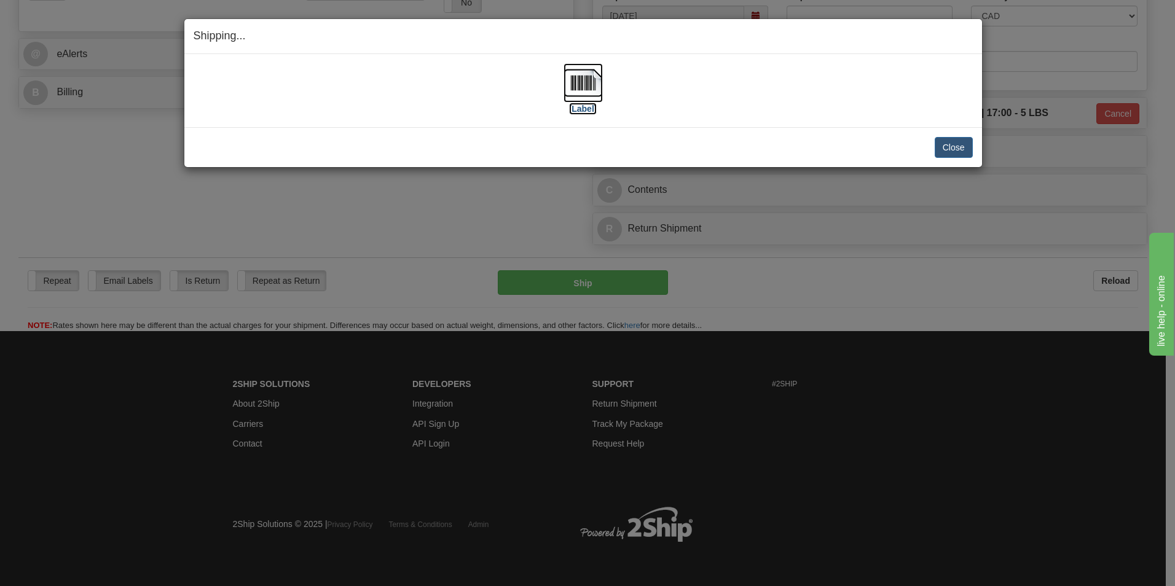
click at [587, 91] on img at bounding box center [582, 82] width 39 height 39
click at [958, 145] on button "Close" at bounding box center [953, 147] width 38 height 21
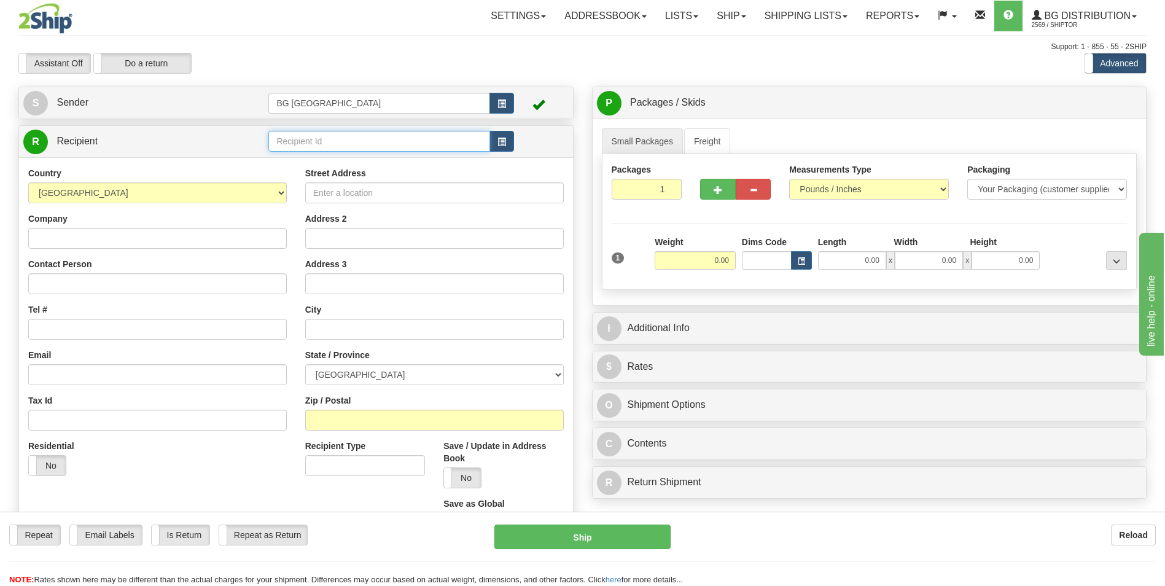
click at [285, 147] on input "text" at bounding box center [378, 141] width 221 height 21
click at [285, 158] on div "60509" at bounding box center [376, 161] width 209 height 14
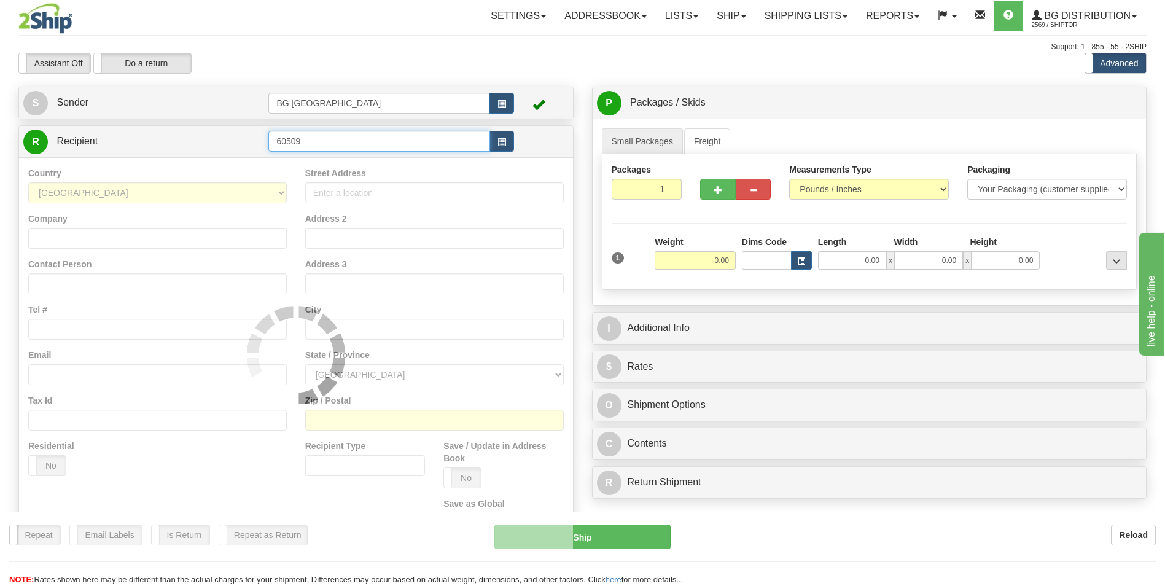
type input "60509"
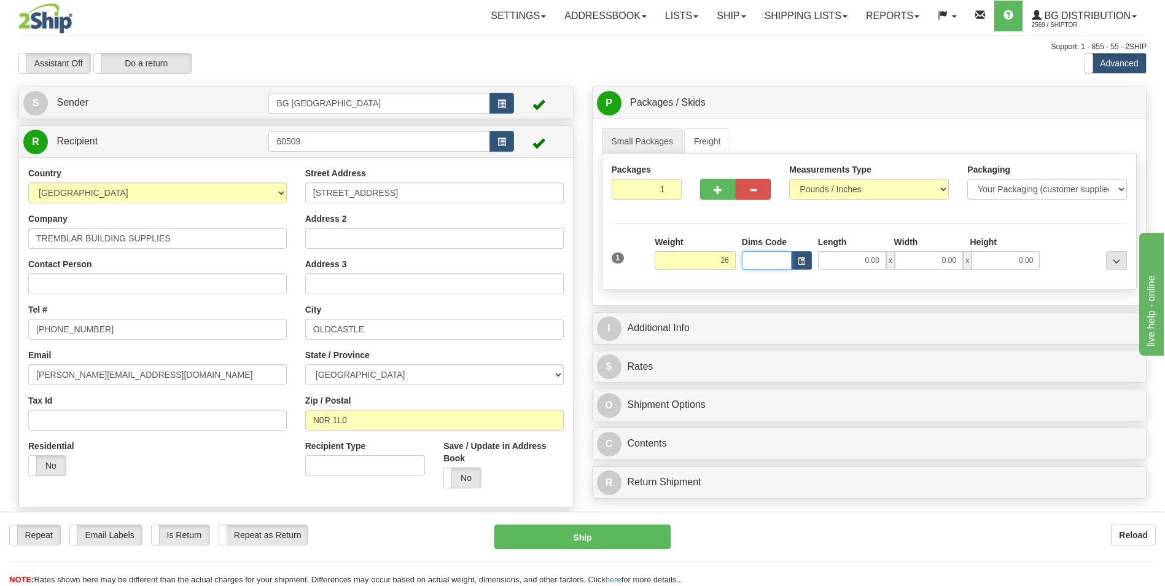
type input "26.00"
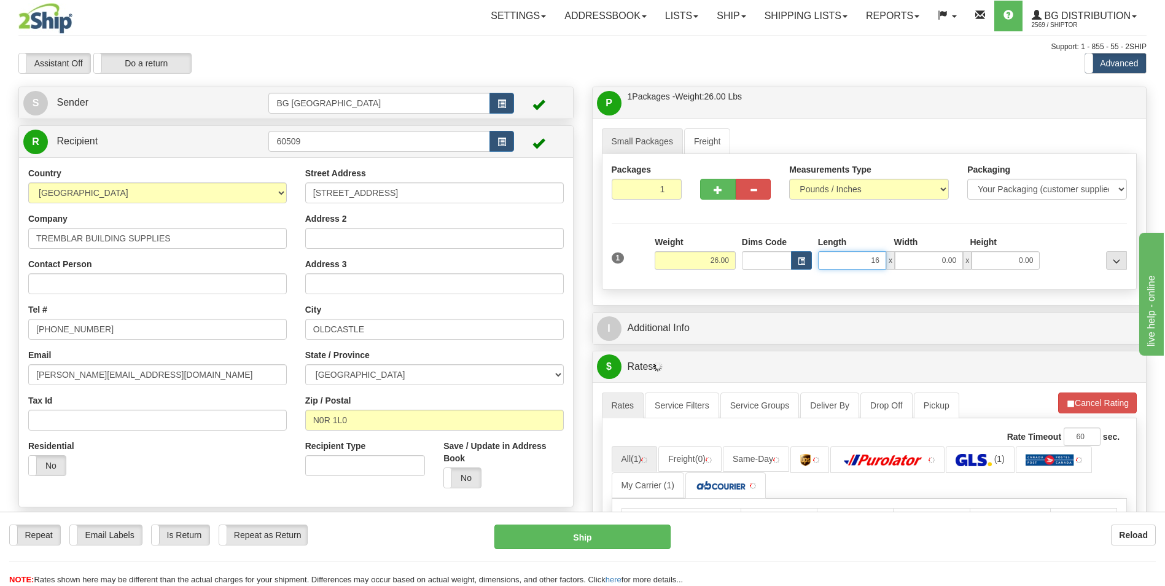
type input "16.00"
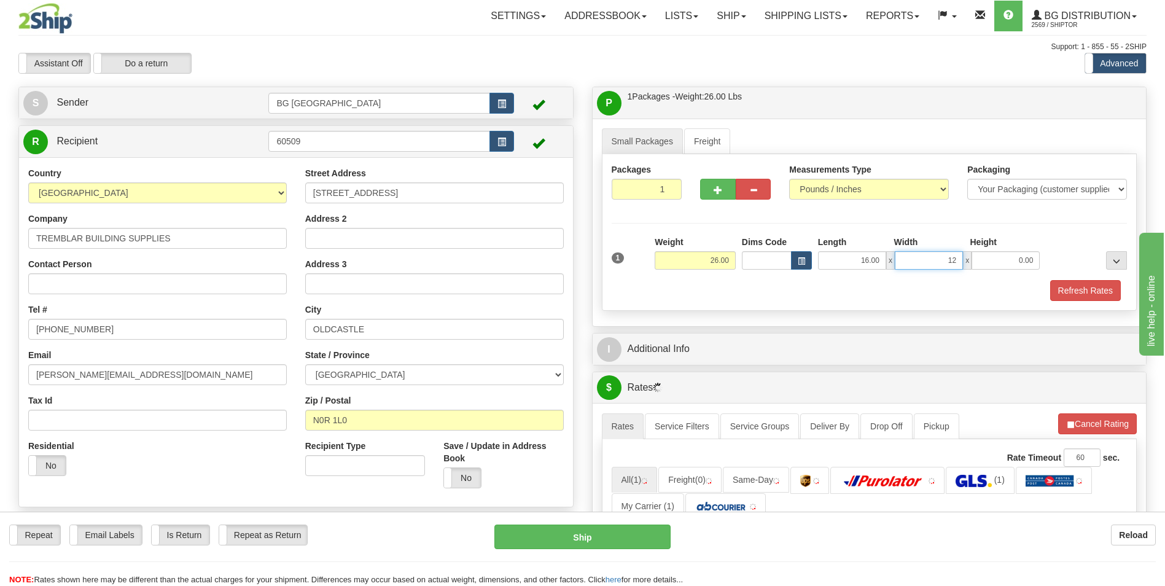
type input "12.00"
type input "9.00"
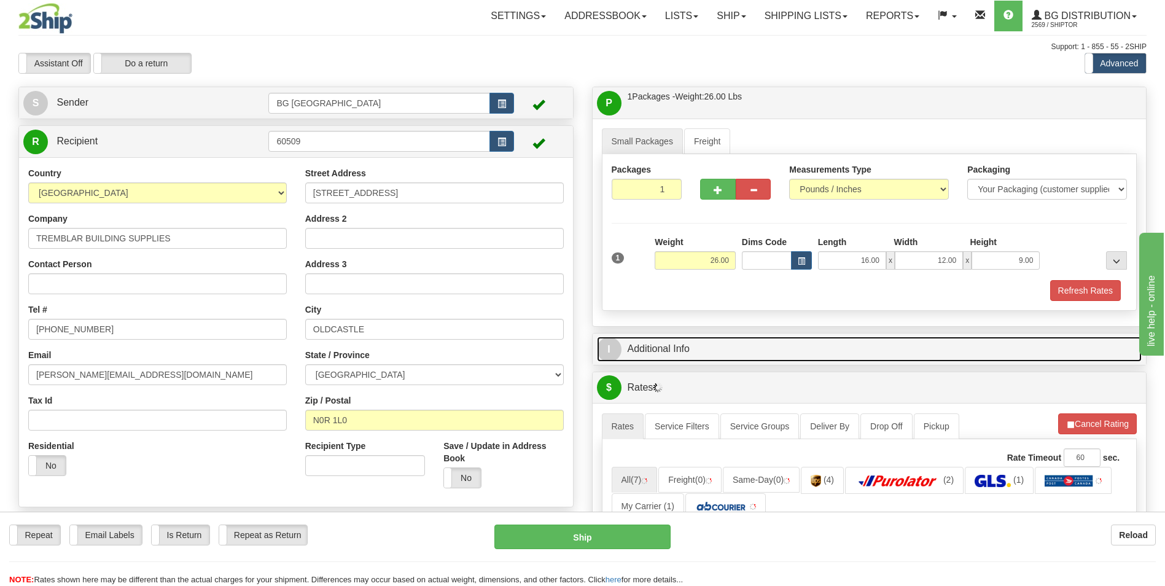
click at [687, 343] on link "I Additional Info" at bounding box center [869, 349] width 545 height 25
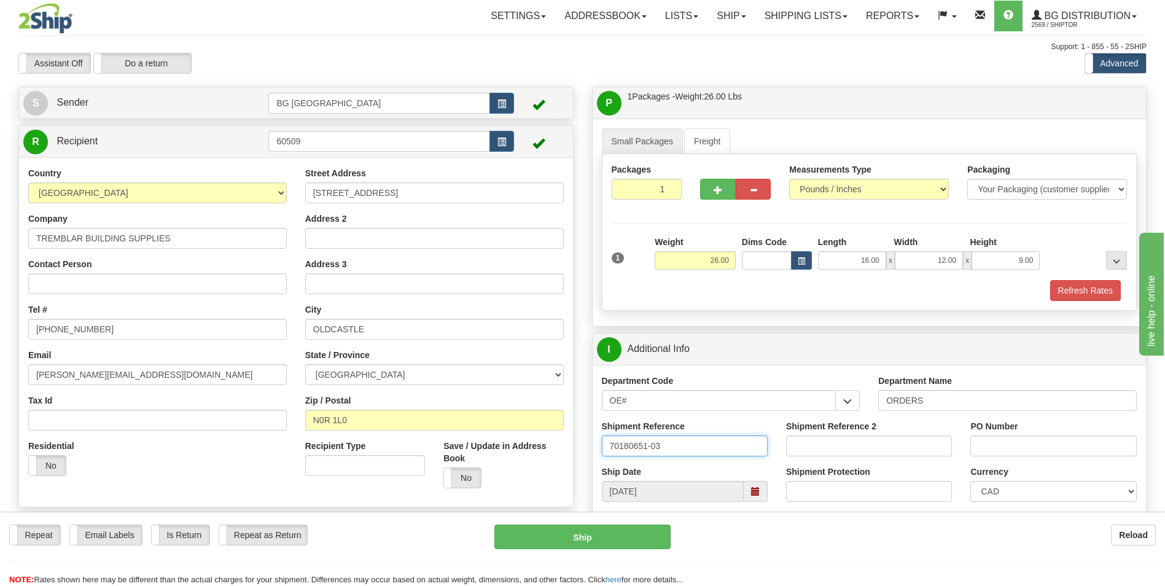
type input "70180651-03"
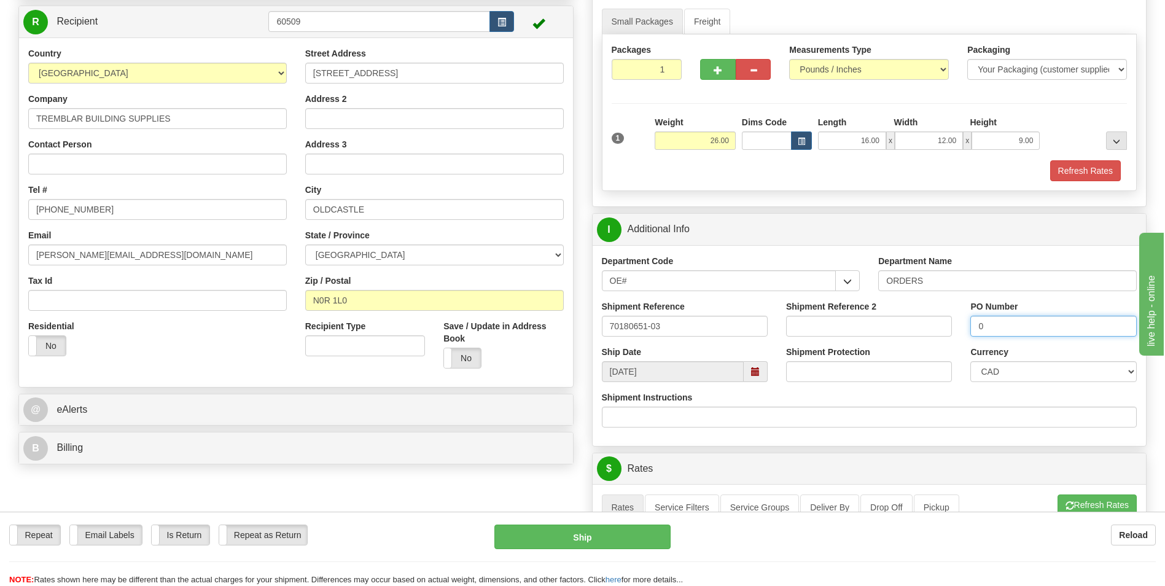
scroll to position [307, 0]
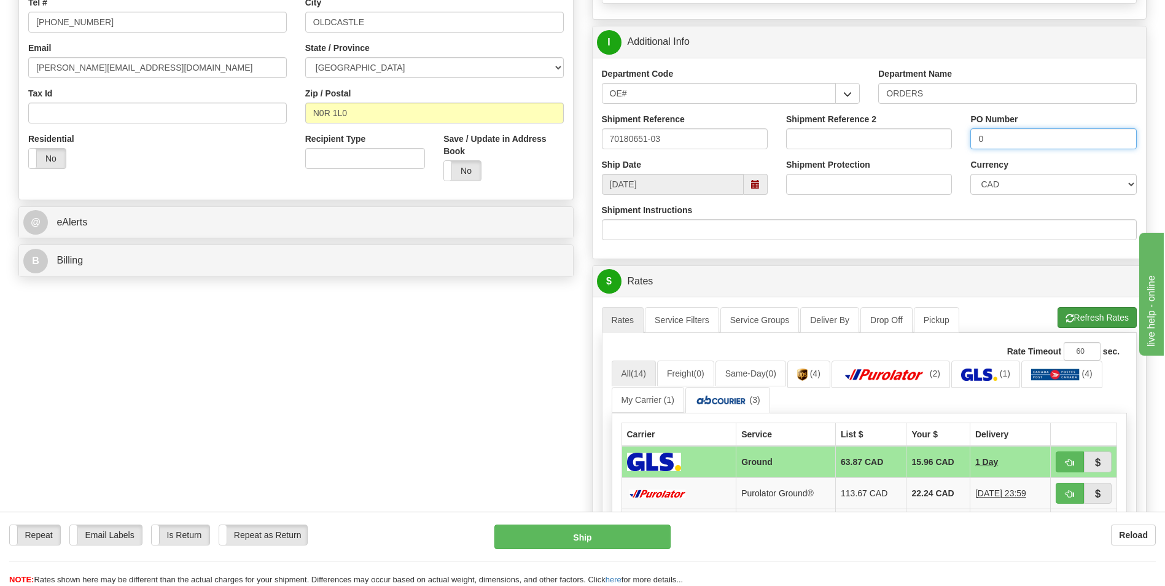
type input "0"
click at [1112, 310] on button "Refresh Rates" at bounding box center [1097, 317] width 79 height 21
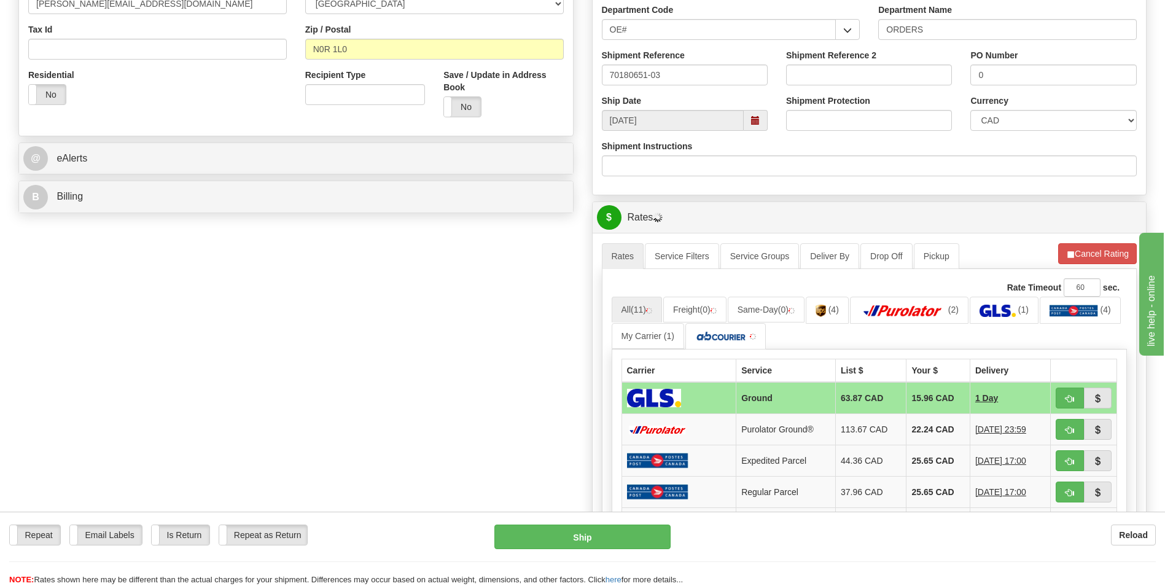
scroll to position [491, 0]
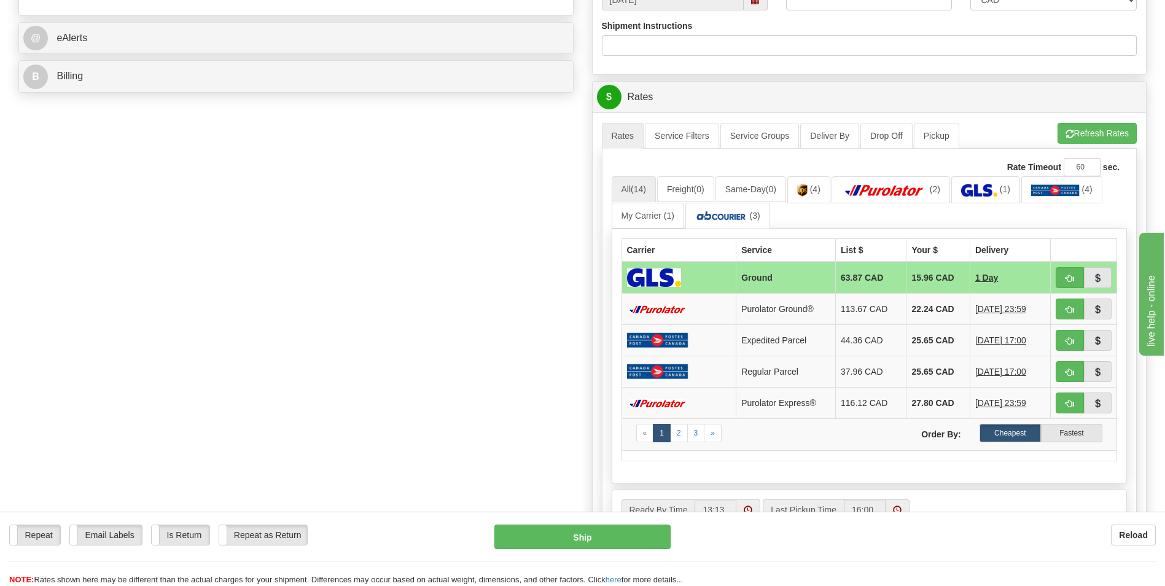
click at [943, 308] on td "22.24 CAD" at bounding box center [938, 309] width 63 height 31
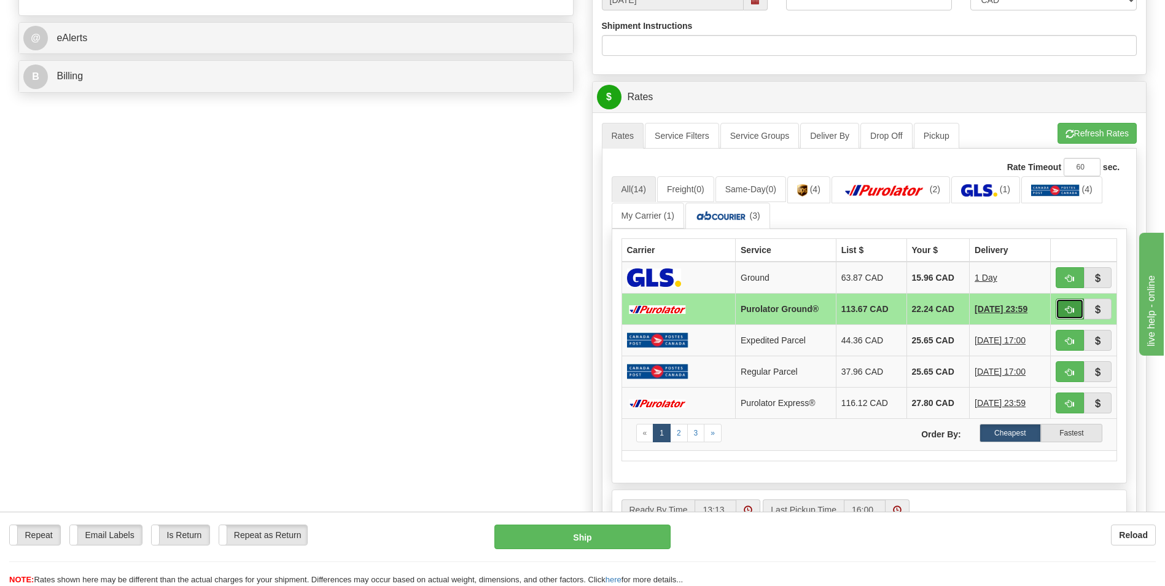
click at [1068, 309] on span "button" at bounding box center [1070, 310] width 9 height 8
type input "260"
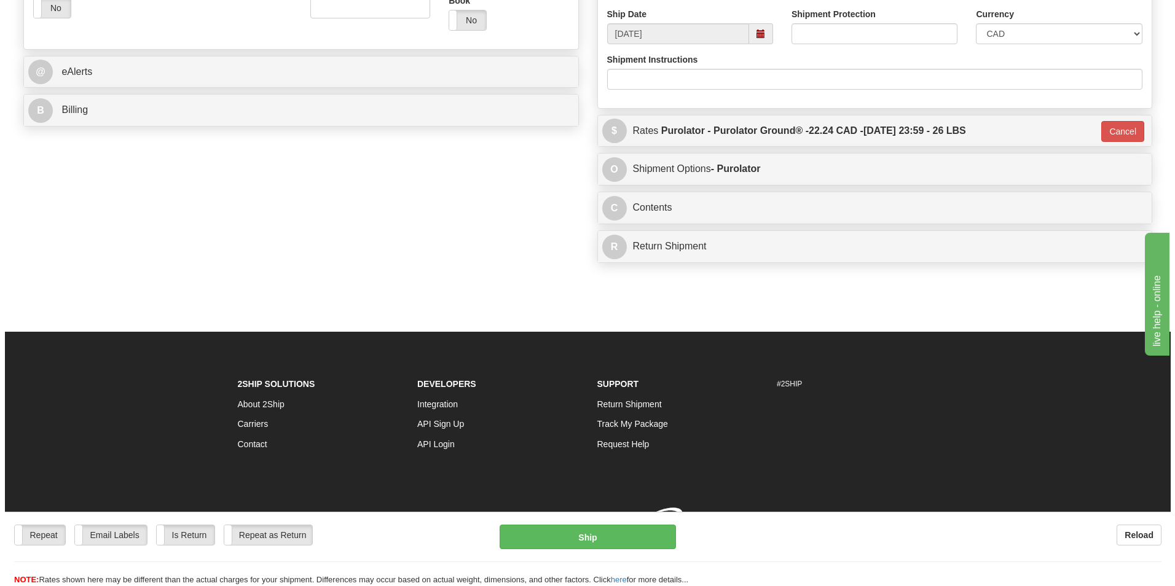
scroll to position [474, 0]
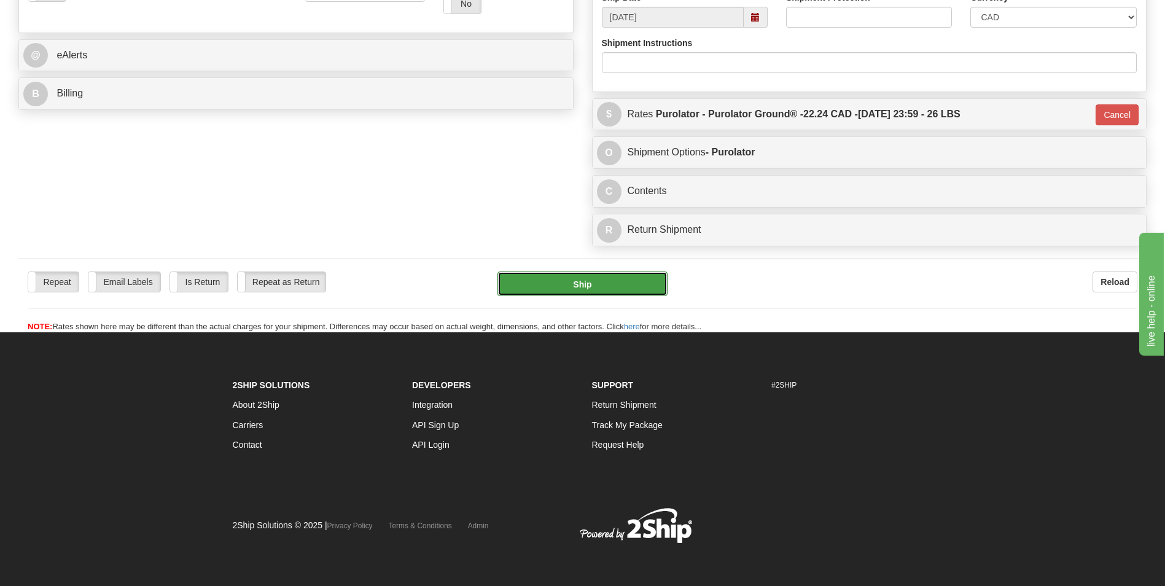
click at [596, 281] on button "Ship" at bounding box center [583, 284] width 170 height 25
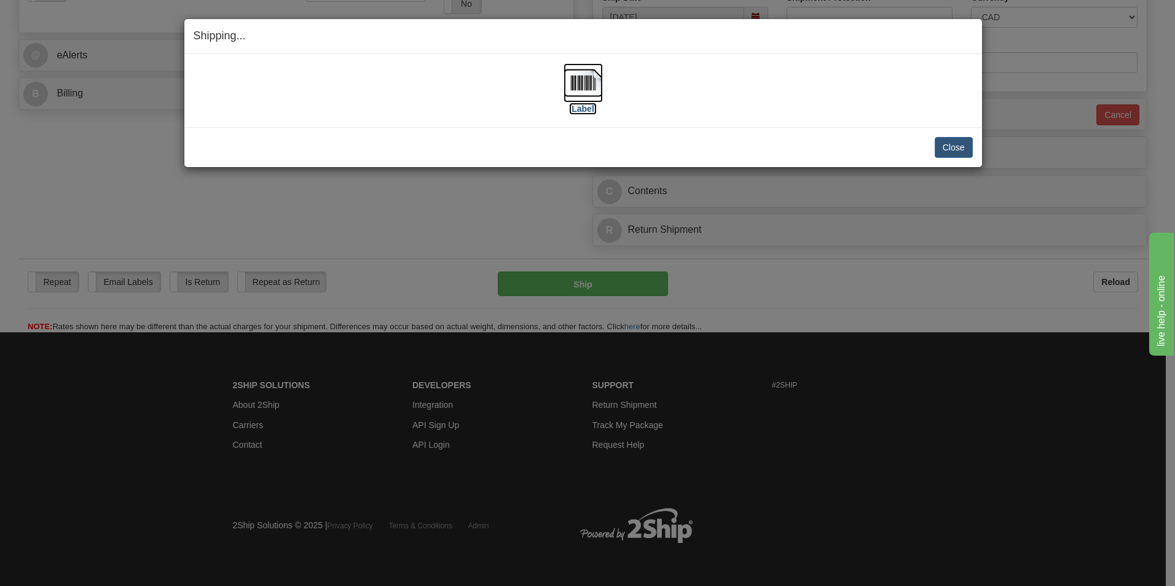
click at [576, 77] on img at bounding box center [582, 82] width 39 height 39
click at [966, 147] on button "Close" at bounding box center [953, 147] width 38 height 21
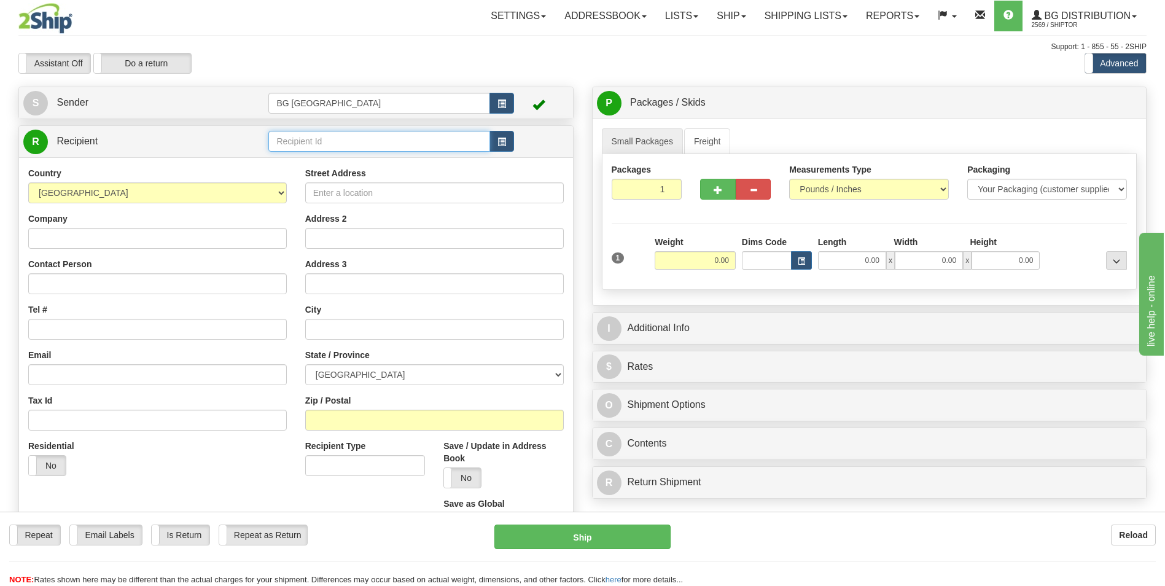
click at [291, 132] on input "text" at bounding box center [378, 141] width 221 height 21
click at [289, 151] on input "80048" at bounding box center [378, 141] width 221 height 21
click at [288, 154] on div "80048" at bounding box center [376, 161] width 209 height 14
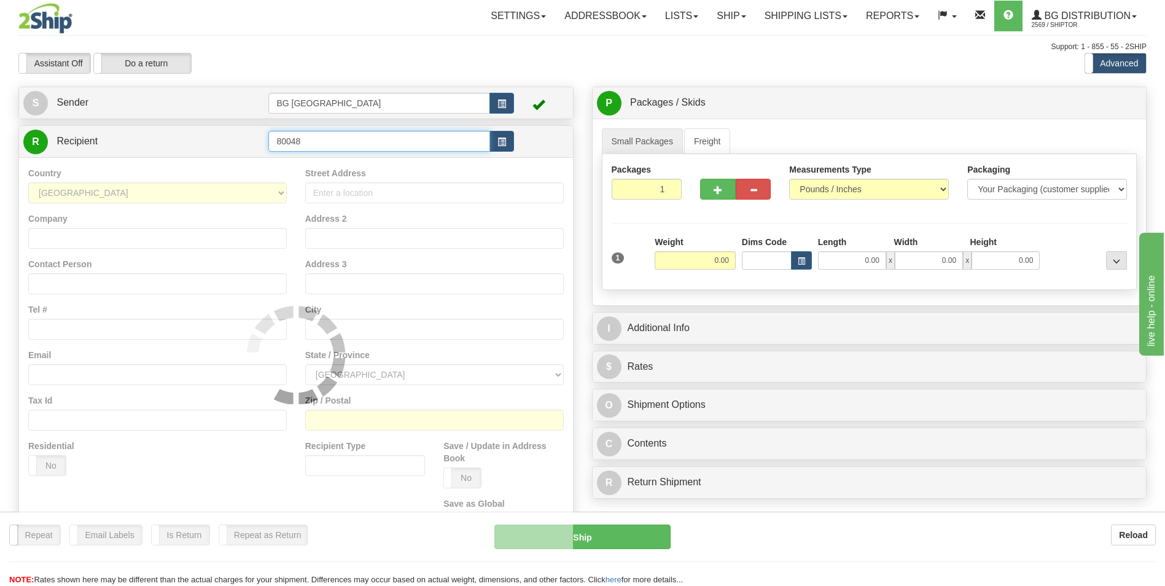
type input "80048"
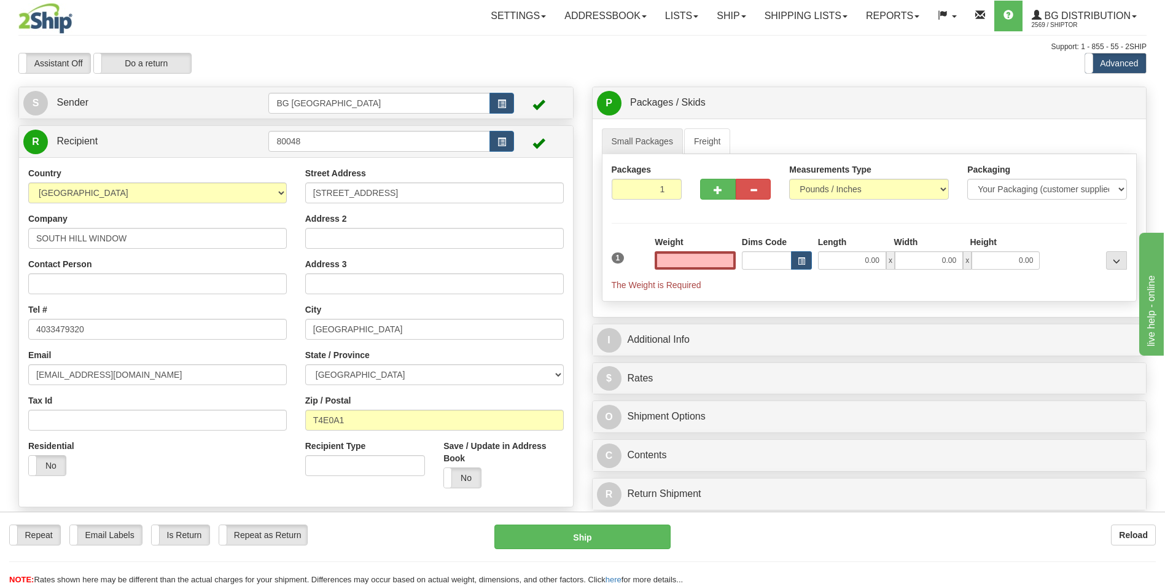
type input "0.00"
click at [684, 266] on input "0.00" at bounding box center [695, 260] width 81 height 18
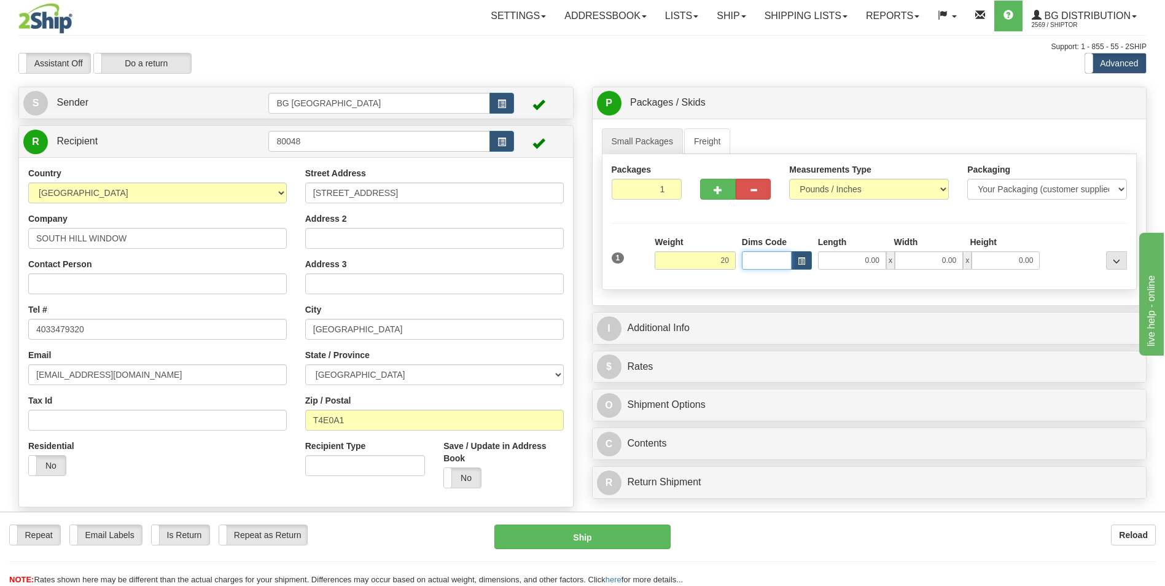
type input "20.00"
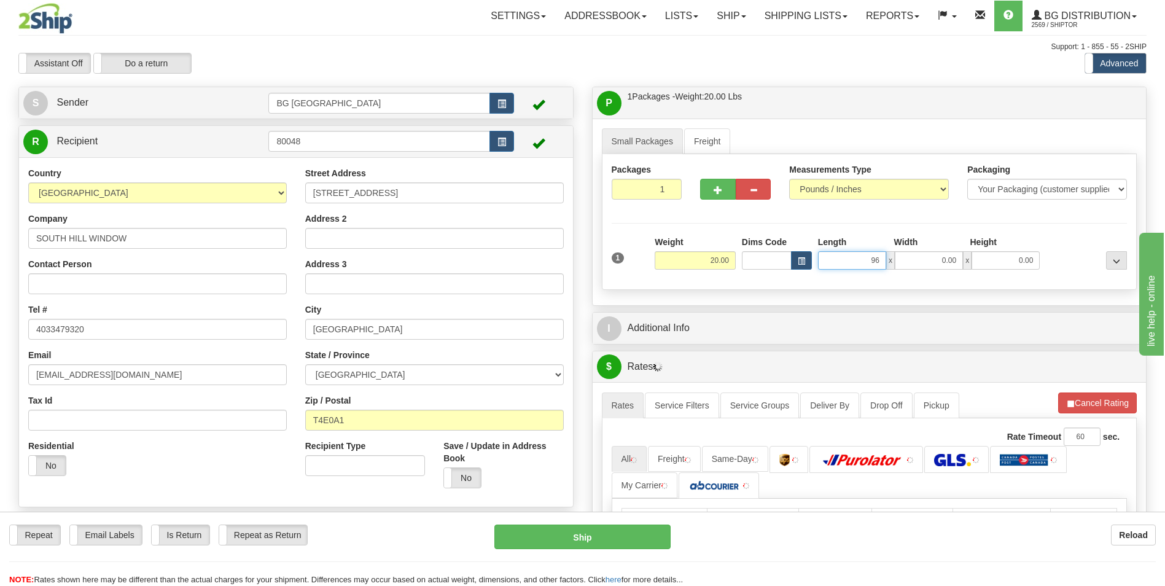
type input "96.00"
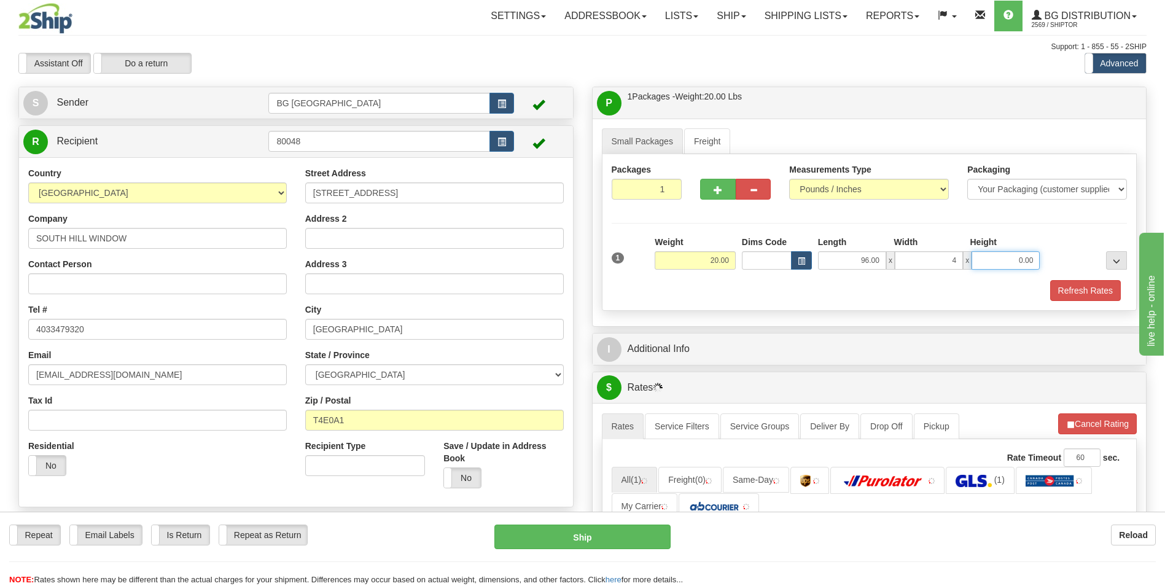
type input "4.00"
click at [666, 362] on div "I Additional Info" at bounding box center [870, 349] width 554 height 31
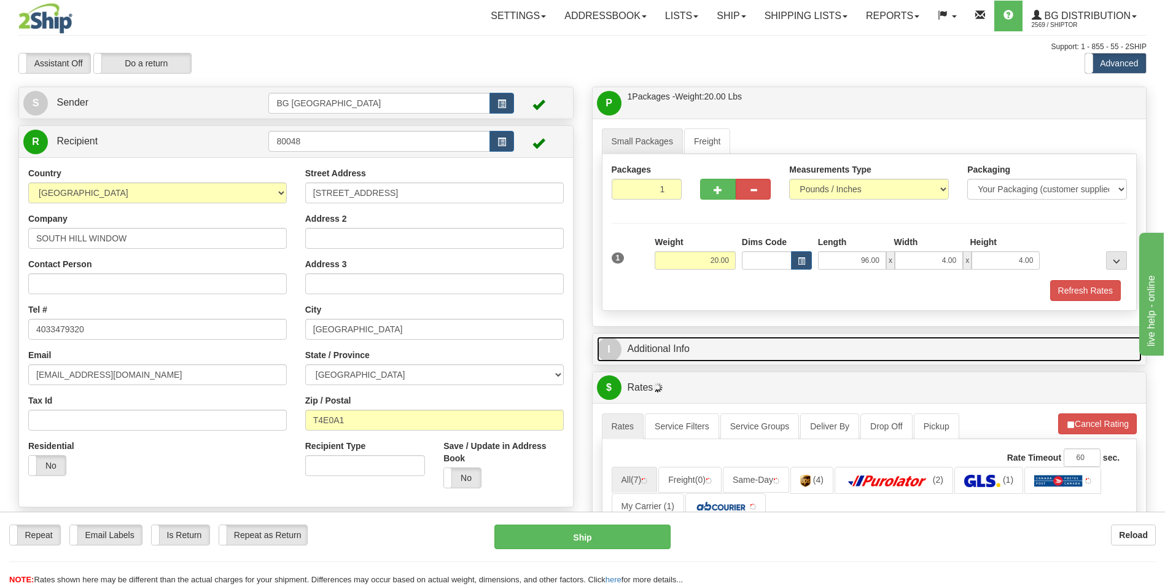
click at [682, 337] on link "I Additional Info" at bounding box center [869, 349] width 545 height 25
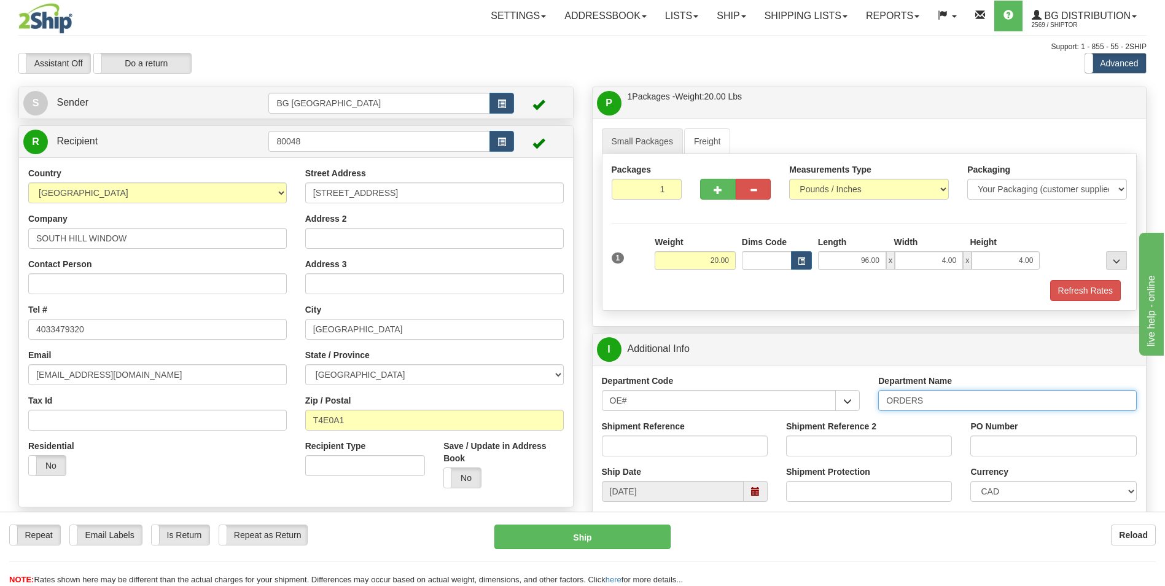
click at [939, 401] on input "ORDERS" at bounding box center [1007, 400] width 259 height 21
type input "70183044-00"
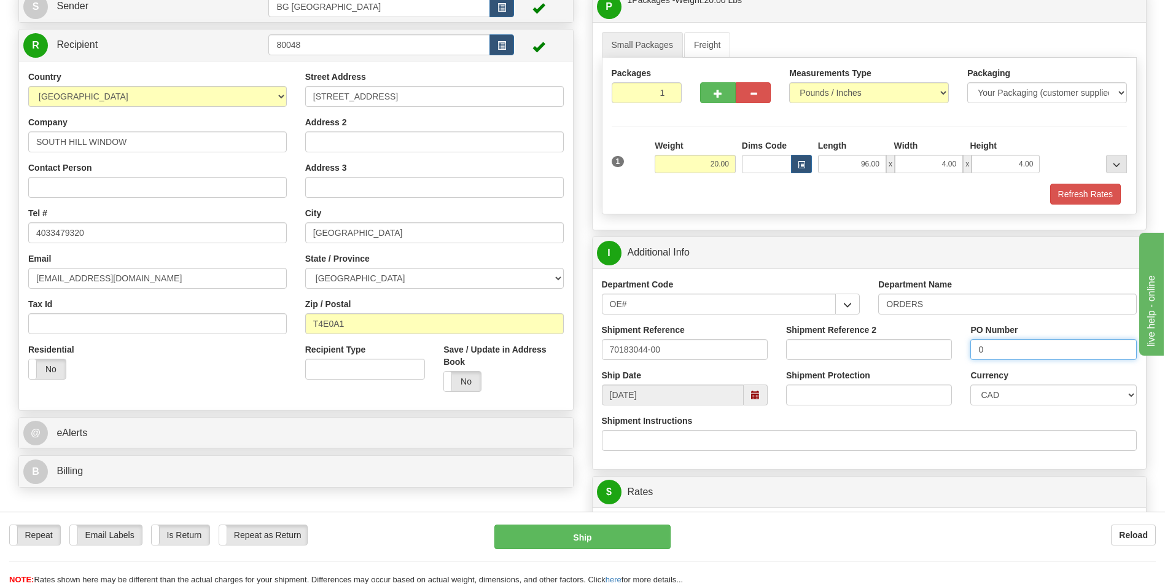
scroll to position [246, 0]
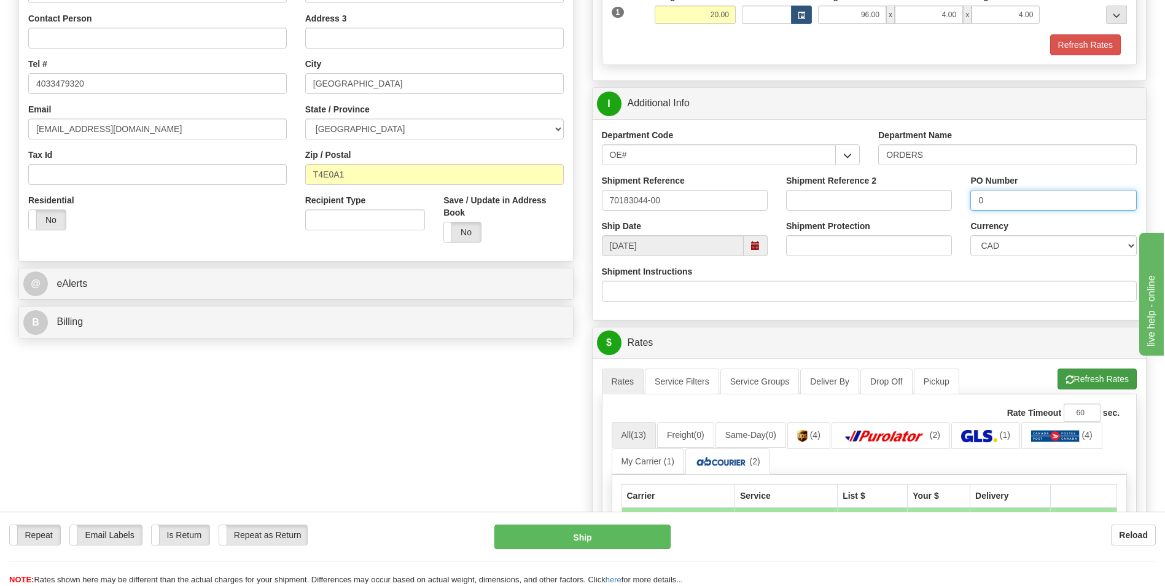
type input "0"
click at [1111, 380] on button "Refresh Rates" at bounding box center [1097, 379] width 79 height 21
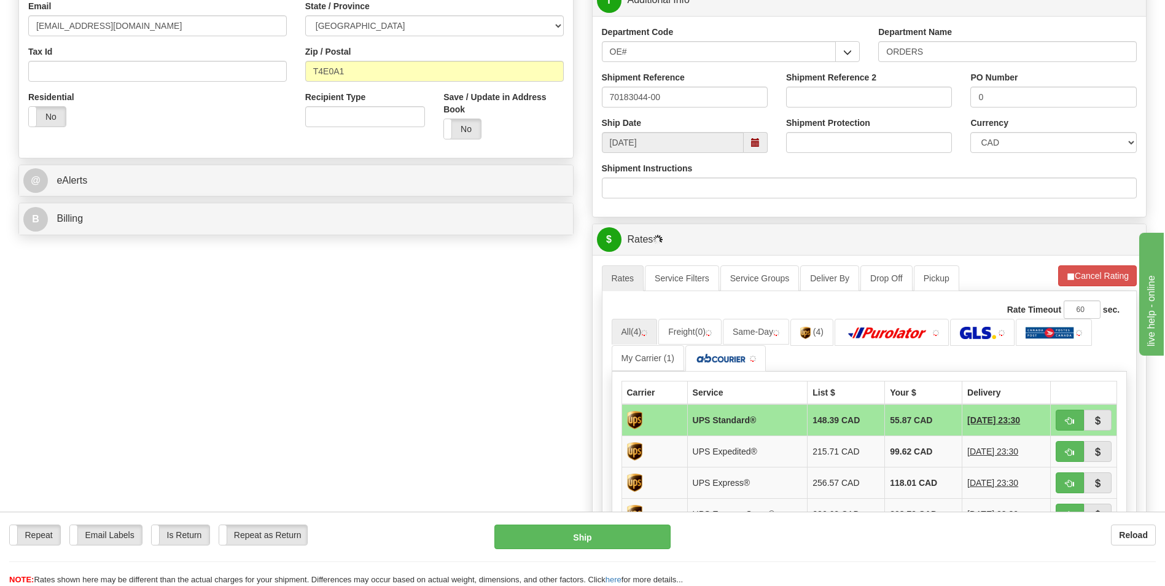
scroll to position [553, 0]
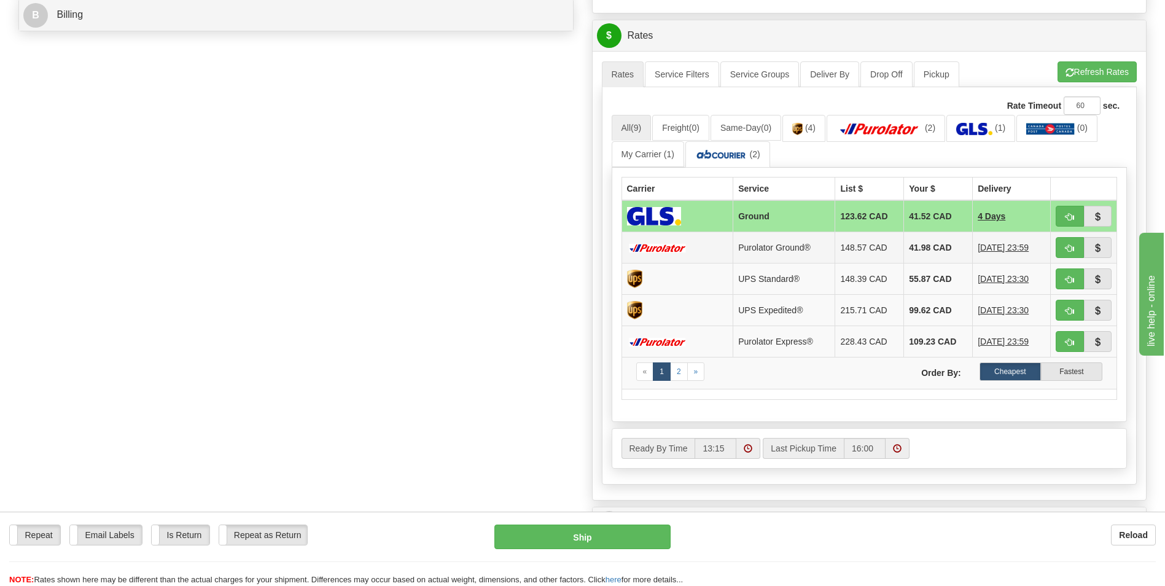
click at [923, 247] on td "41.98 CAD" at bounding box center [938, 247] width 69 height 31
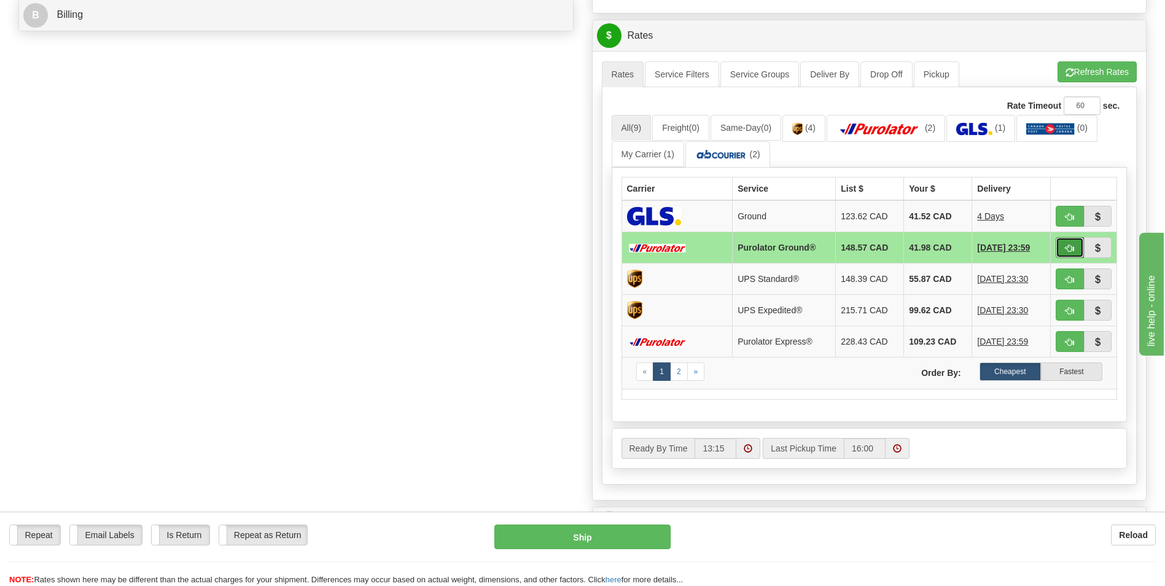
click at [1065, 245] on button "button" at bounding box center [1070, 247] width 28 height 21
type input "260"
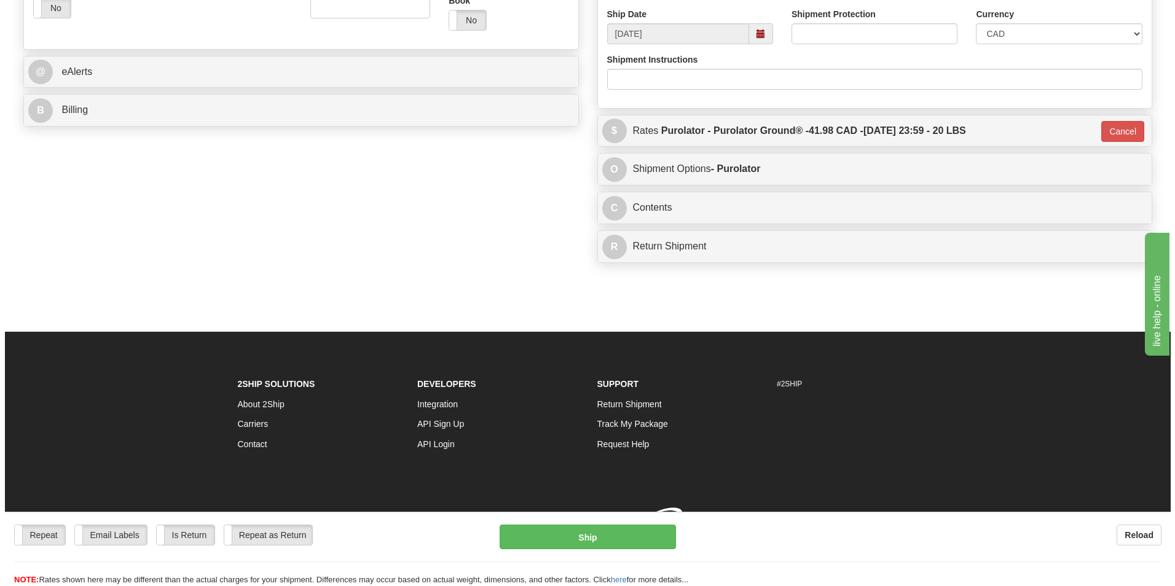
scroll to position [475, 0]
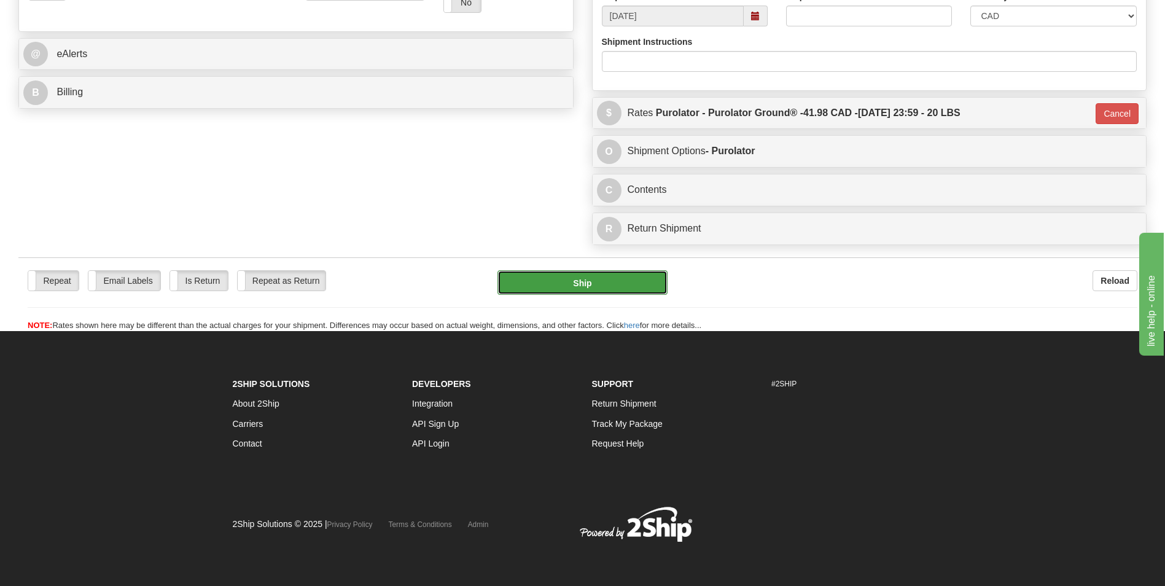
click at [625, 289] on button "Ship" at bounding box center [583, 282] width 170 height 25
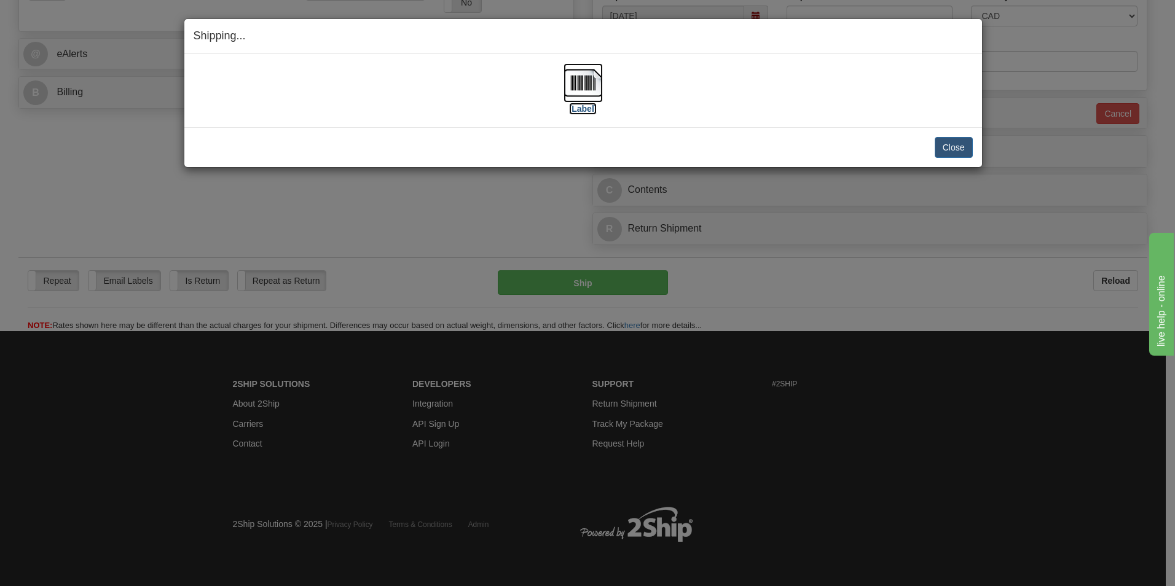
click at [574, 84] on img at bounding box center [582, 82] width 39 height 39
click at [950, 148] on button "Close" at bounding box center [953, 147] width 38 height 21
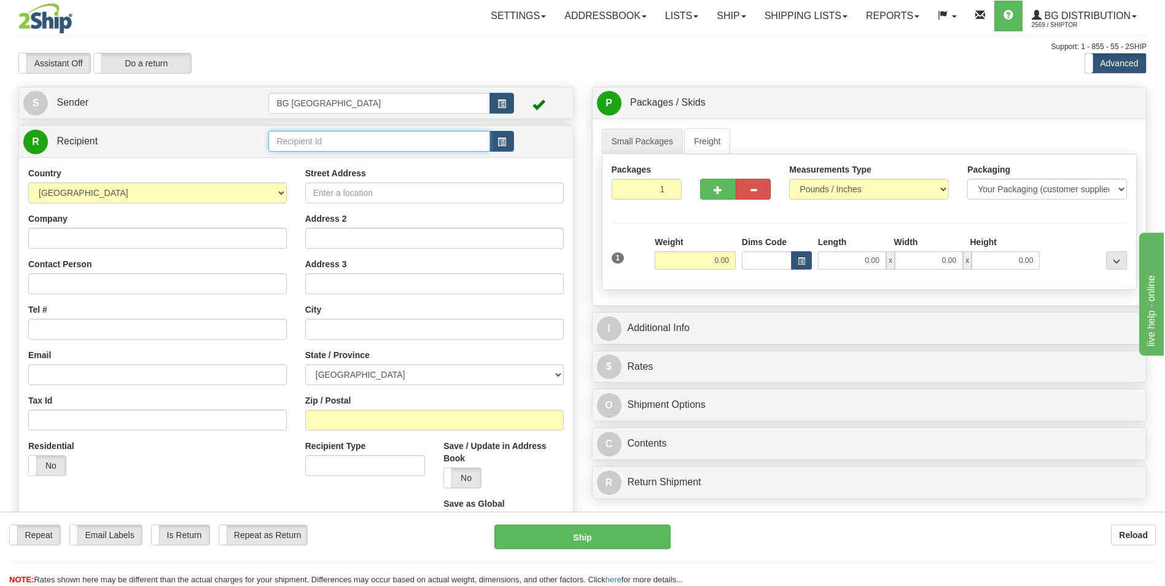
click at [310, 138] on input "text" at bounding box center [378, 141] width 221 height 21
click at [324, 155] on div "60682" at bounding box center [376, 161] width 209 height 14
type input "60682"
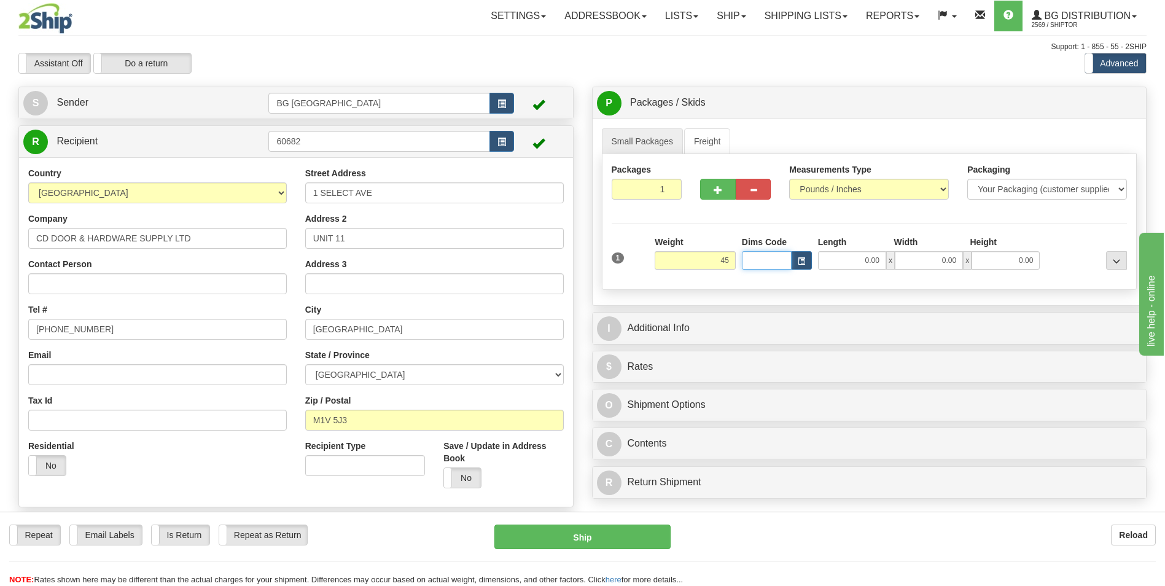
type input "45.00"
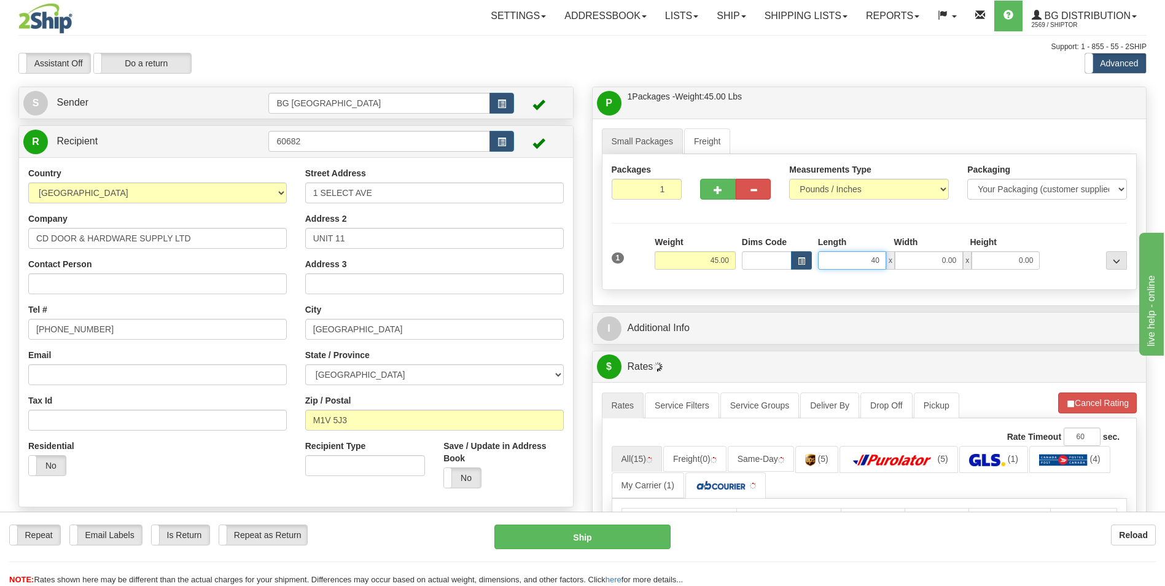
type input "40.00"
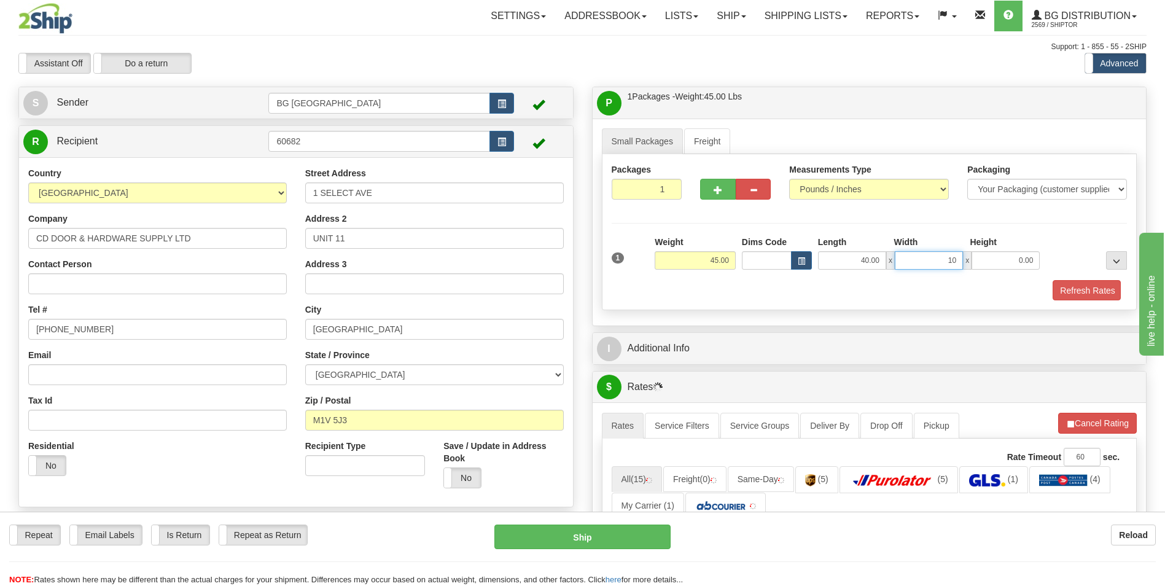
type input "10.00"
click at [708, 195] on button "button" at bounding box center [717, 189] width 35 height 21
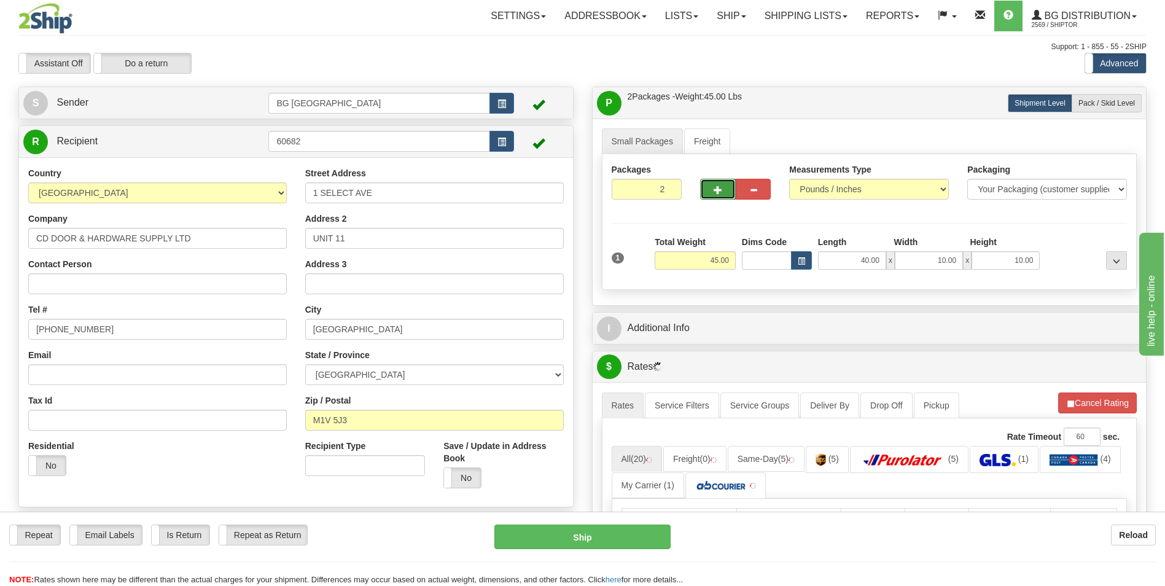
click at [709, 192] on button "button" at bounding box center [717, 189] width 35 height 21
type input "3"
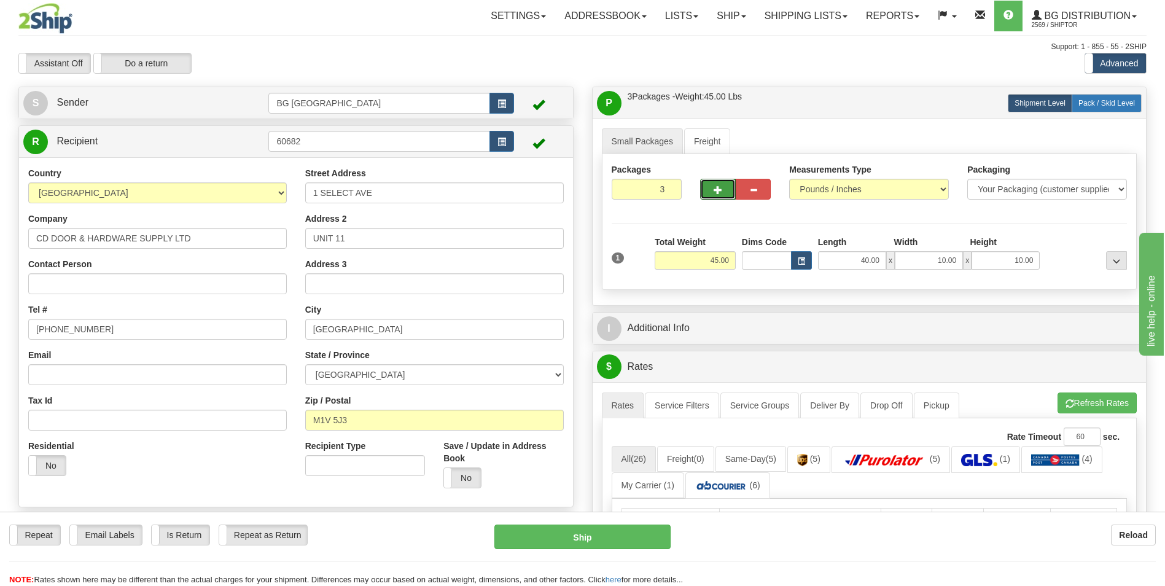
click at [1103, 111] on label "Pack / Skid Level Pack.." at bounding box center [1107, 103] width 70 height 18
radio input "true"
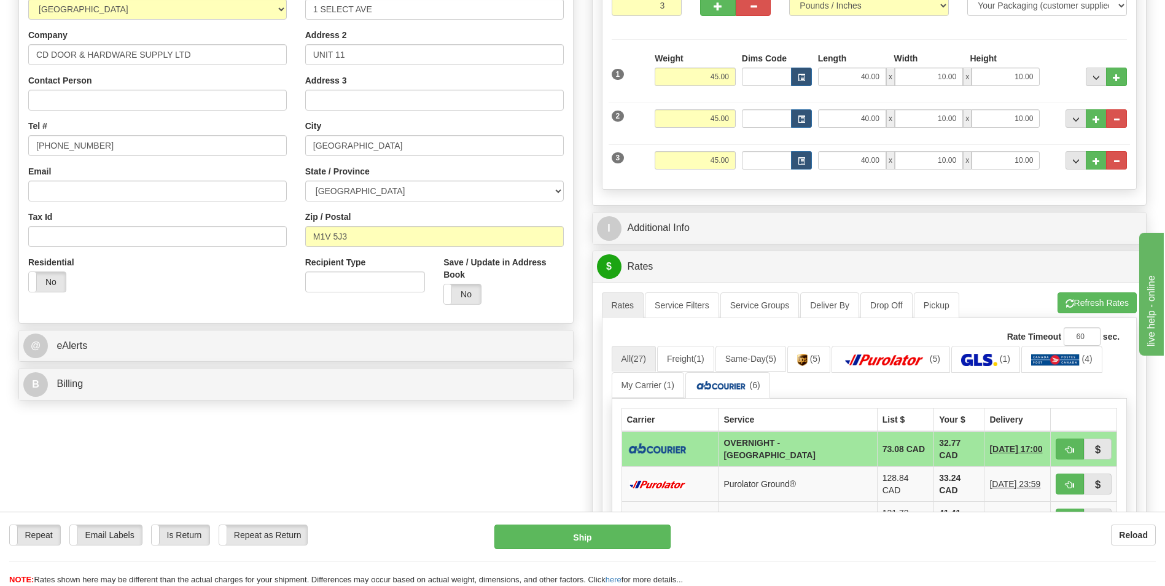
scroll to position [184, 0]
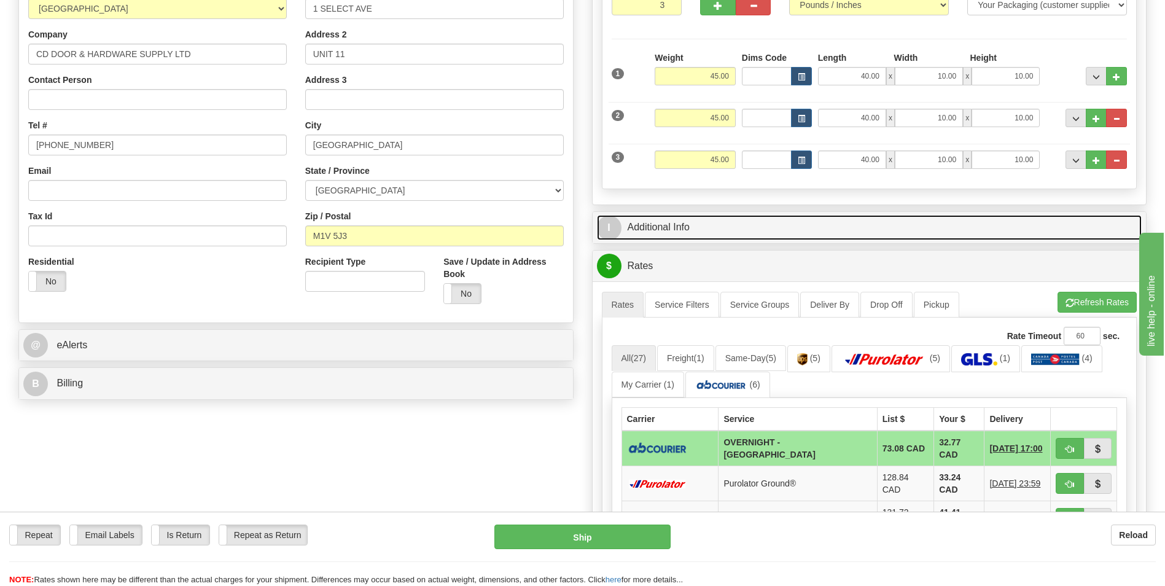
click at [677, 230] on link "I Additional Info" at bounding box center [869, 227] width 545 height 25
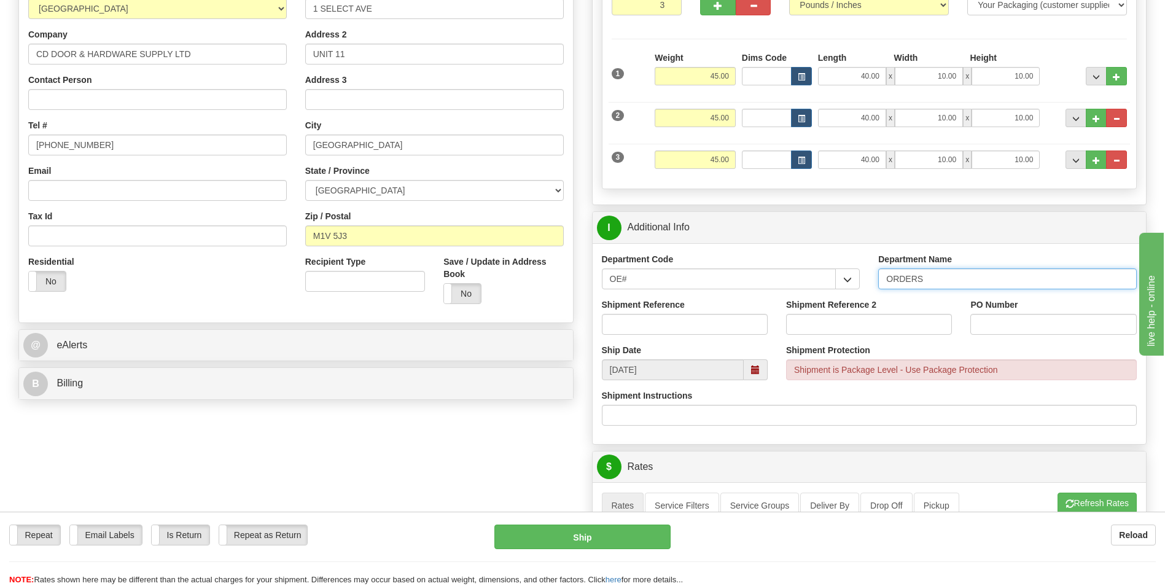
click at [948, 277] on input "ORDERS" at bounding box center [1007, 278] width 259 height 21
type input "70181164-00"
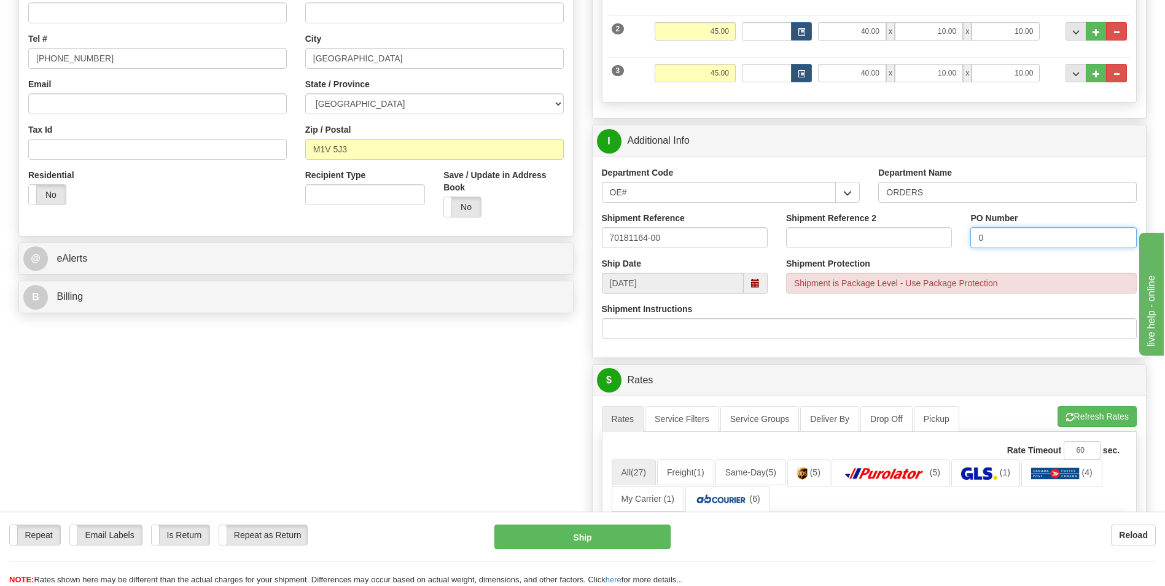
scroll to position [553, 0]
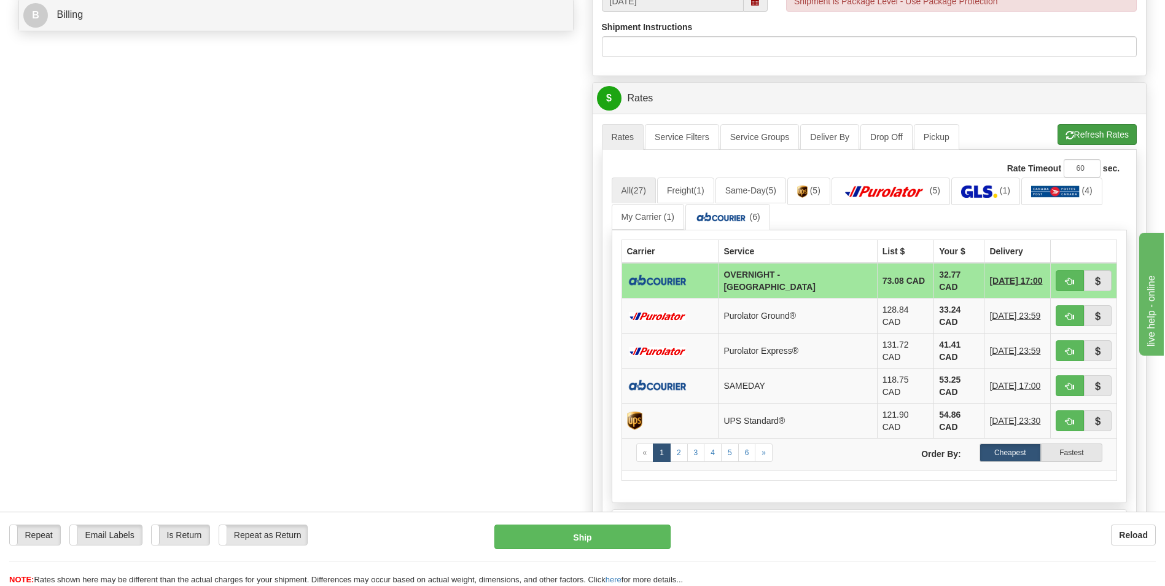
type input "0"
click at [1125, 135] on button "Refresh Rates" at bounding box center [1097, 134] width 79 height 21
click at [1096, 141] on button "Refresh Rates" at bounding box center [1097, 134] width 79 height 21
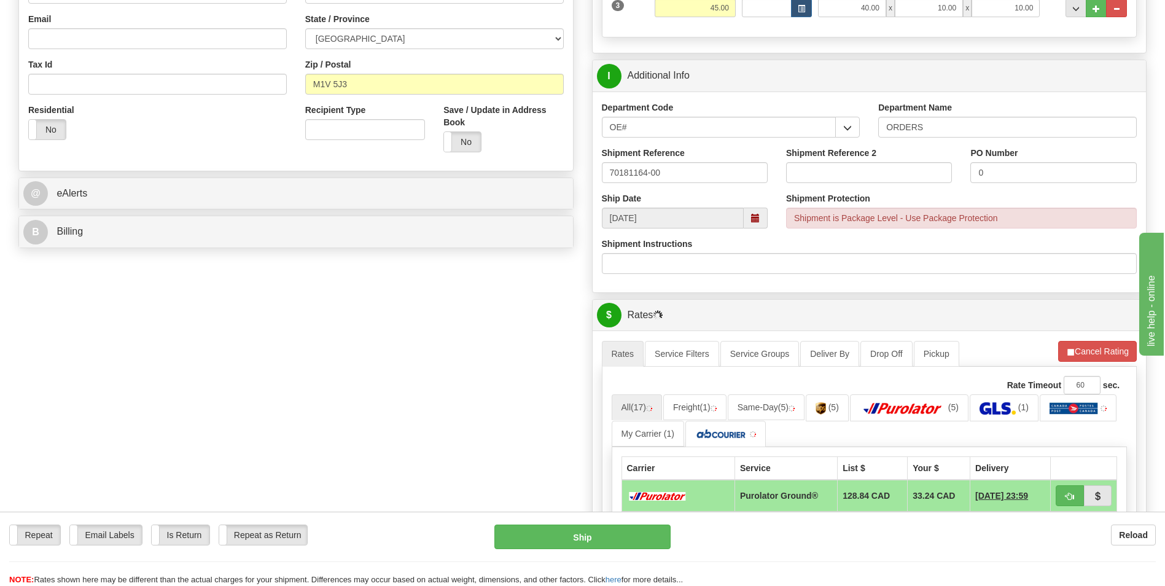
scroll to position [676, 0]
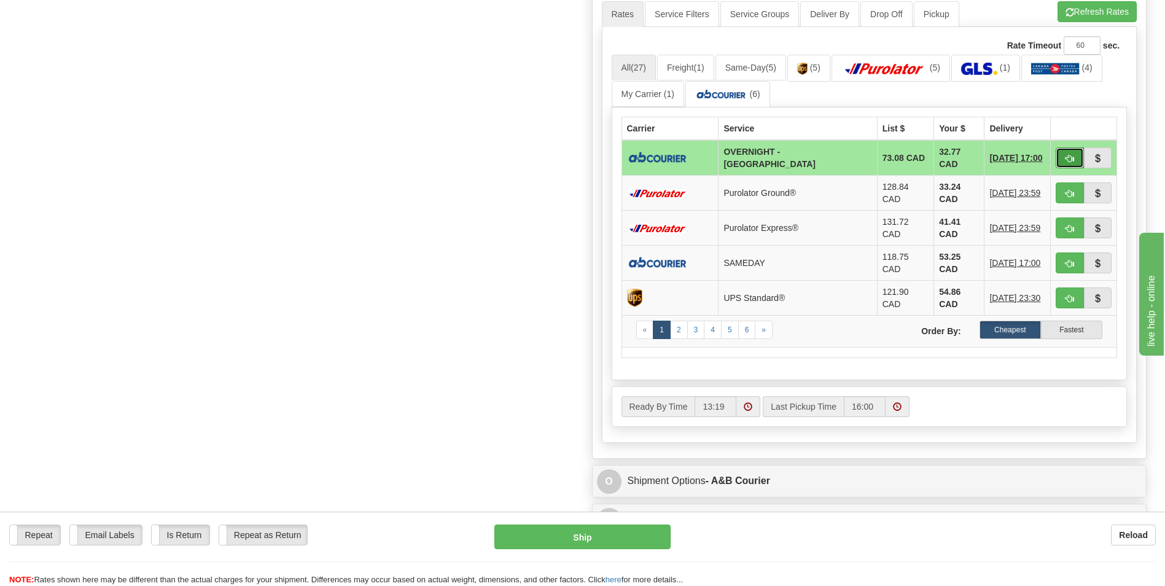
click at [1066, 155] on span "button" at bounding box center [1070, 159] width 9 height 8
type input "4"
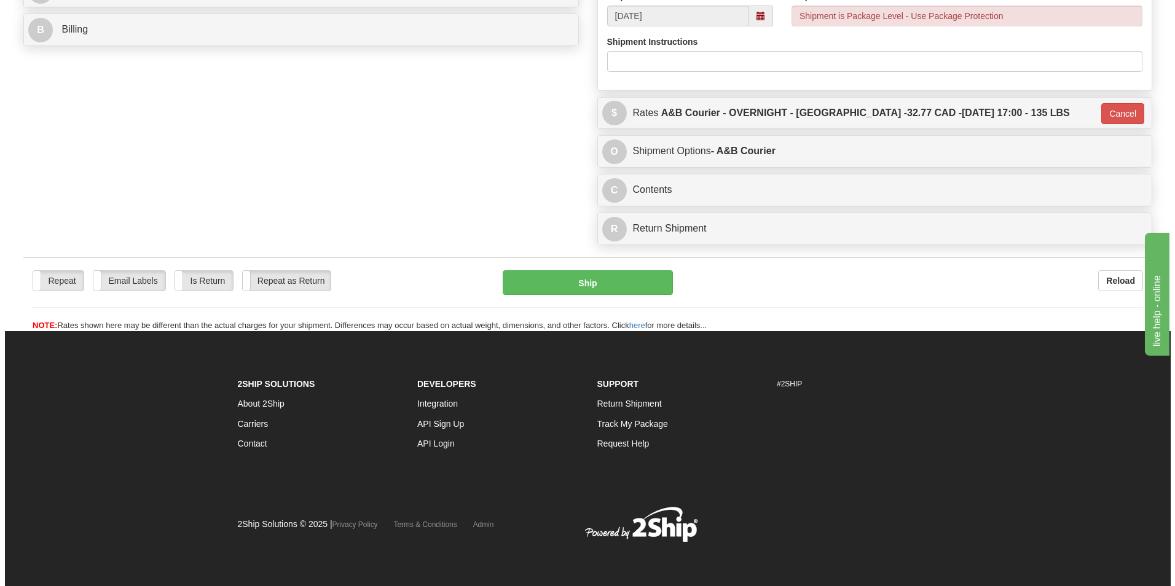
scroll to position [538, 0]
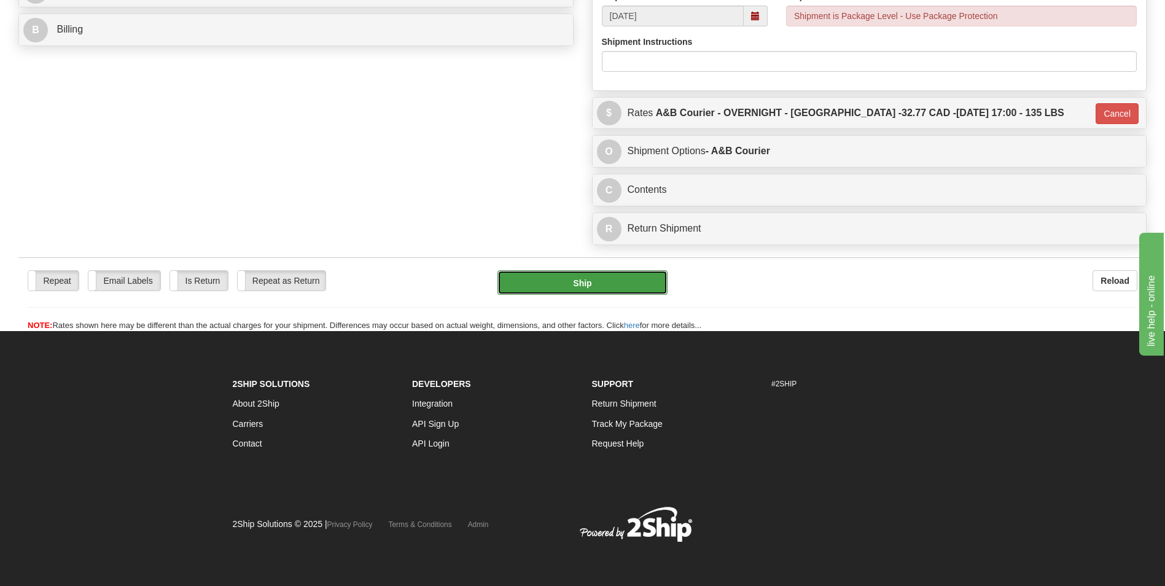
click at [612, 288] on button "Ship" at bounding box center [583, 282] width 170 height 25
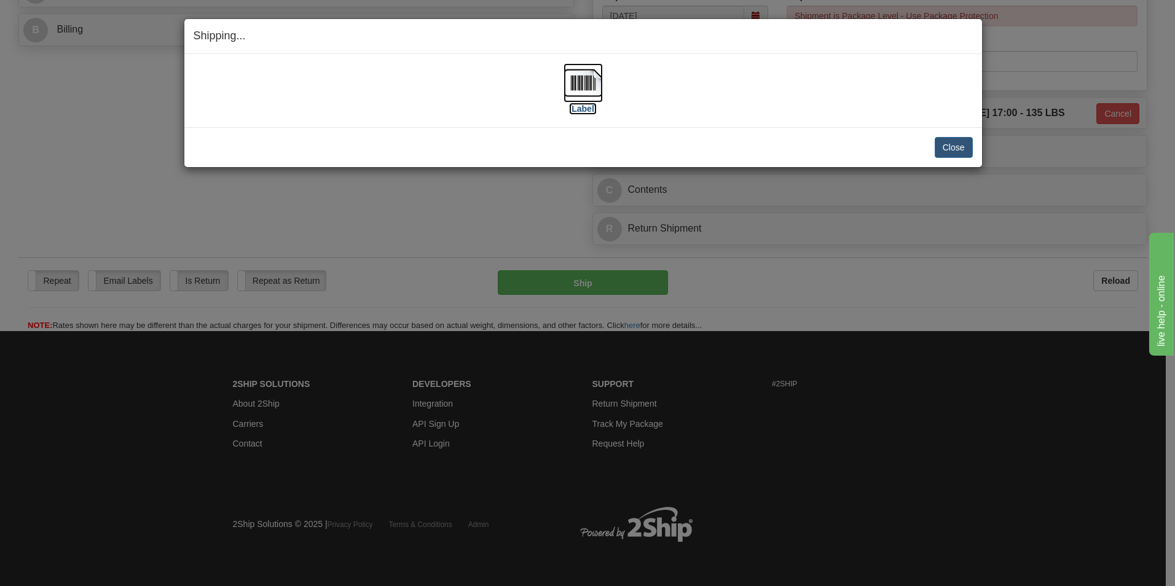
click at [591, 83] on img at bounding box center [582, 82] width 39 height 39
click at [952, 143] on button "Close" at bounding box center [953, 147] width 38 height 21
